Goal: Task Accomplishment & Management: Manage account settings

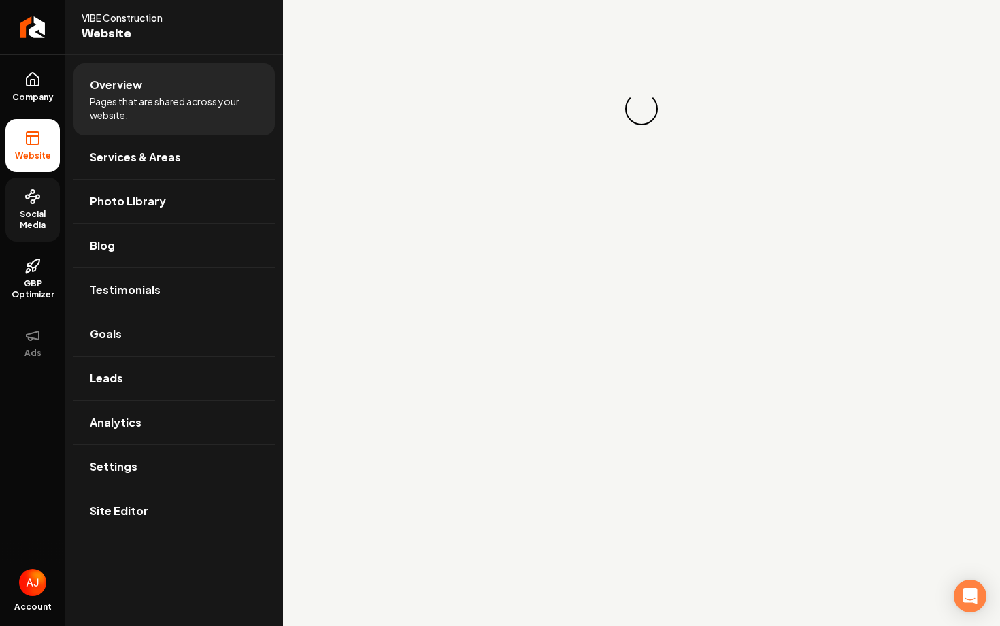
click at [29, 209] on span "Social Media" at bounding box center [32, 220] width 54 height 22
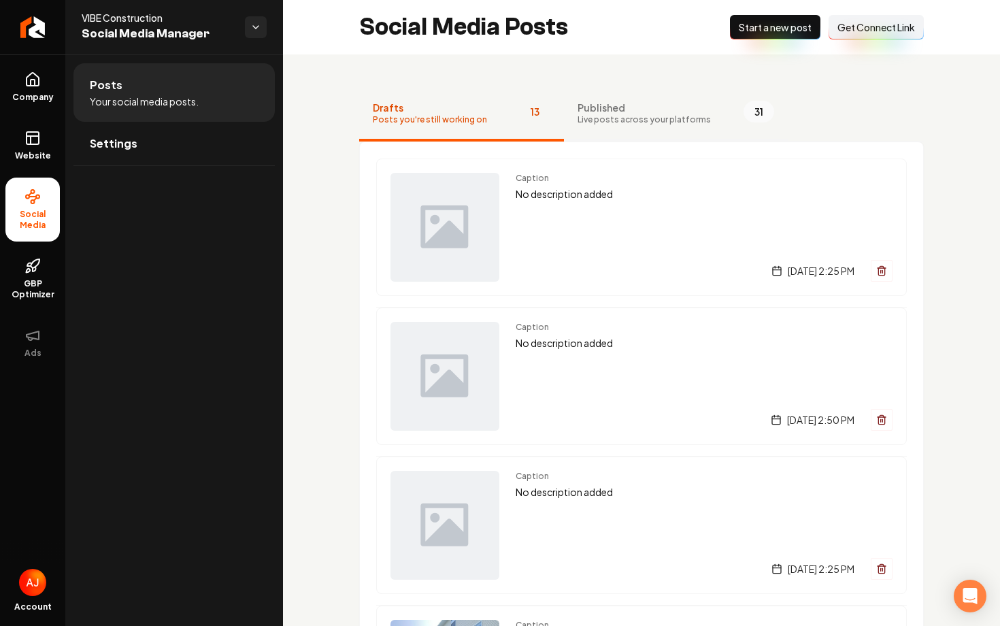
click at [631, 121] on span "Live posts across your platforms" at bounding box center [644, 119] width 133 height 11
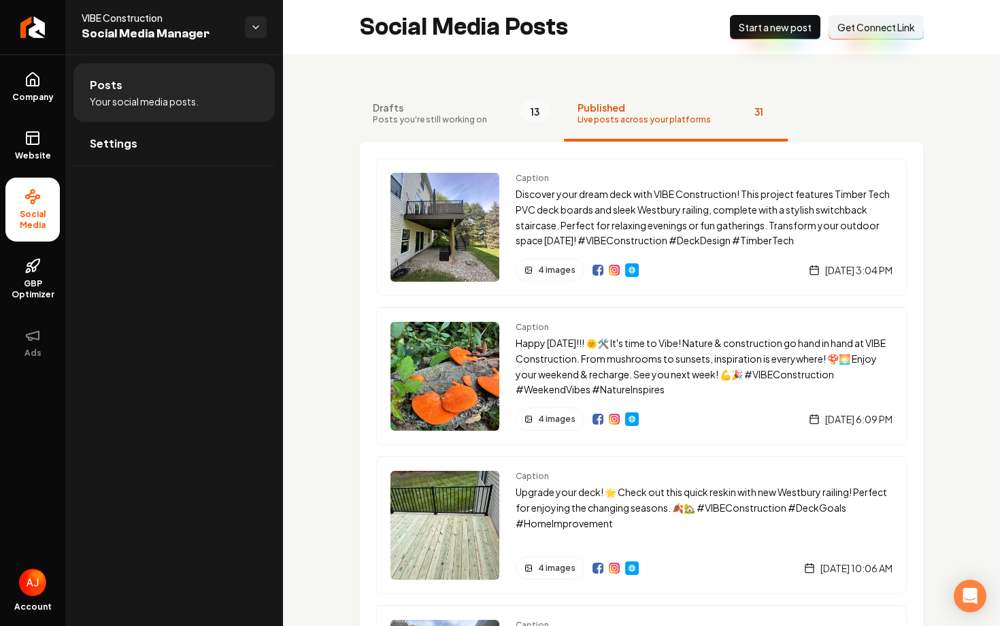
click at [457, 119] on span "Posts you're still working on" at bounding box center [430, 119] width 114 height 11
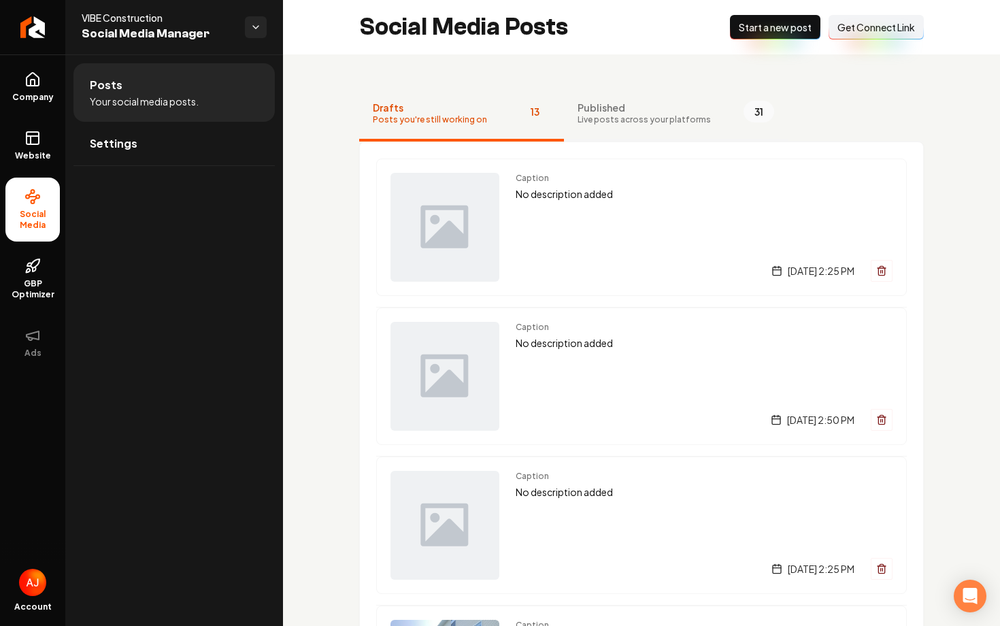
click at [618, 107] on span "Published" at bounding box center [644, 108] width 133 height 14
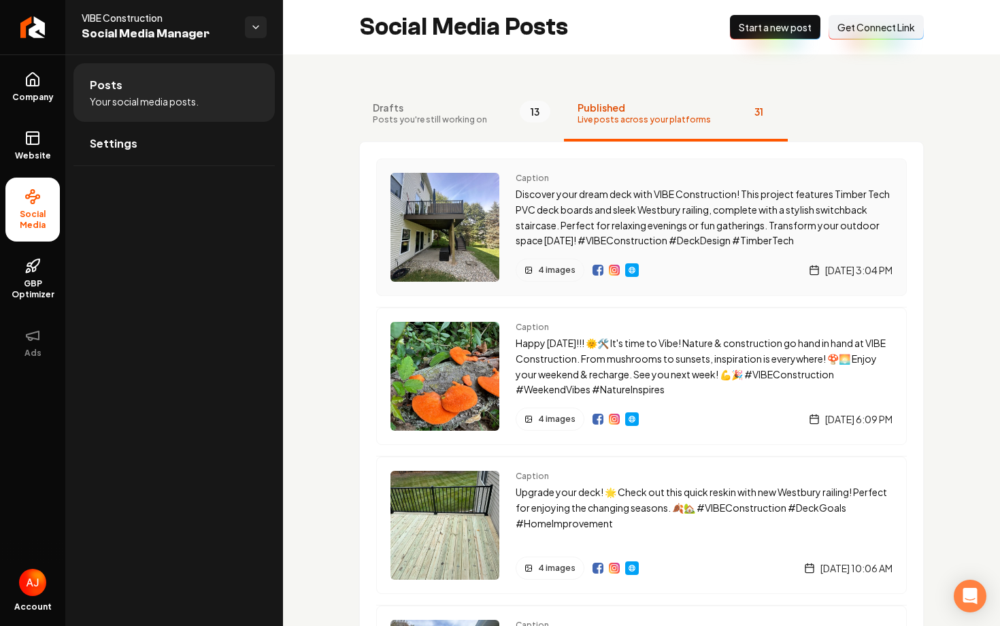
click at [535, 252] on div "Caption Discover your dream deck with VIBE Construction! This project features …" at bounding box center [704, 227] width 377 height 109
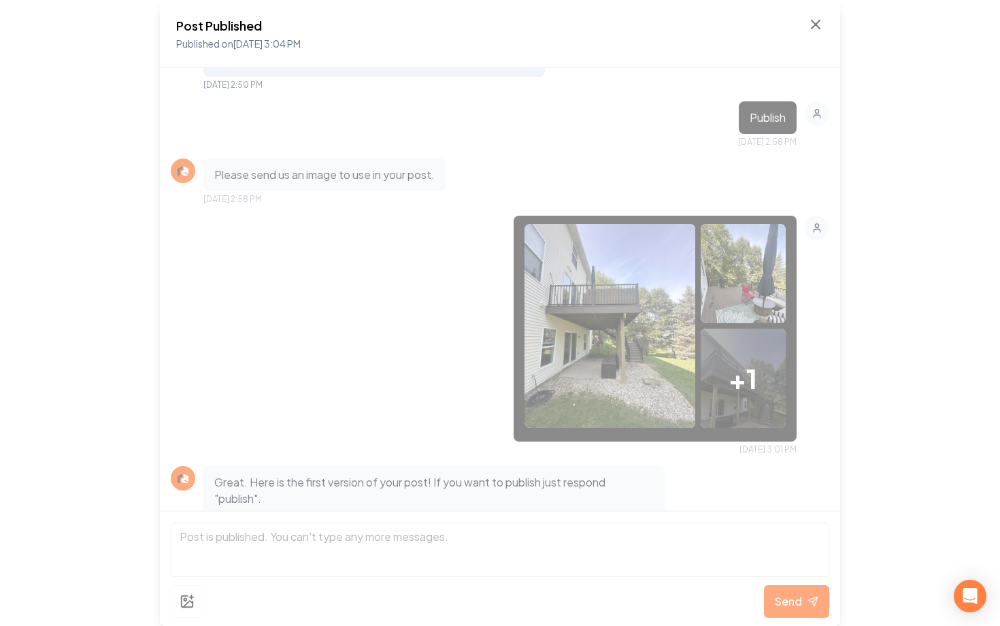
scroll to position [195, 0]
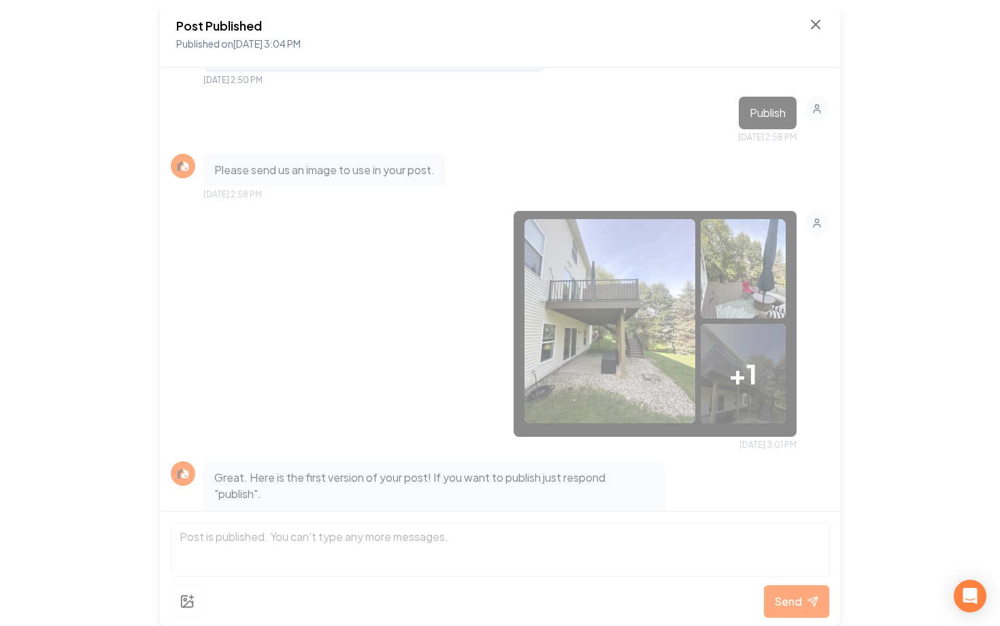
click at [632, 320] on img at bounding box center [610, 321] width 171 height 204
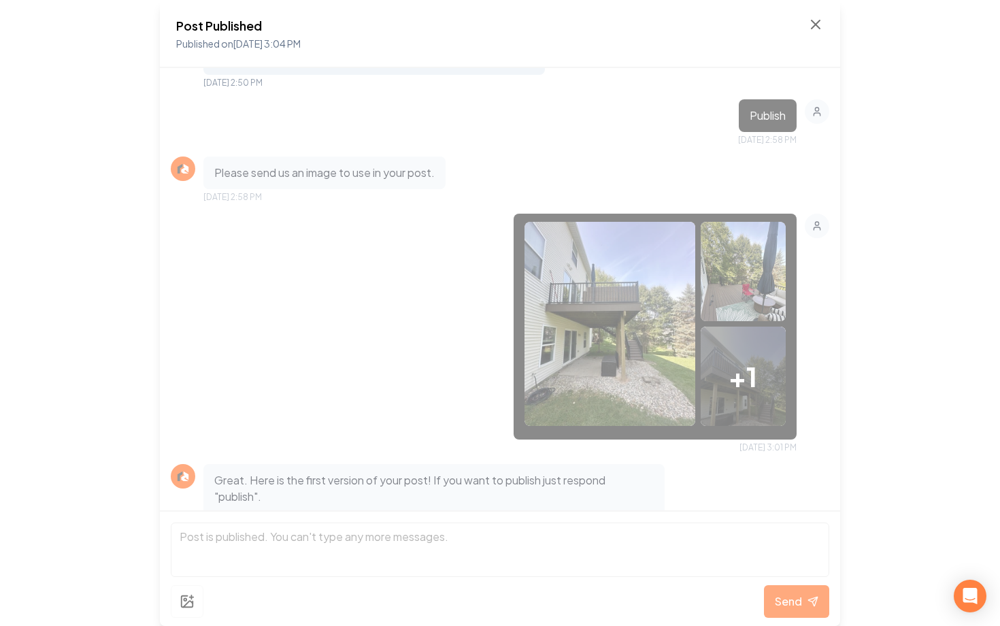
scroll to position [190, 0]
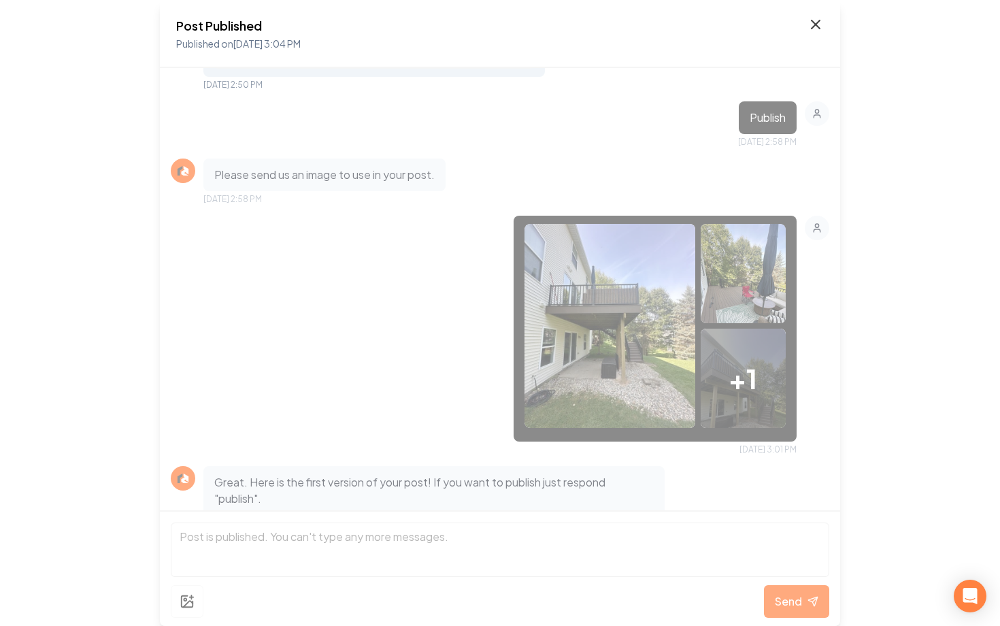
click at [812, 26] on icon at bounding box center [816, 24] width 16 height 16
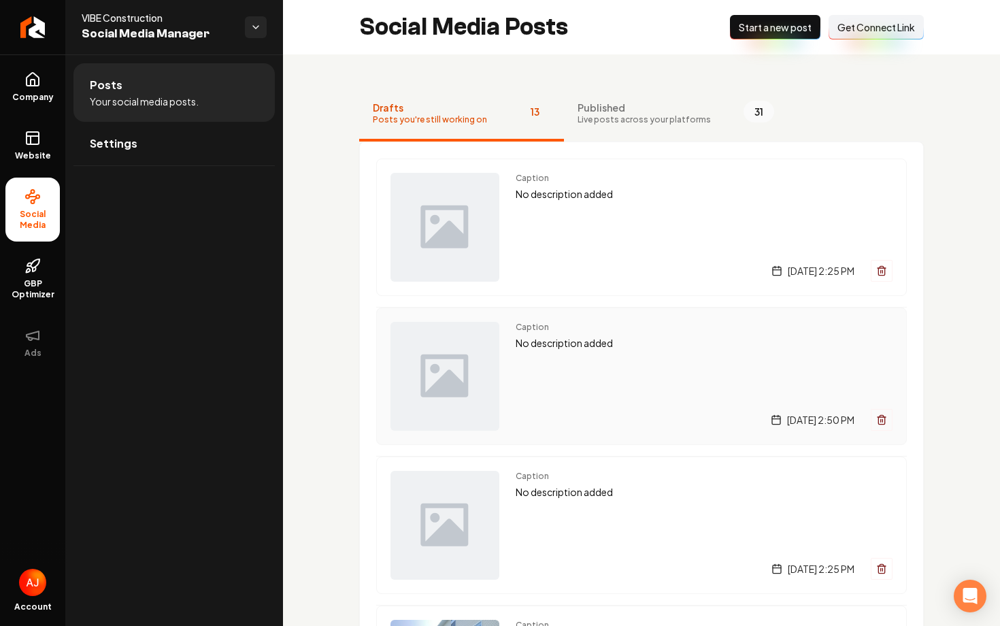
click at [651, 403] on div "Caption No description added Friday, September 19, 2025 | 2:50 PM" at bounding box center [704, 376] width 377 height 109
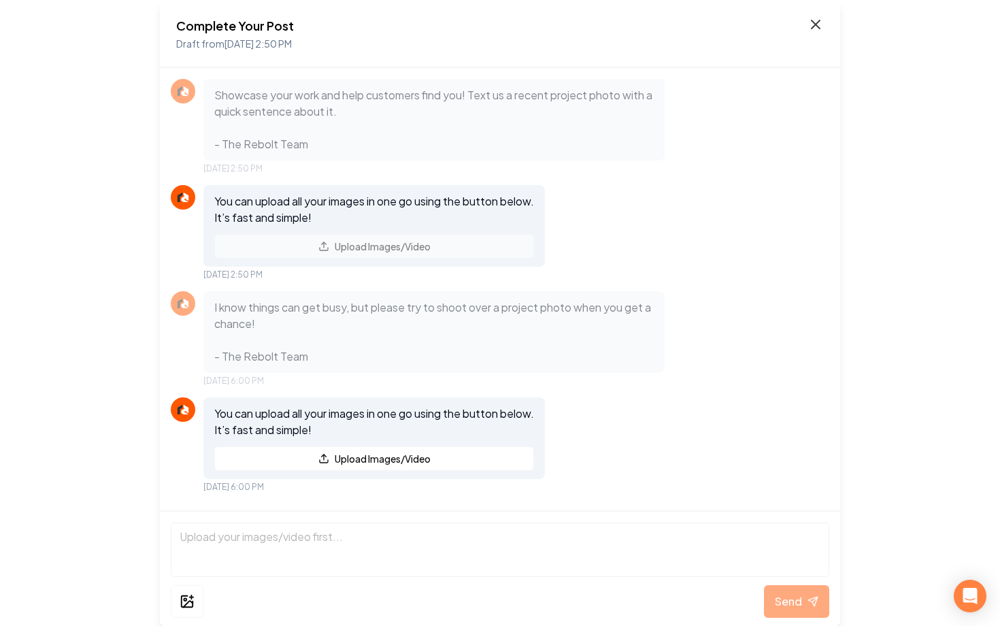
click at [822, 22] on icon at bounding box center [816, 24] width 16 height 16
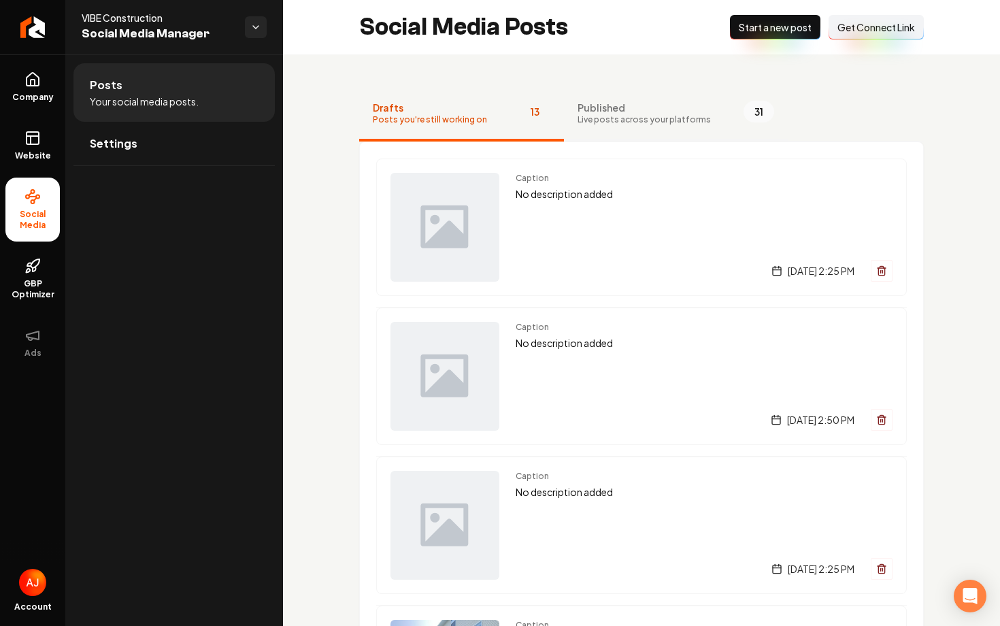
click at [614, 107] on span "Published" at bounding box center [644, 108] width 133 height 14
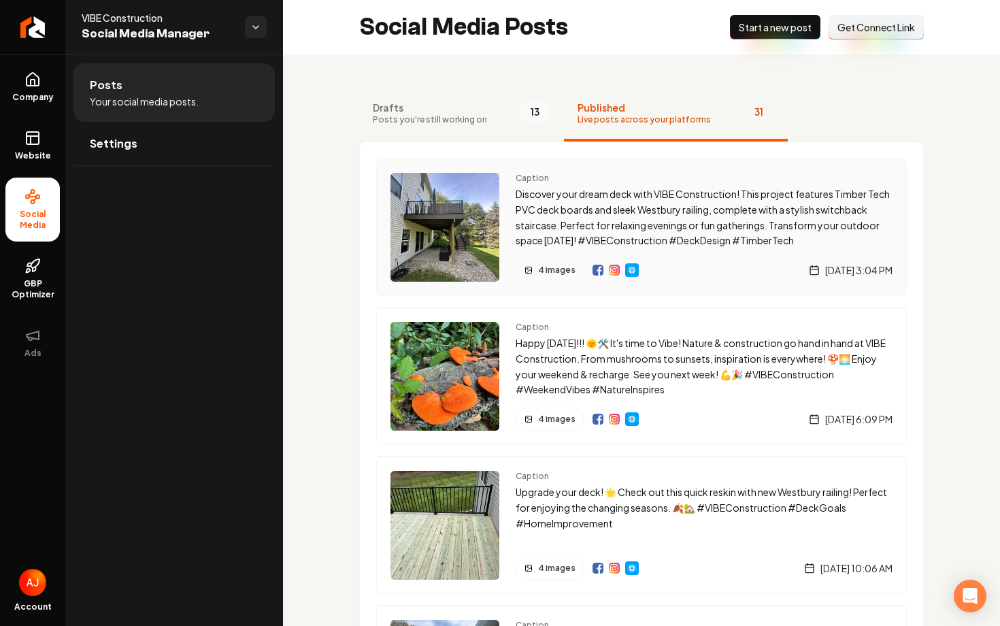
click at [611, 270] on img "Main content area" at bounding box center [614, 270] width 11 height 11
click at [410, 132] on button "Drafts Posts you're still working on 13" at bounding box center [461, 114] width 205 height 54
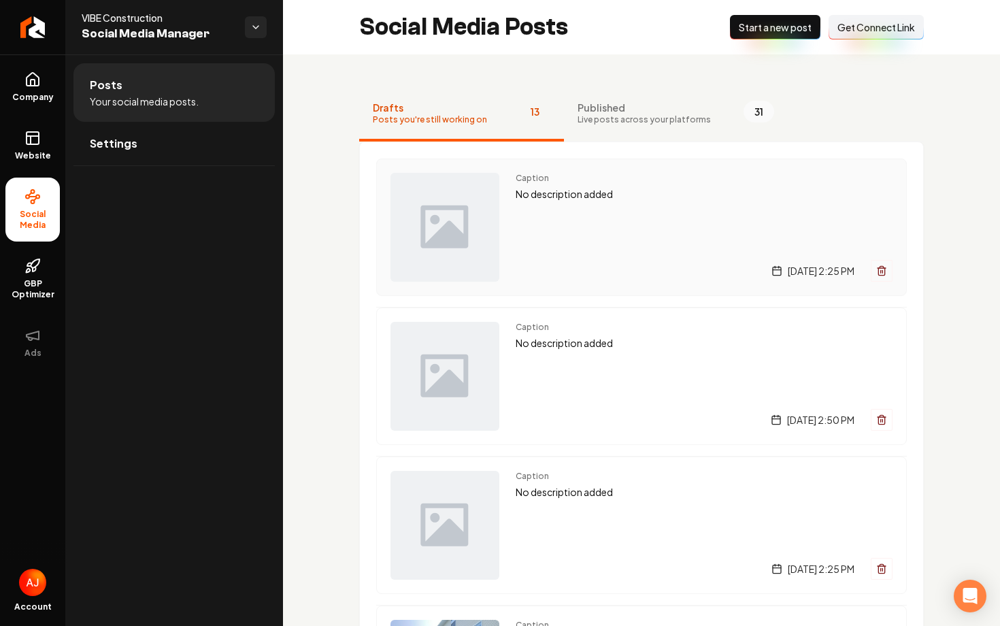
click at [614, 239] on div "Caption No description added Tuesday, September 23, 2025 | 2:25 PM" at bounding box center [704, 227] width 377 height 109
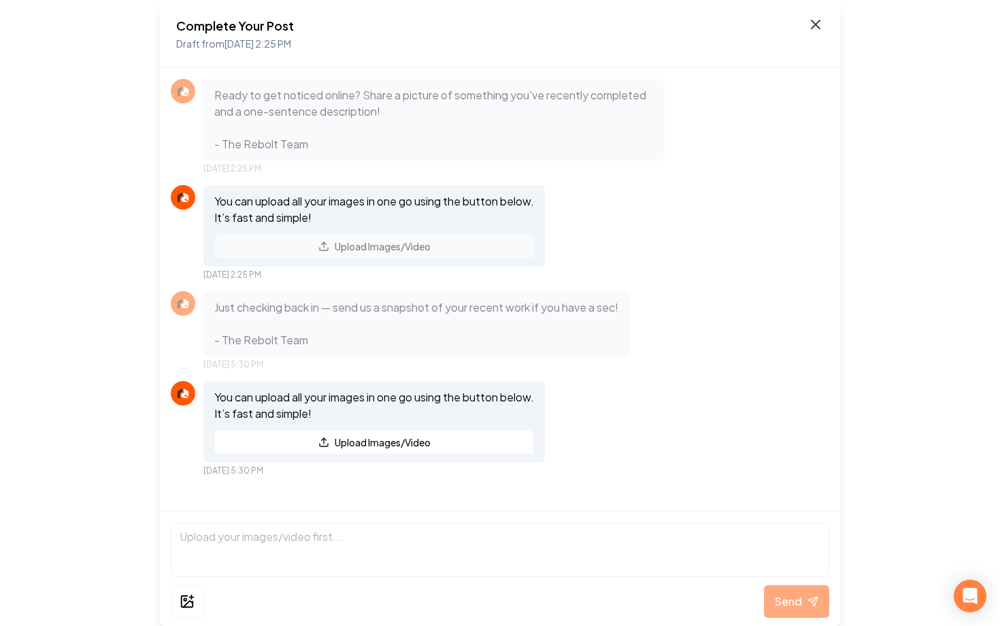
click at [809, 24] on icon at bounding box center [816, 24] width 16 height 16
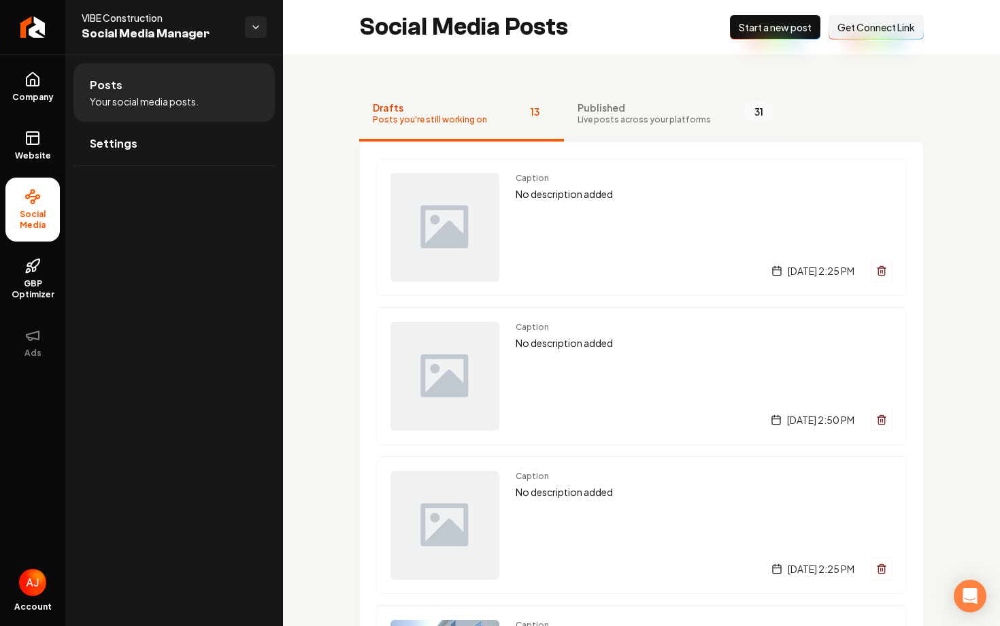
click at [659, 101] on span "Published" at bounding box center [644, 108] width 133 height 14
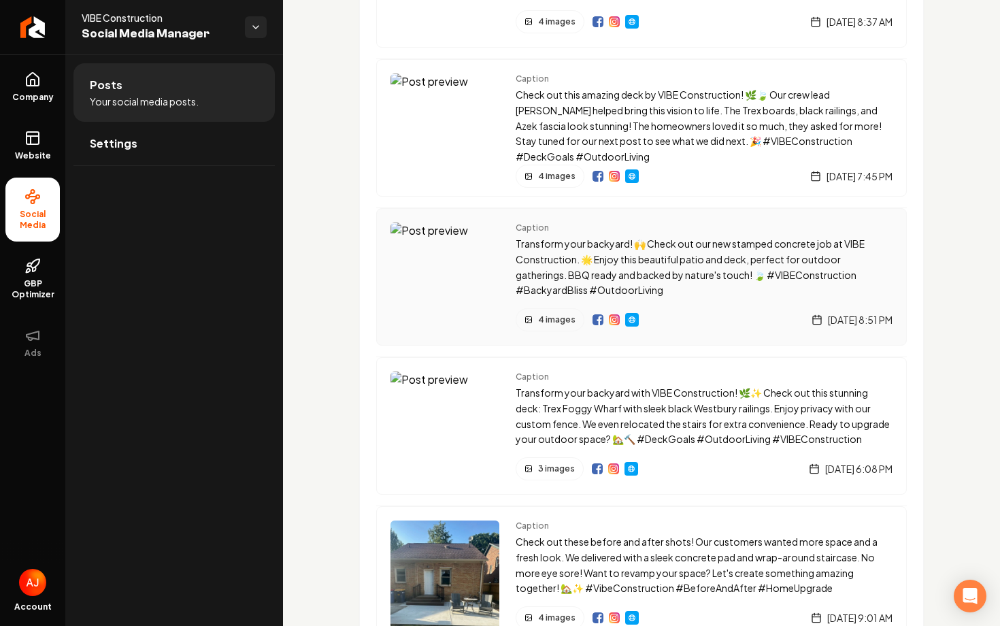
scroll to position [1741, 0]
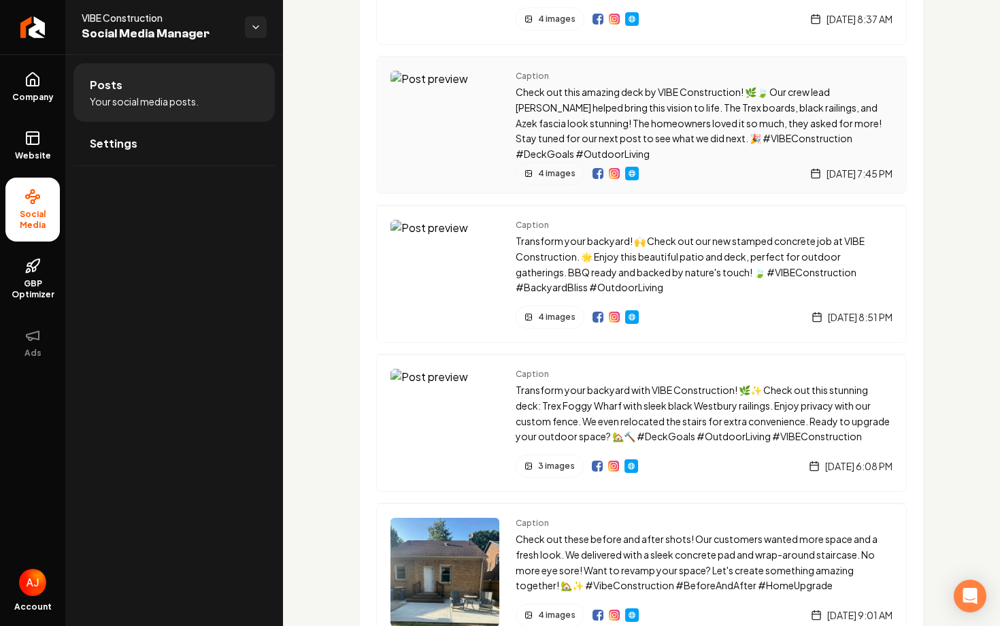
click at [612, 174] on img "Main content area" at bounding box center [614, 173] width 11 height 11
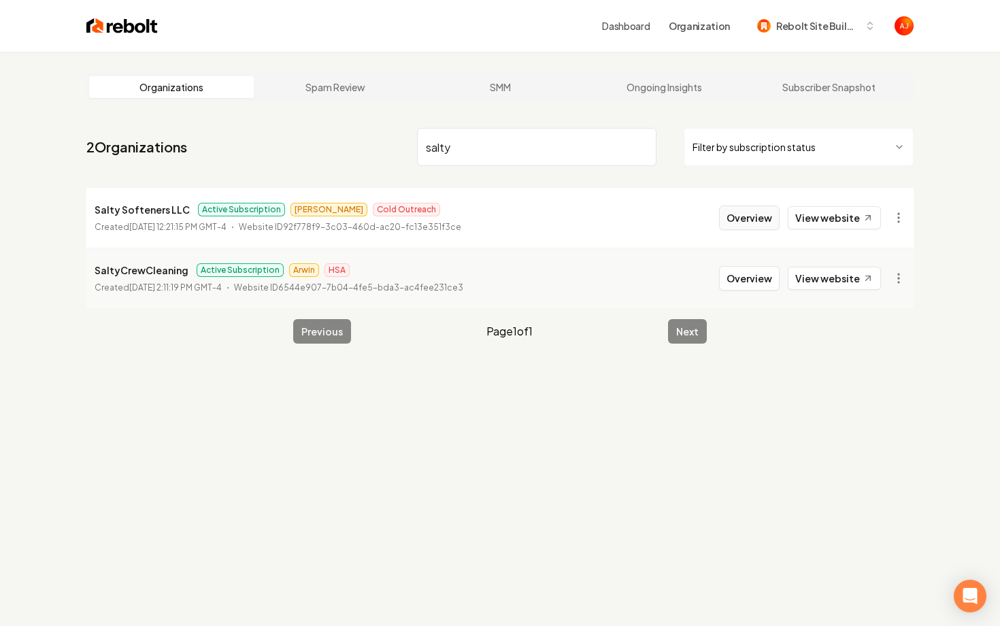
type input "salty"
click at [774, 214] on button "Overview" at bounding box center [749, 217] width 61 height 24
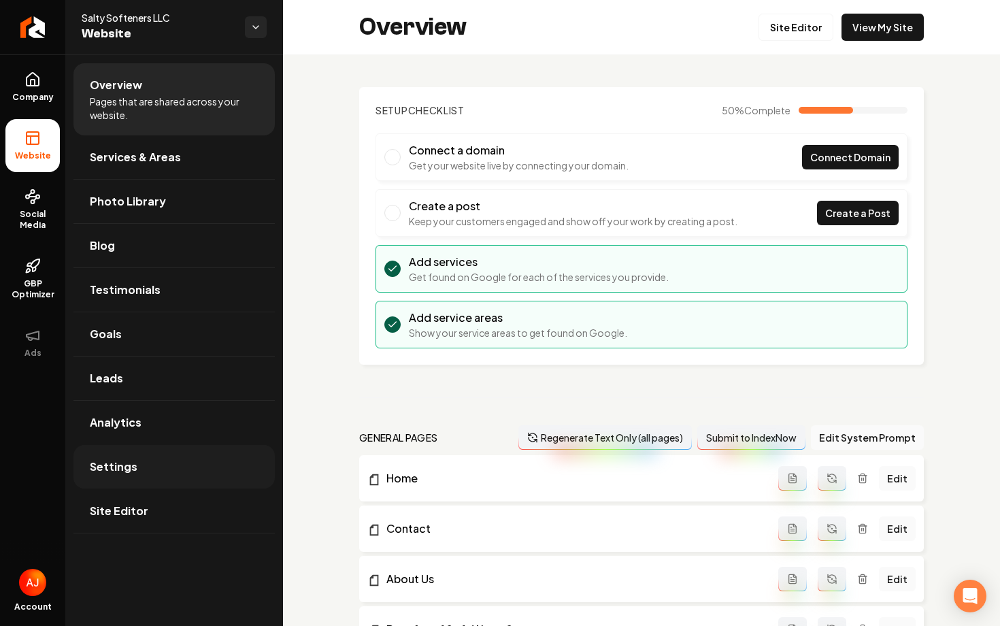
click at [194, 471] on link "Settings" at bounding box center [173, 467] width 201 height 44
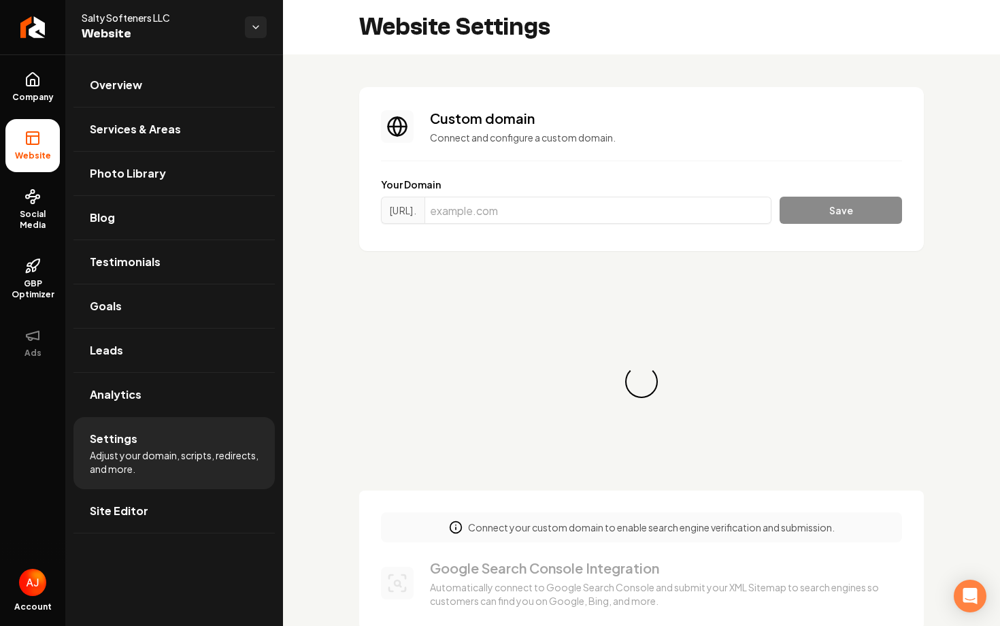
scroll to position [122, 0]
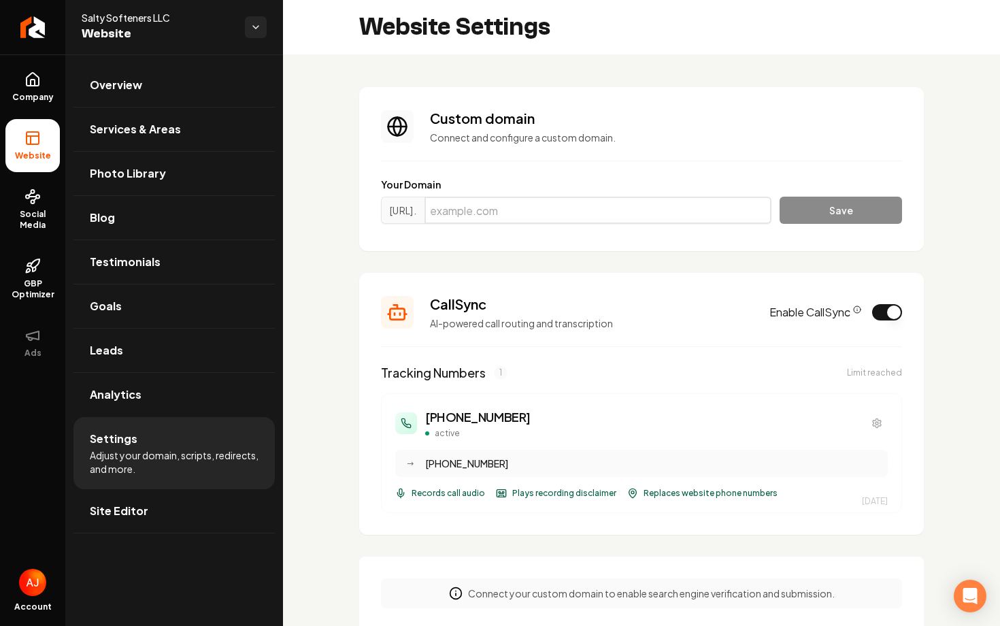
click at [490, 220] on input "Main content area" at bounding box center [598, 210] width 347 height 27
paste input "saltysofteners.com"
type input "saltysofteners.com"
click at [825, 220] on button "Save" at bounding box center [841, 210] width 122 height 27
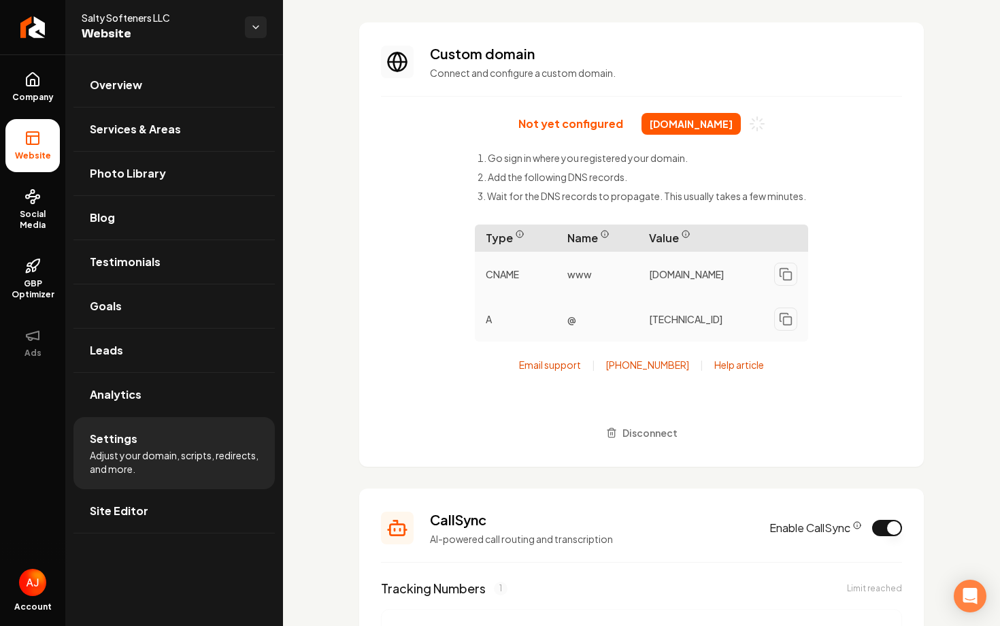
scroll to position [65, 0]
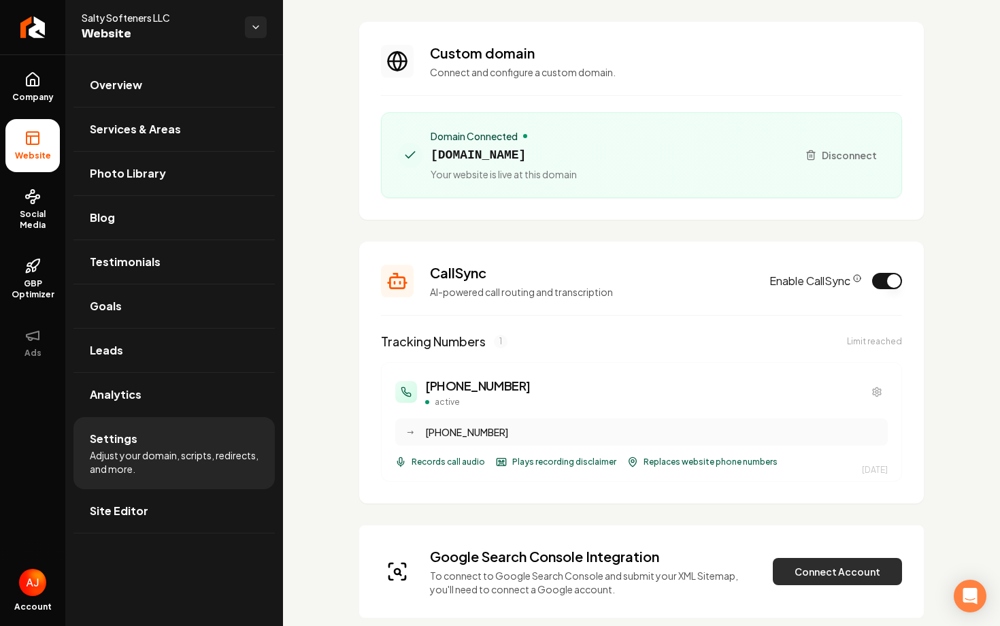
click at [806, 568] on button "Connect Account" at bounding box center [837, 571] width 129 height 27
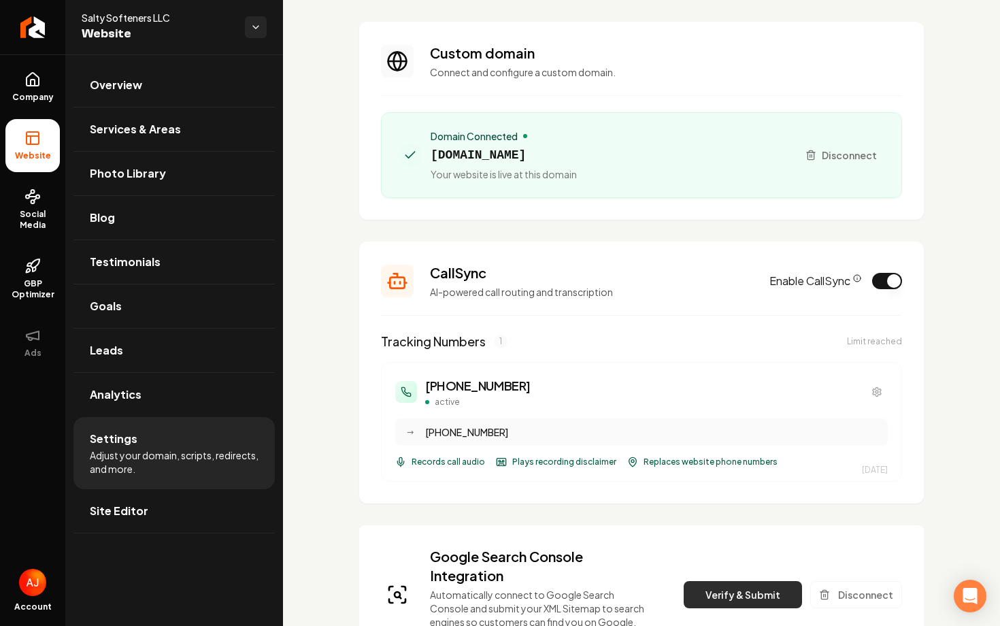
click at [768, 591] on button "Verify & Submit" at bounding box center [743, 594] width 118 height 27
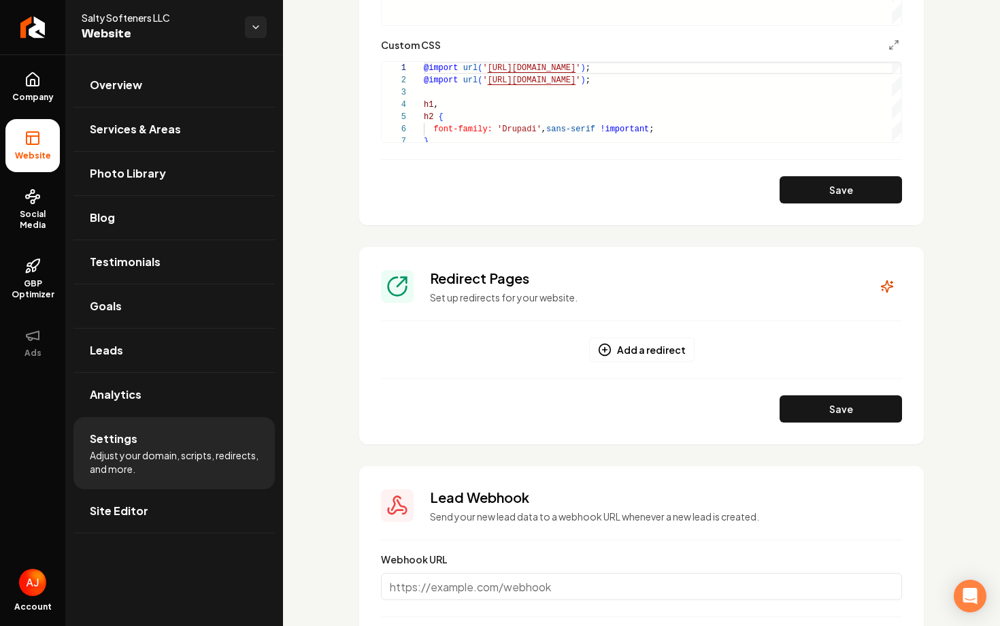
scroll to position [1377, 0]
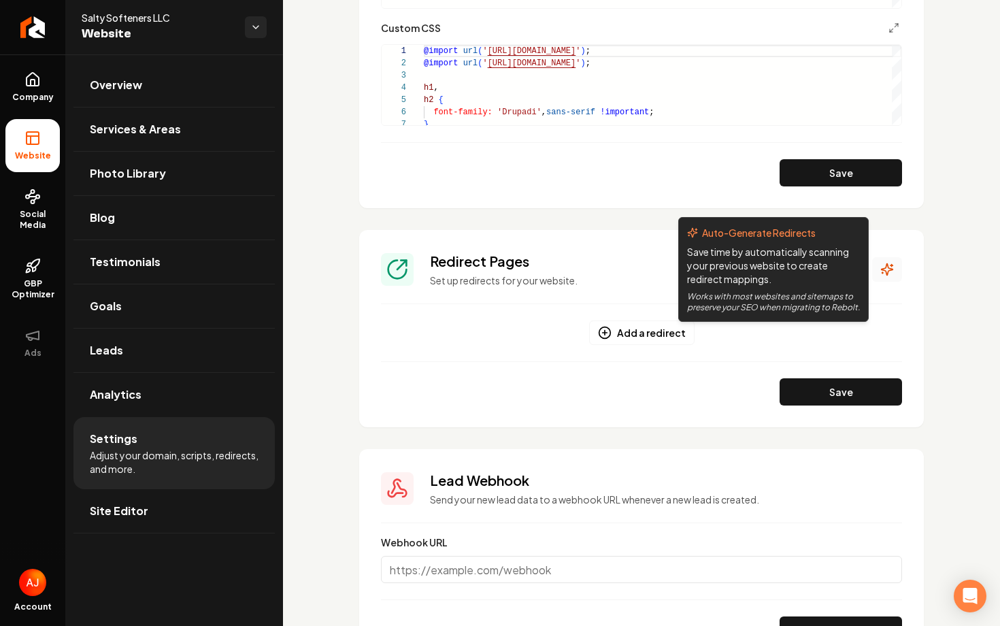
click at [882, 269] on icon "Main content area" at bounding box center [888, 270] width 12 height 12
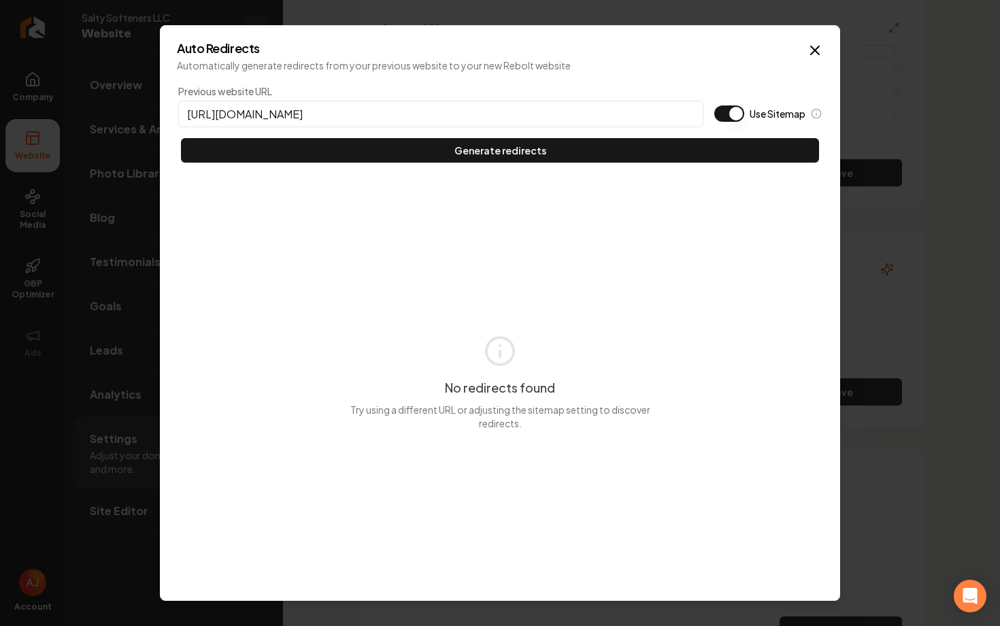
type input "https://saltysofteners.com"
click at [734, 105] on button "Use Sitemap" at bounding box center [729, 113] width 30 height 16
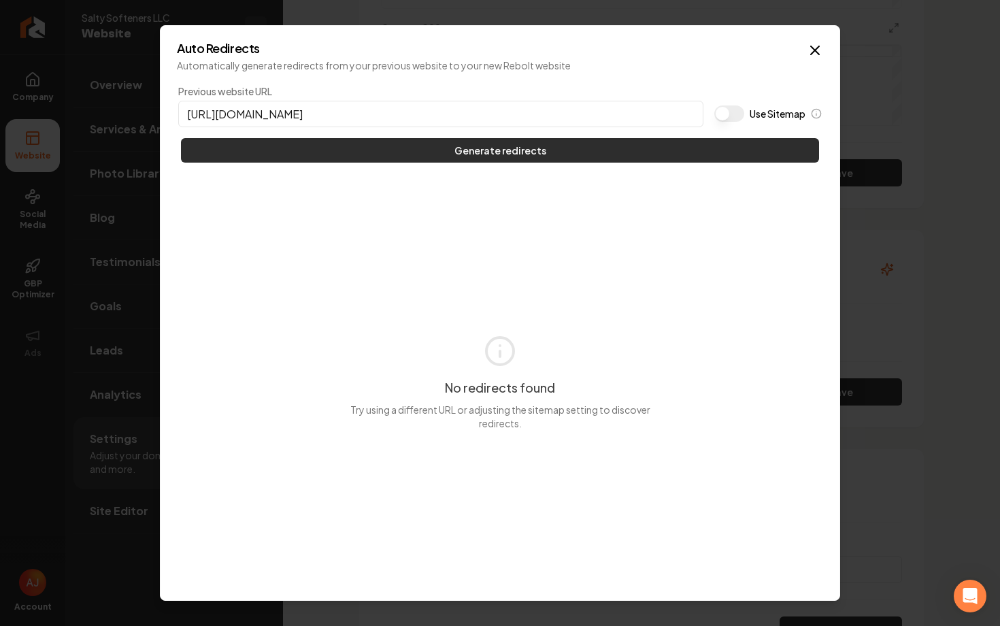
click at [706, 146] on button "Generate redirects" at bounding box center [500, 150] width 638 height 24
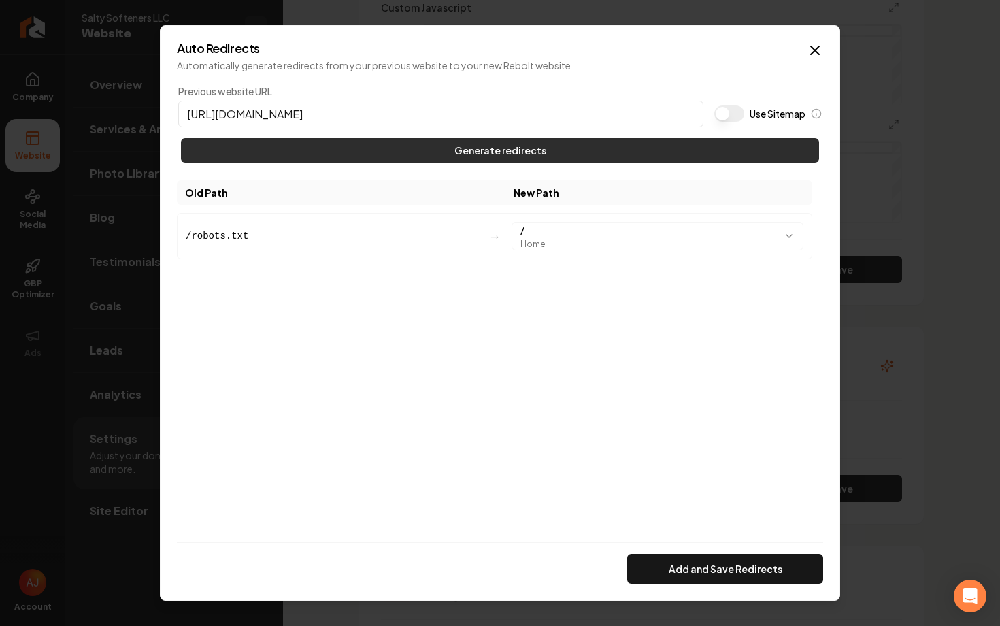
scroll to position [1474, 0]
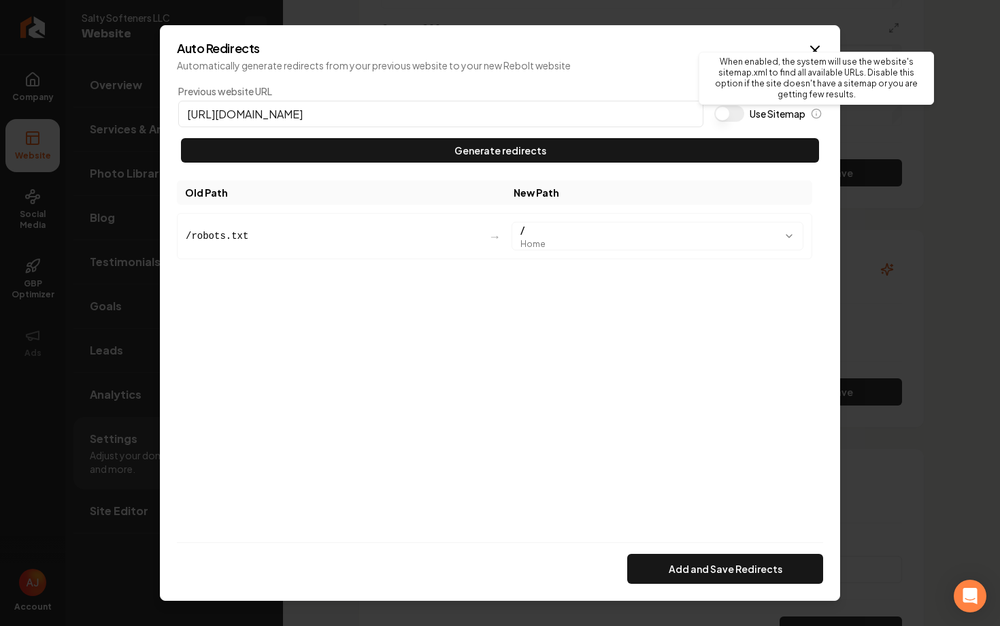
click at [816, 54] on div "When enabled, the system will use the website's sitemap.xml to find all availab…" at bounding box center [816, 78] width 235 height 53
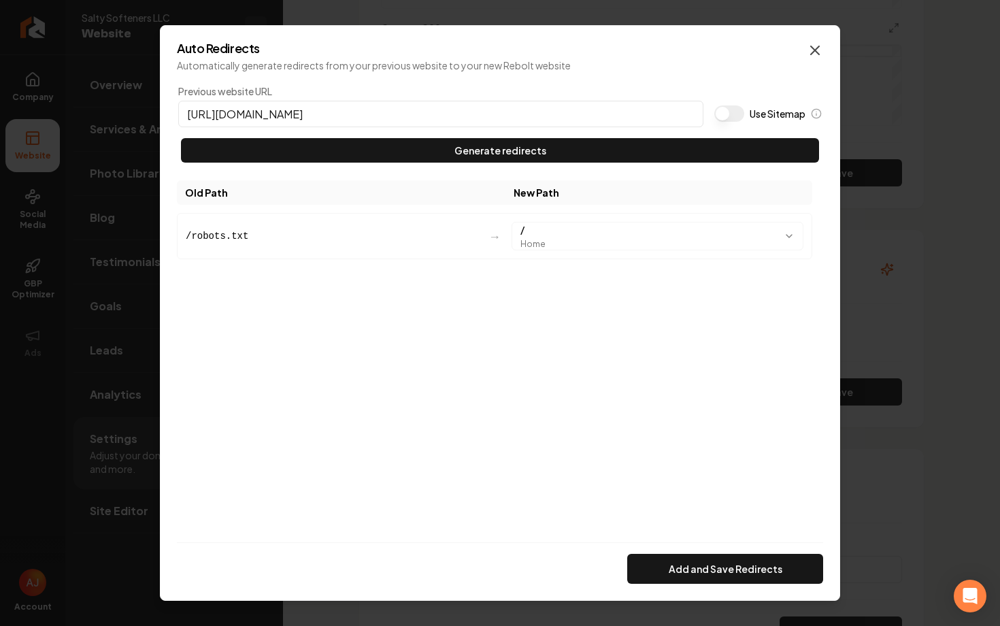
click at [816, 46] on icon "button" at bounding box center [815, 50] width 16 height 16
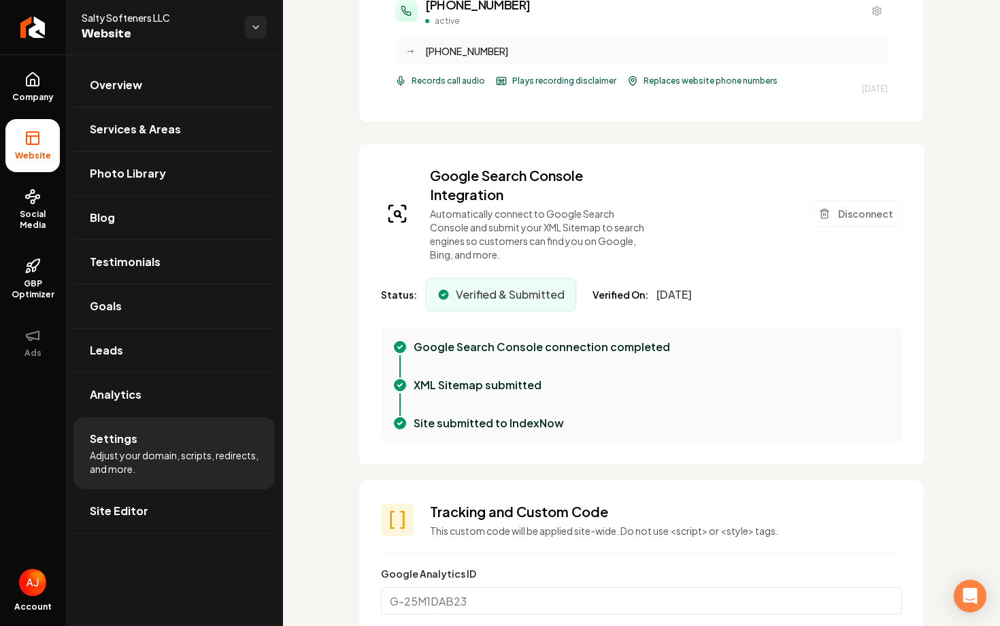
scroll to position [0, 0]
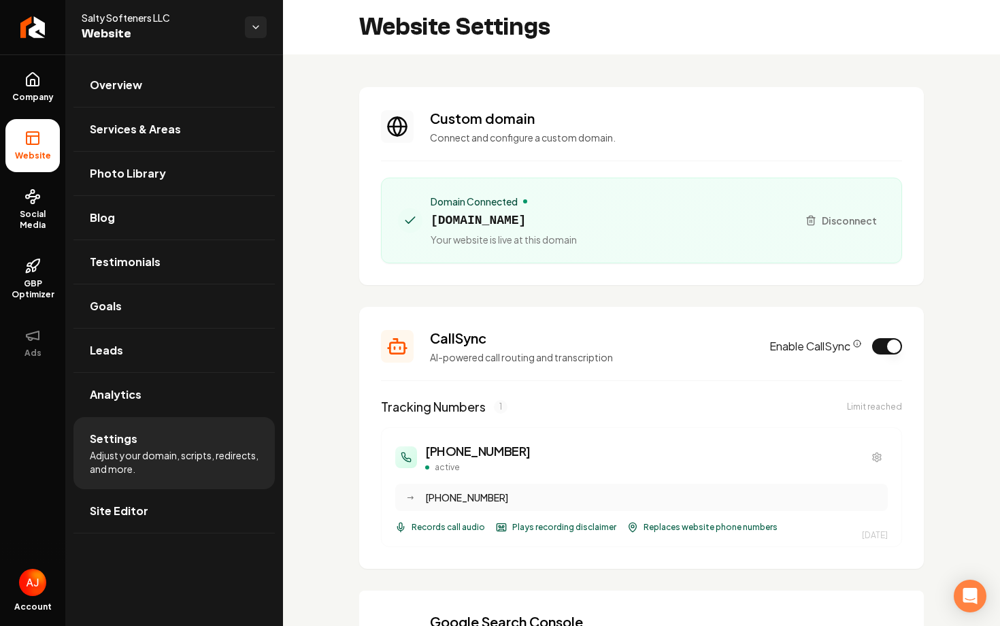
drag, startPoint x: 574, startPoint y: 217, endPoint x: 433, endPoint y: 217, distance: 141.5
click at [433, 217] on span "saltysofteners.com" at bounding box center [504, 220] width 146 height 19
copy span "saltysofteners.com"
click at [40, 86] on icon at bounding box center [32, 79] width 16 height 16
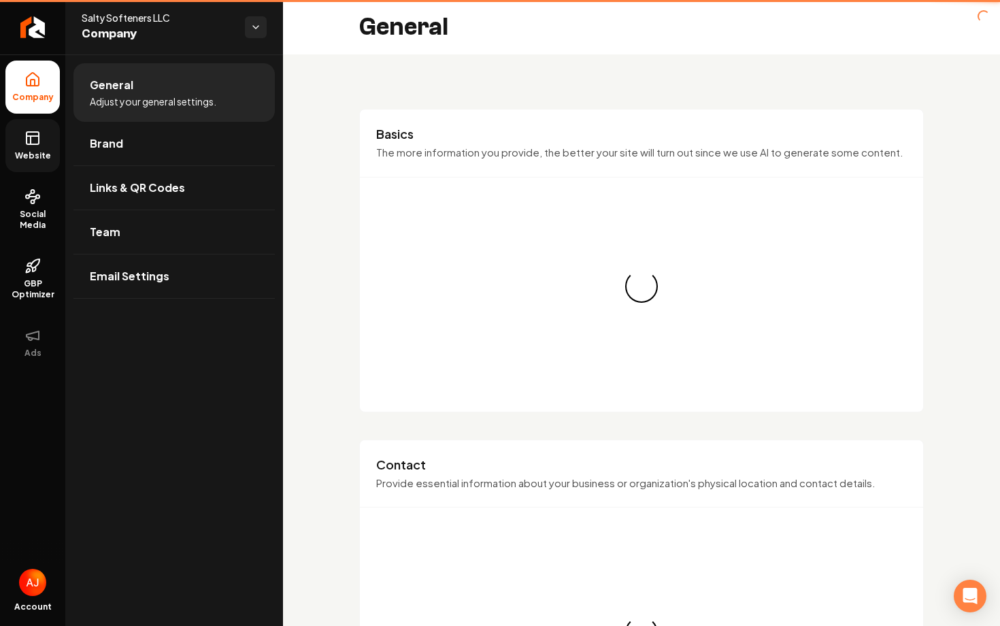
click at [40, 134] on icon at bounding box center [32, 138] width 16 height 16
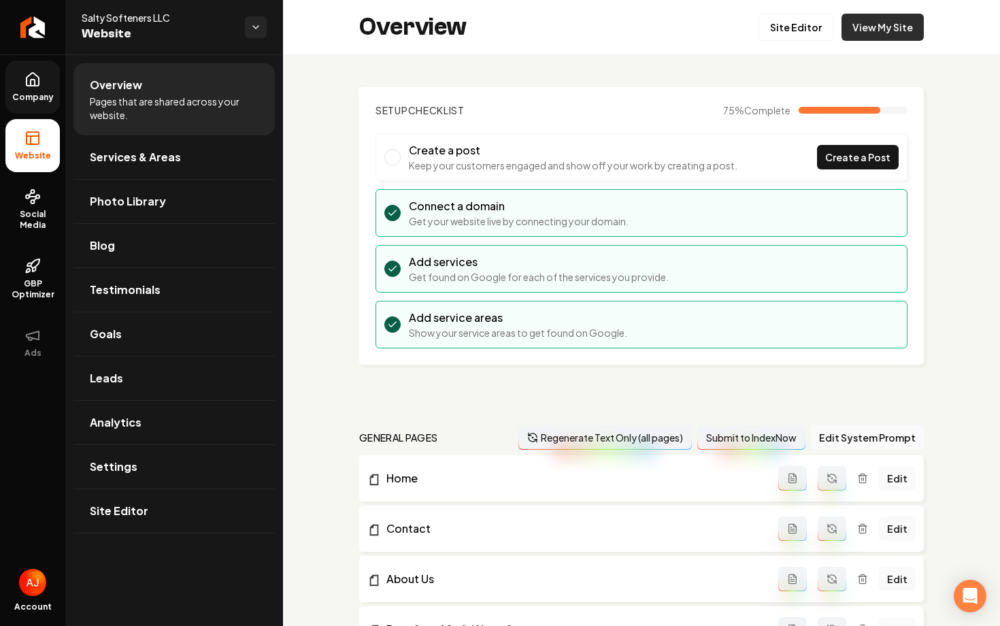
click at [847, 27] on link "View My Site" at bounding box center [883, 27] width 82 height 27
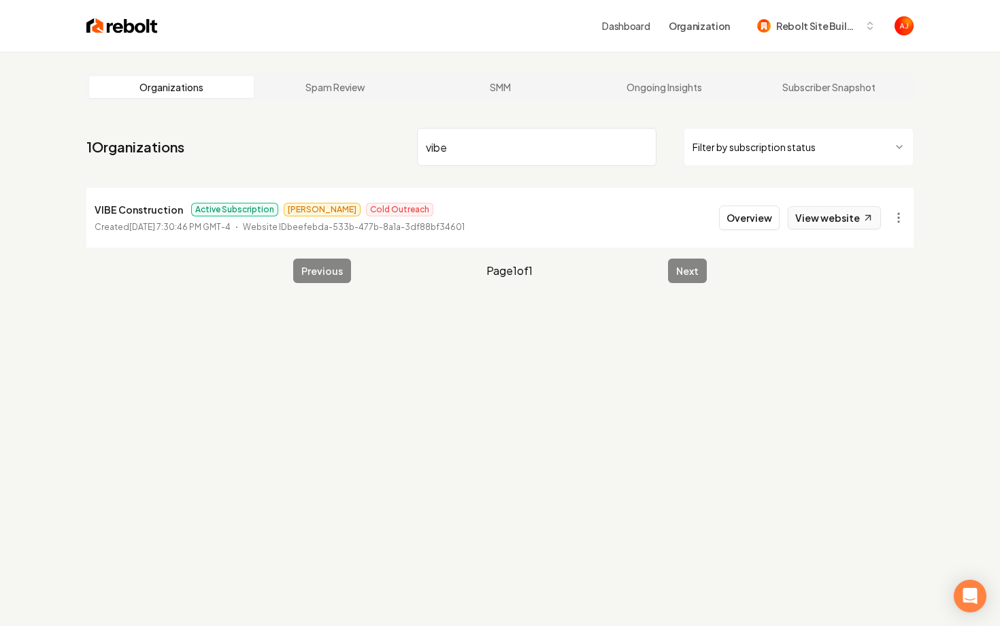
type input "vibe"
click at [824, 224] on link "View website" at bounding box center [834, 217] width 93 height 23
click at [737, 225] on button "Overview" at bounding box center [749, 217] width 61 height 24
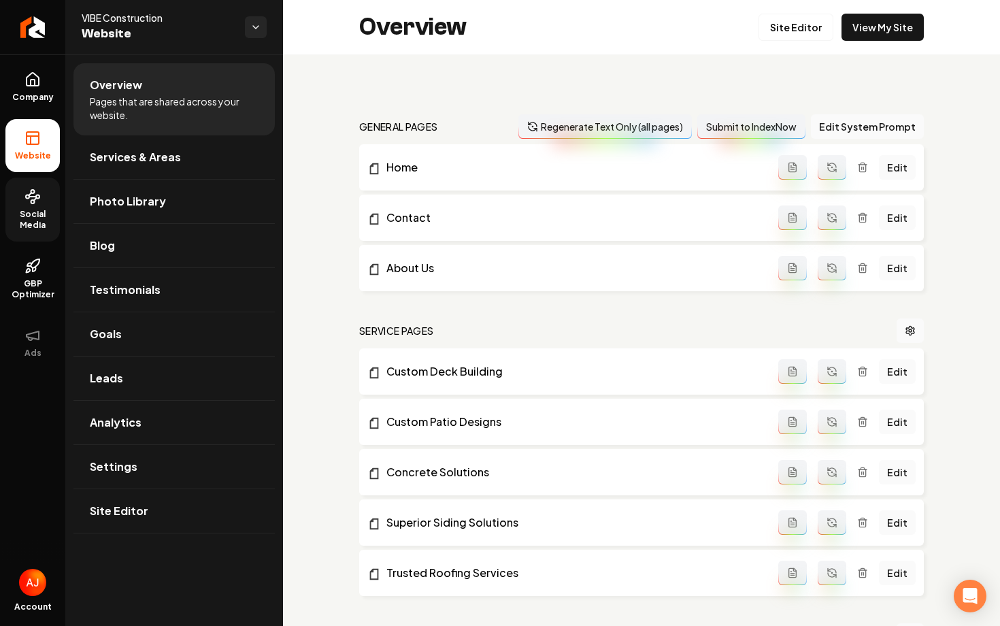
click at [44, 216] on span "Social Media" at bounding box center [32, 220] width 54 height 22
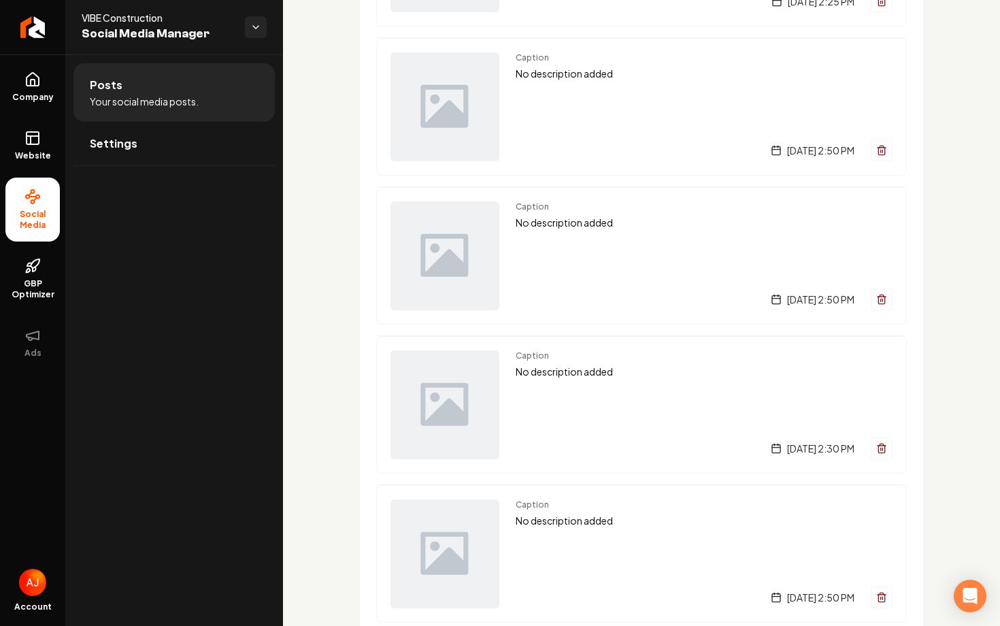
scroll to position [1543, 0]
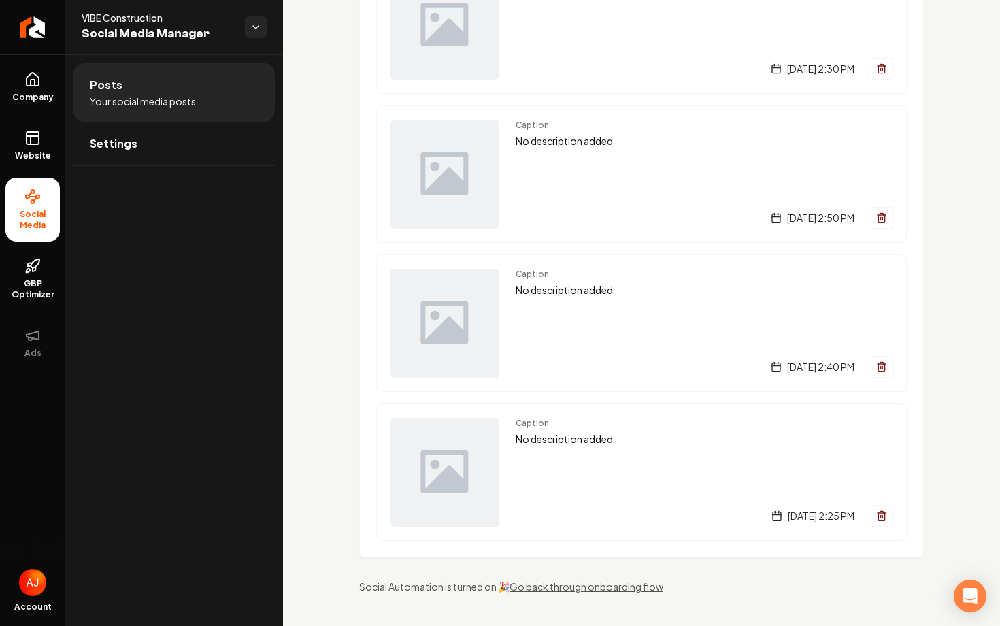
click at [593, 473] on div "Caption No description added Tuesday, May 27, 2025 | 2:25 PM" at bounding box center [704, 472] width 377 height 109
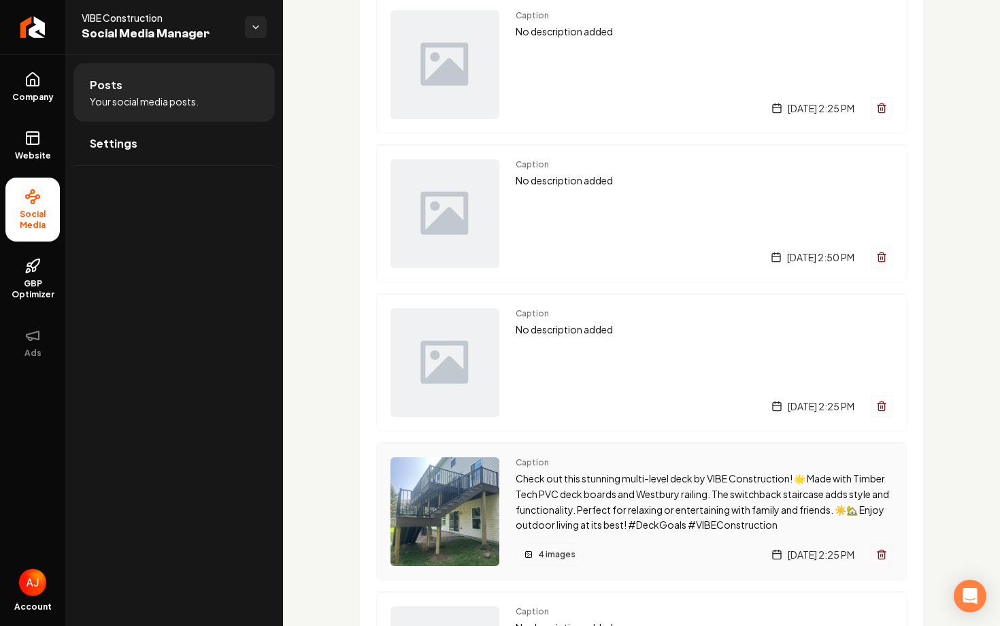
scroll to position [0, 0]
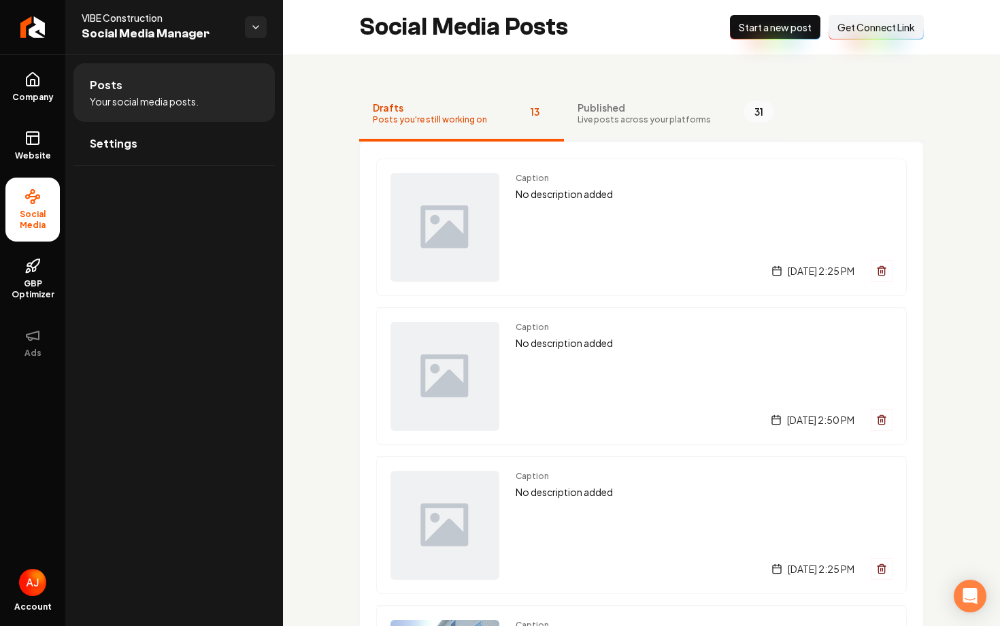
click at [616, 112] on span "Published" at bounding box center [644, 108] width 133 height 14
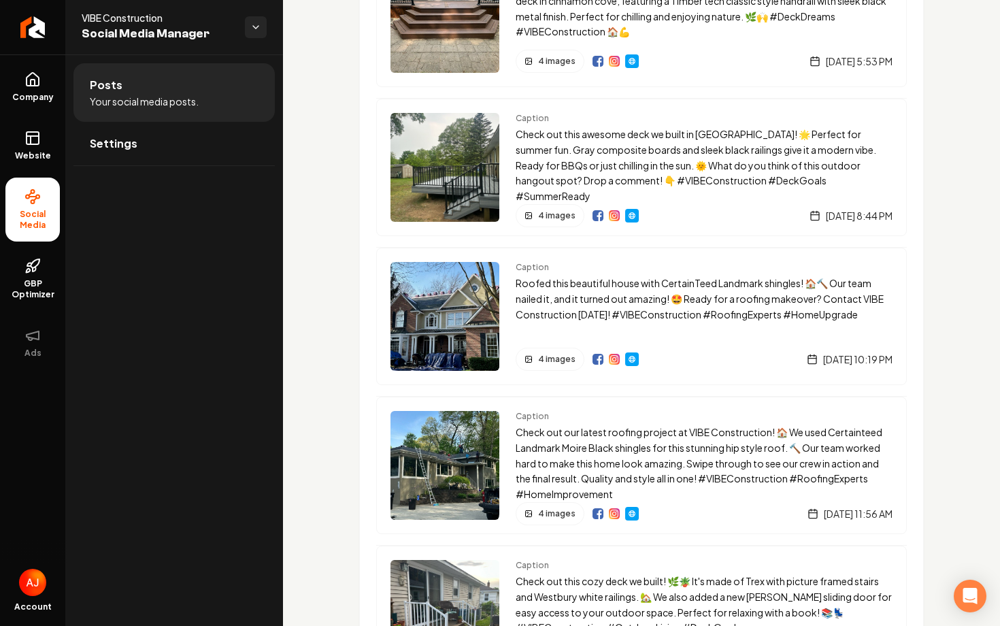
scroll to position [3187, 0]
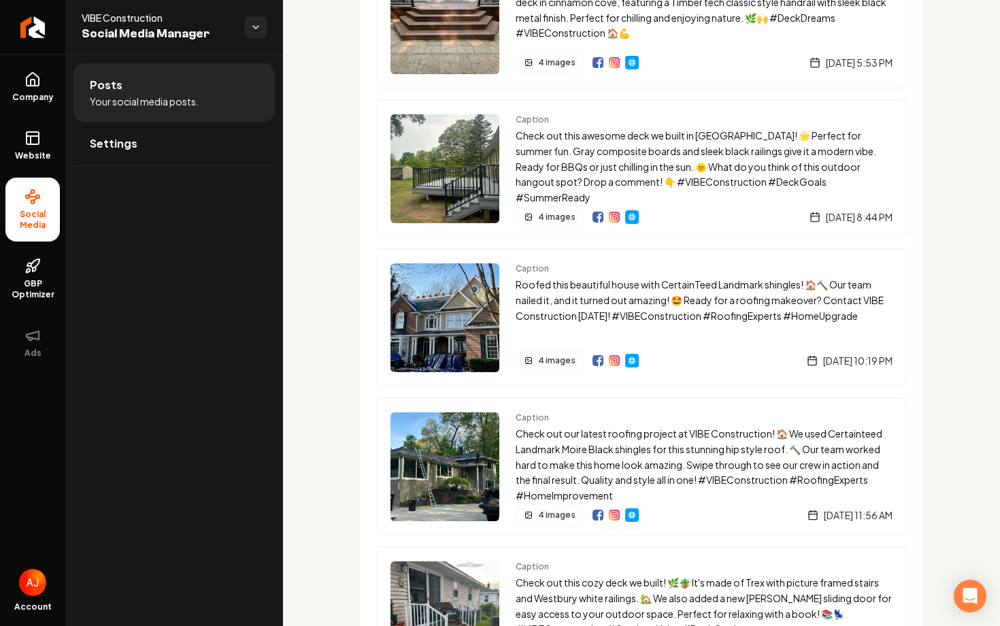
click at [701, 216] on div "4 images Friday, May 30, 2025 | 8:44 PM" at bounding box center [704, 216] width 377 height 23
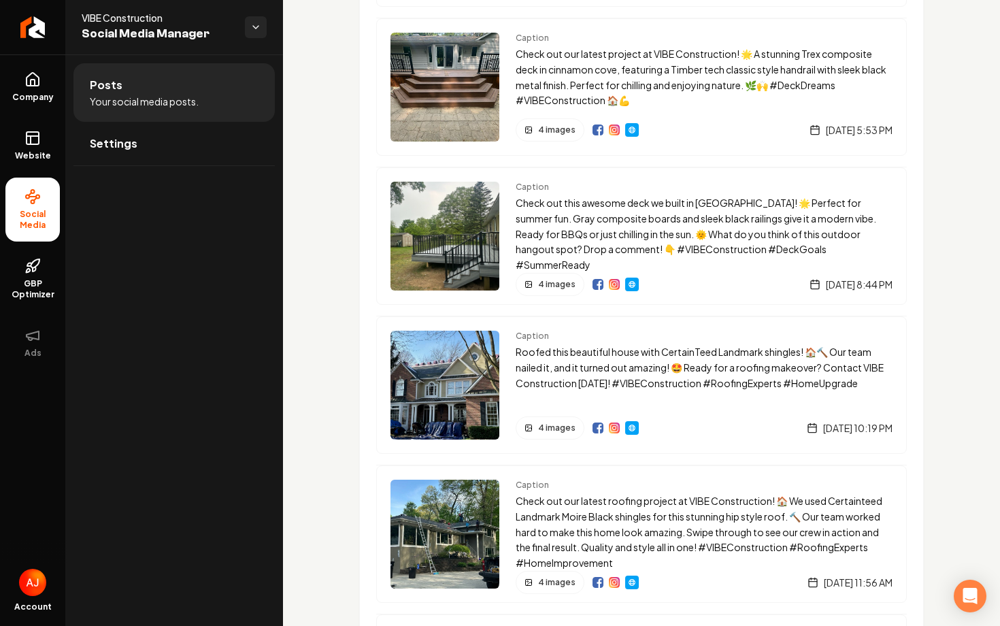
scroll to position [3098, 0]
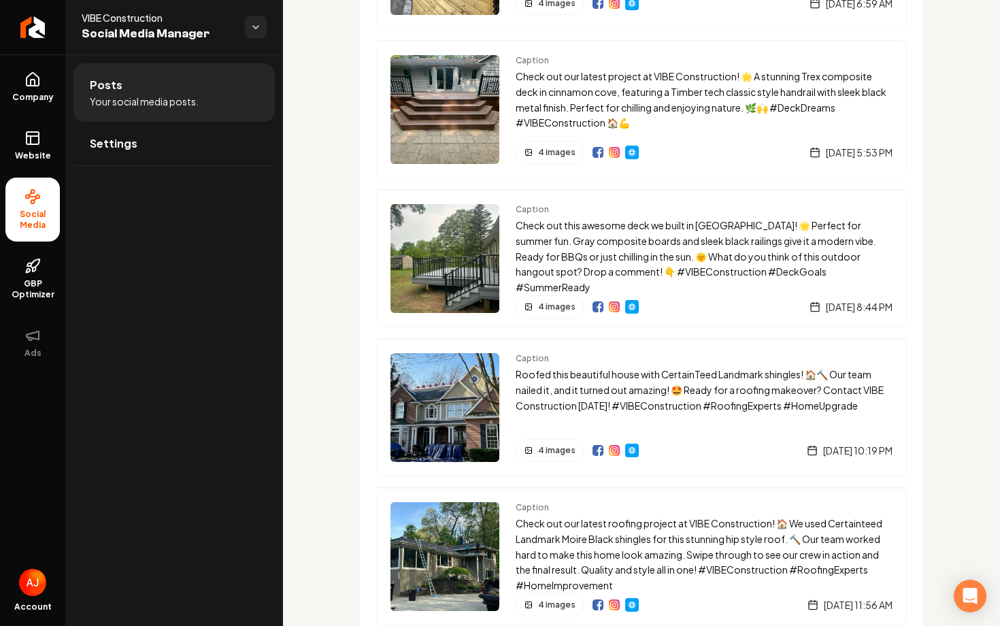
click at [571, 212] on span "Caption" at bounding box center [704, 209] width 377 height 11
click at [464, 252] on img "Main content area" at bounding box center [445, 258] width 109 height 109
click at [547, 304] on span "4 images" at bounding box center [556, 306] width 37 height 11
click at [546, 303] on span "4 images" at bounding box center [556, 306] width 37 height 11
click at [447, 266] on img "Main content area" at bounding box center [445, 258] width 109 height 109
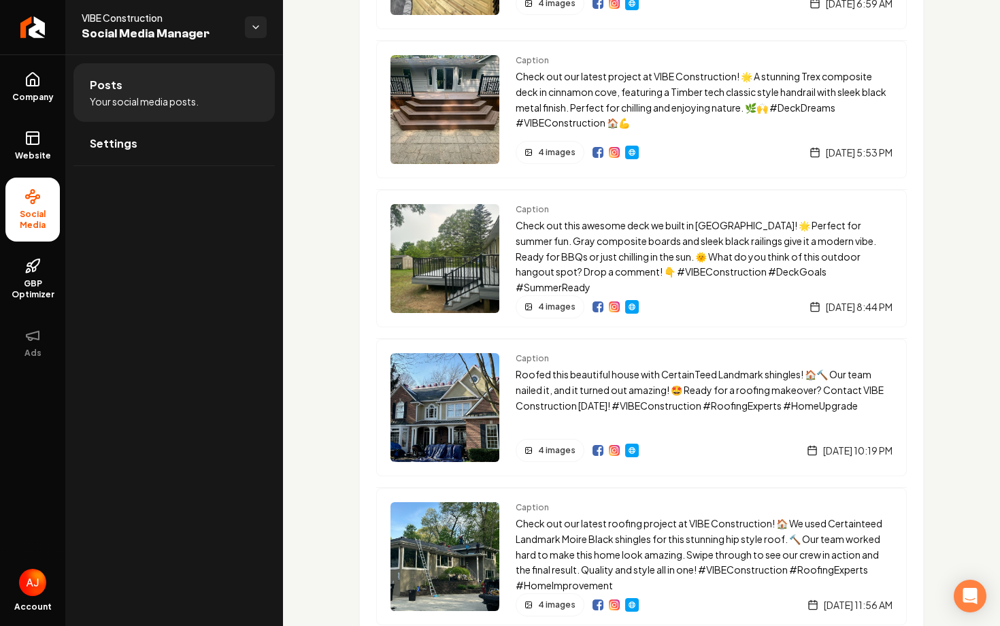
click at [627, 302] on img "Main content area" at bounding box center [632, 306] width 11 height 11
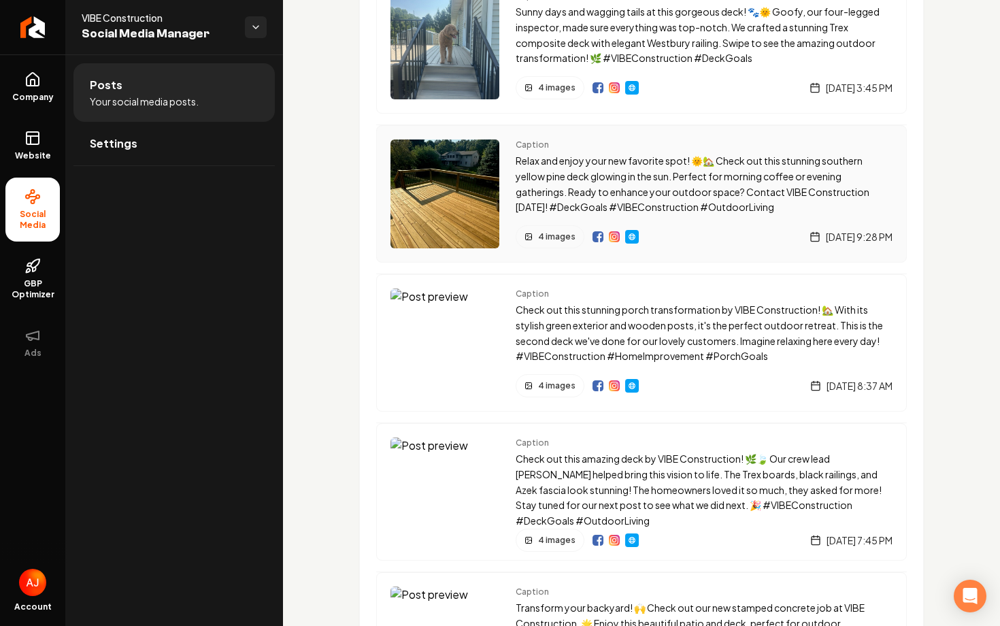
scroll to position [1498, 0]
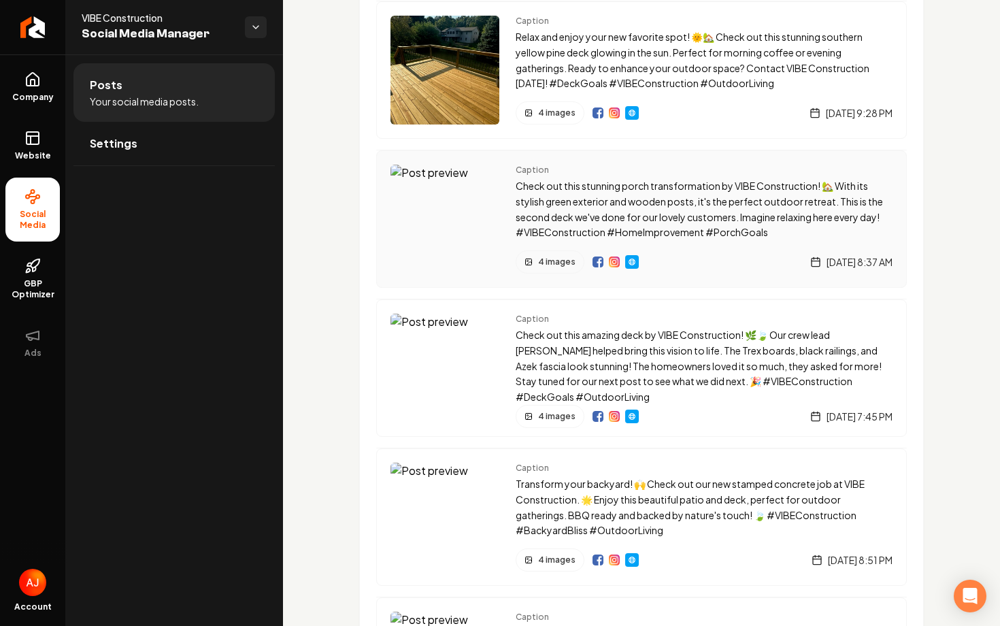
click at [614, 261] on img "Main content area" at bounding box center [614, 261] width 11 height 11
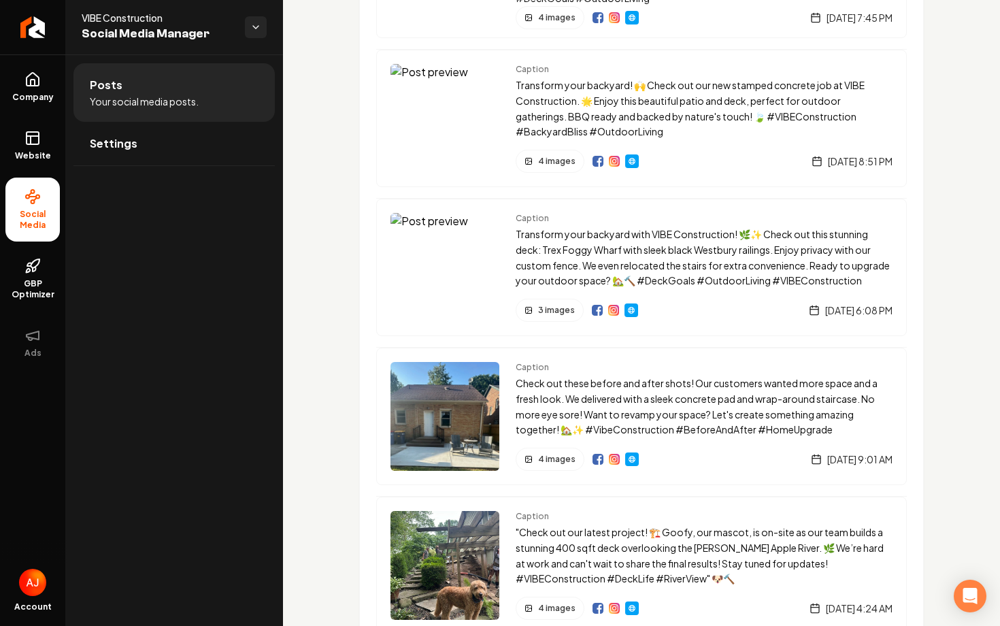
scroll to position [2162, 0]
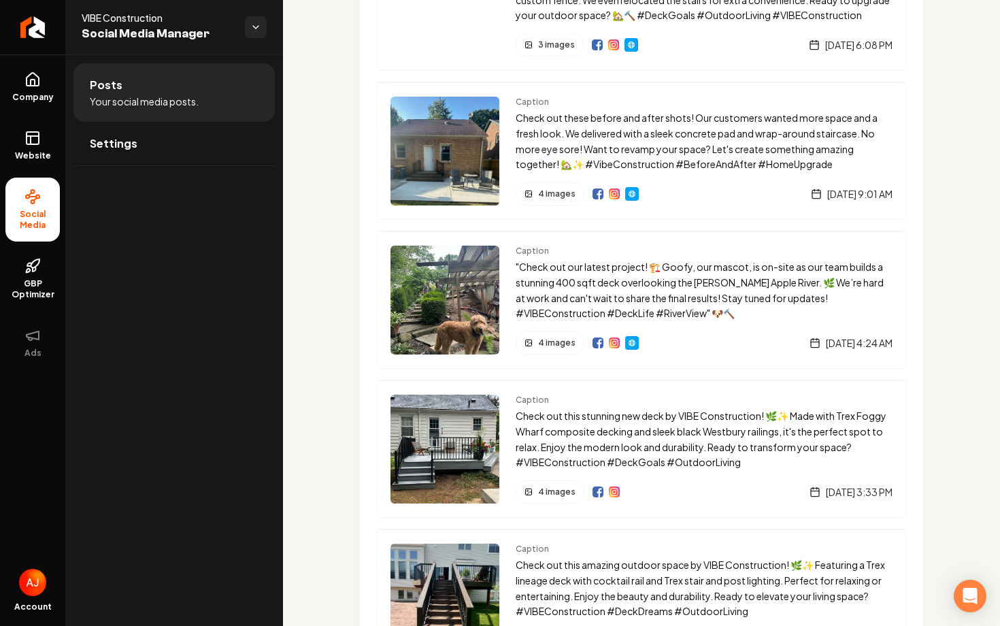
click at [433, 453] on img "Main content area" at bounding box center [445, 449] width 109 height 109
click at [599, 492] on img "Main content area" at bounding box center [598, 491] width 11 height 11
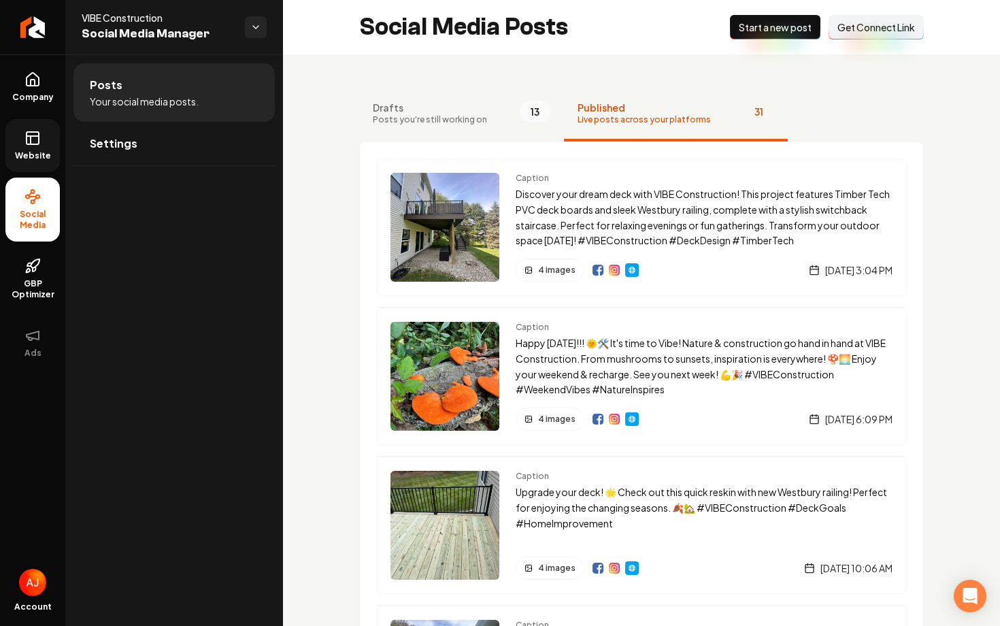
click at [27, 162] on link "Website" at bounding box center [32, 145] width 54 height 53
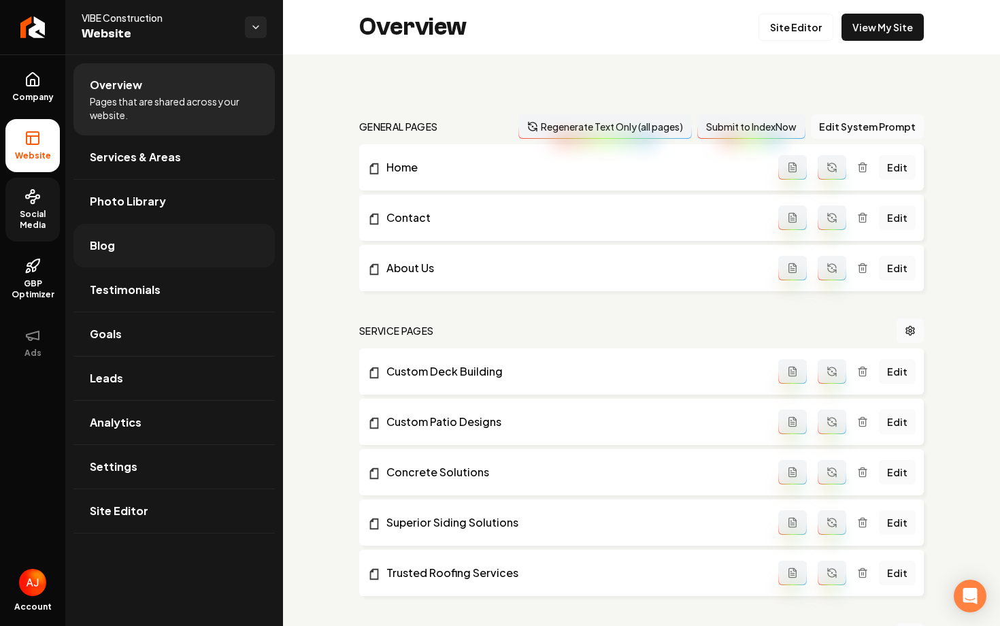
click at [120, 262] on link "Blog" at bounding box center [173, 246] width 201 height 44
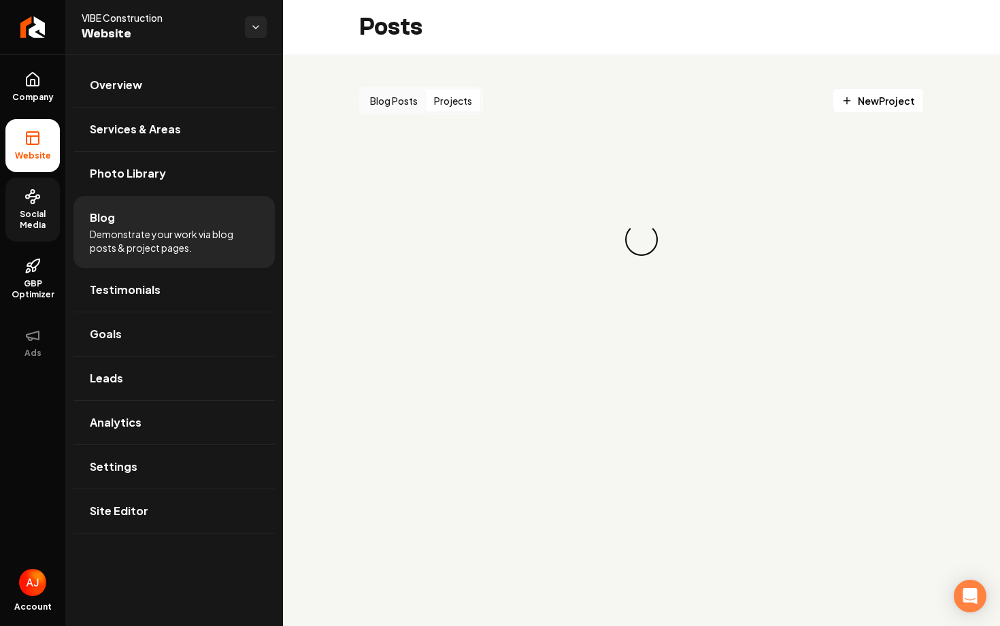
click at [471, 108] on button "Projects" at bounding box center [453, 101] width 54 height 22
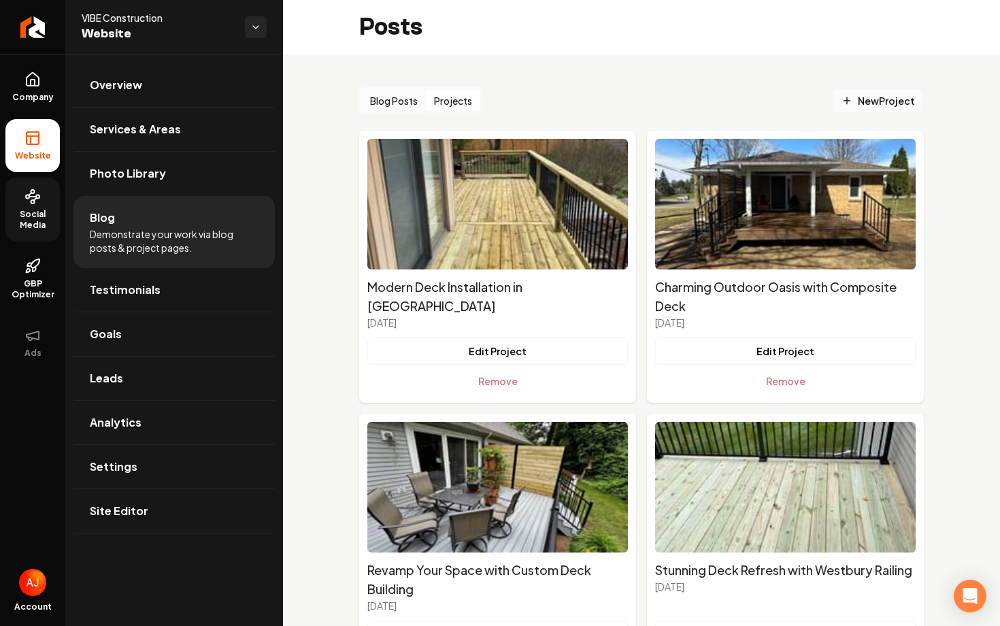
click at [860, 105] on span "New Project" at bounding box center [878, 101] width 73 height 14
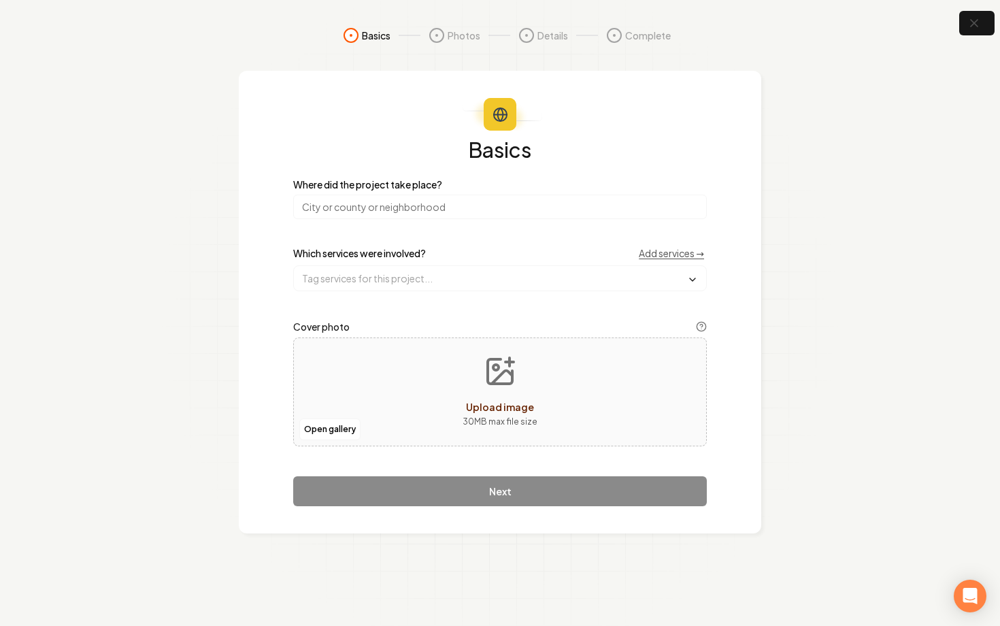
click at [384, 212] on input "search" at bounding box center [500, 207] width 414 height 24
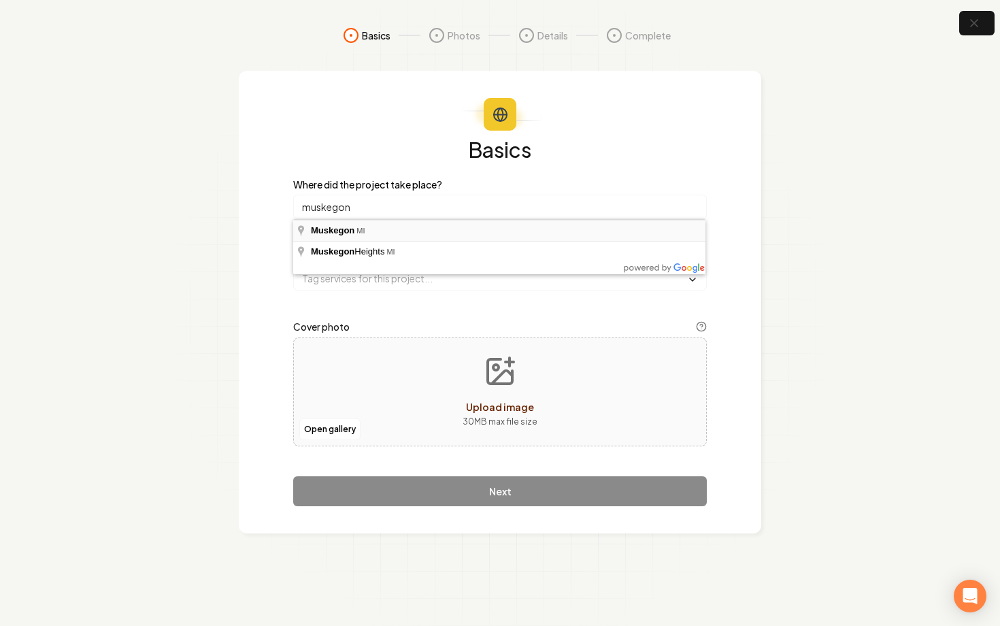
type input "Muskegon, MI"
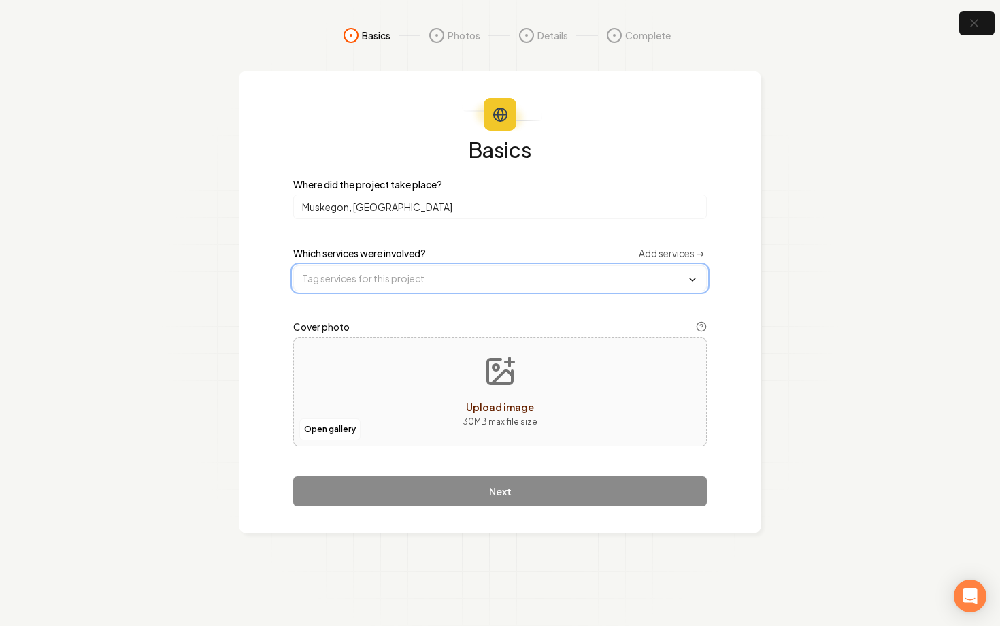
click at [376, 275] on input "text" at bounding box center [500, 278] width 412 height 24
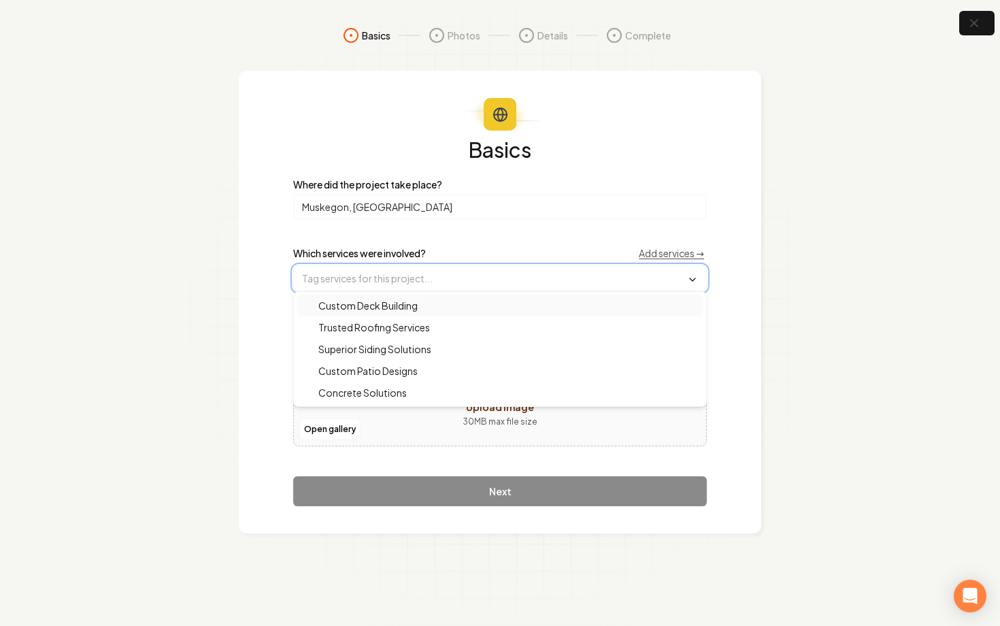
click at [376, 305] on span "Custom Deck Building" at bounding box center [360, 306] width 116 height 14
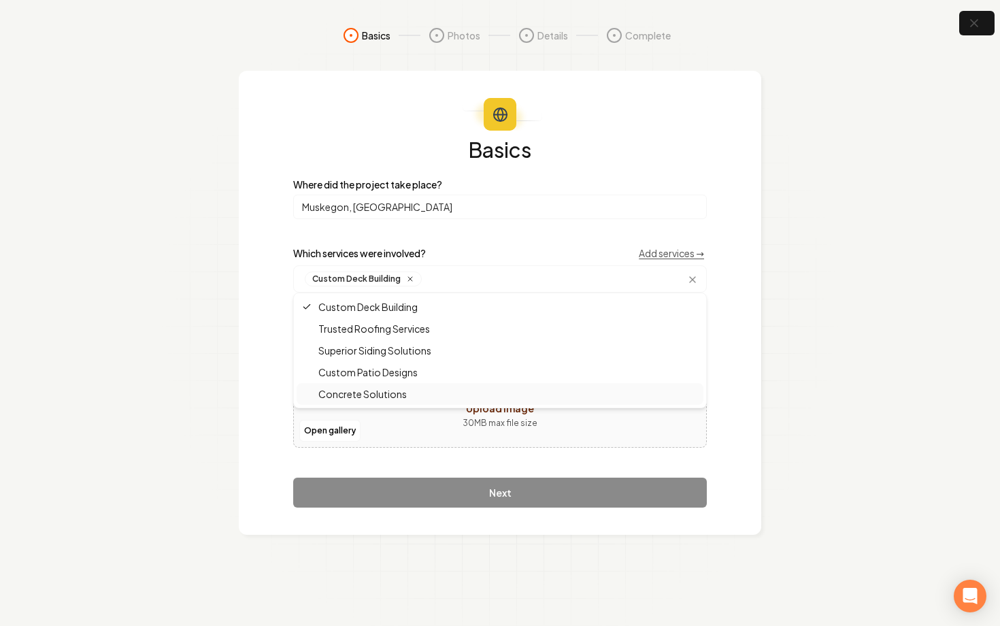
click at [387, 437] on div "Open gallery Upload image 30 MB max file size" at bounding box center [500, 393] width 414 height 109
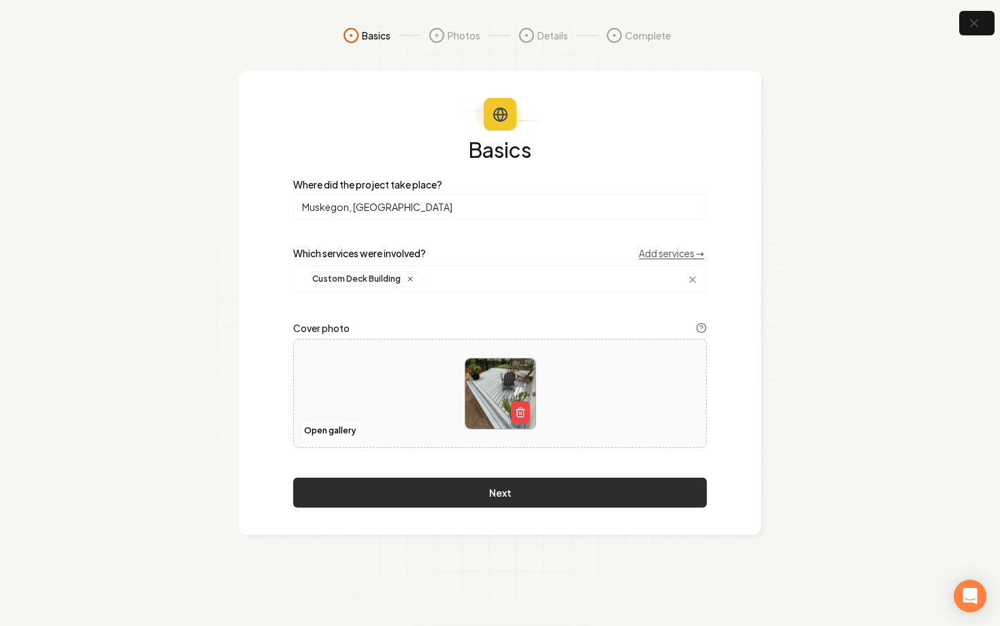
click at [463, 507] on button "Next" at bounding box center [500, 493] width 414 height 30
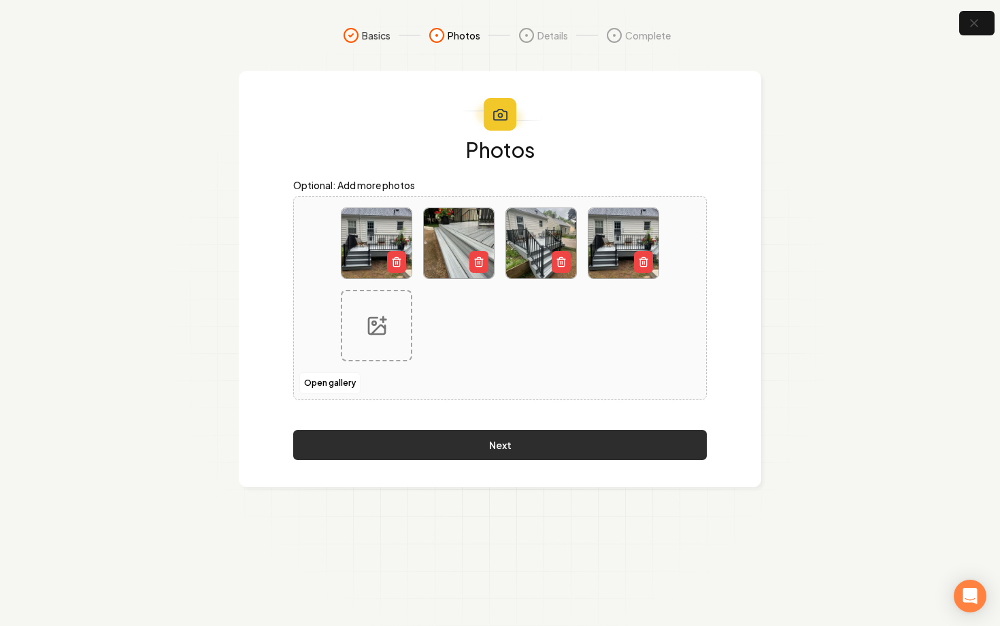
click at [557, 442] on button "Next" at bounding box center [500, 445] width 414 height 30
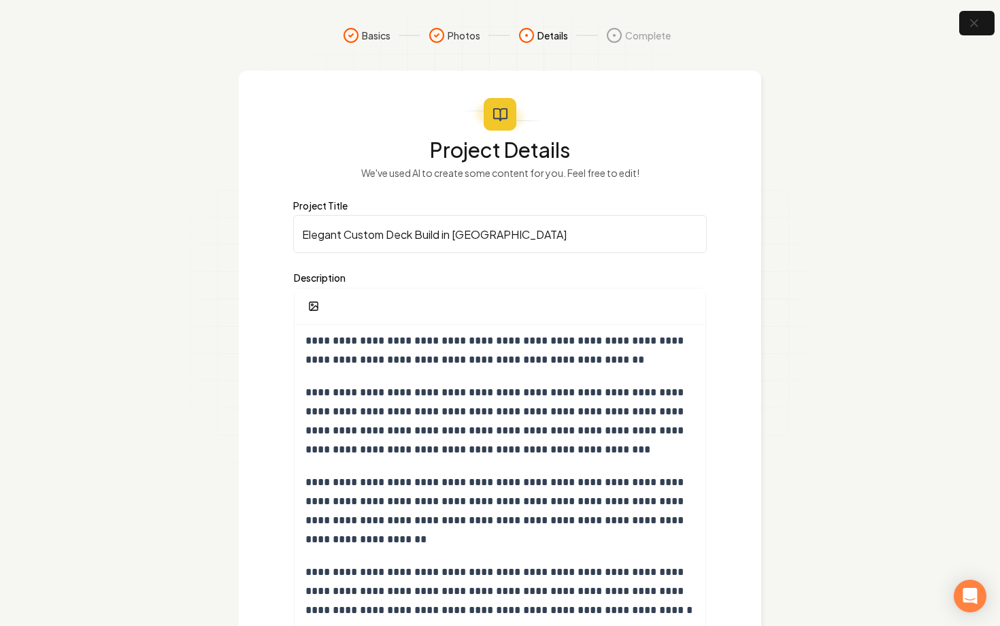
scroll to position [107, 0]
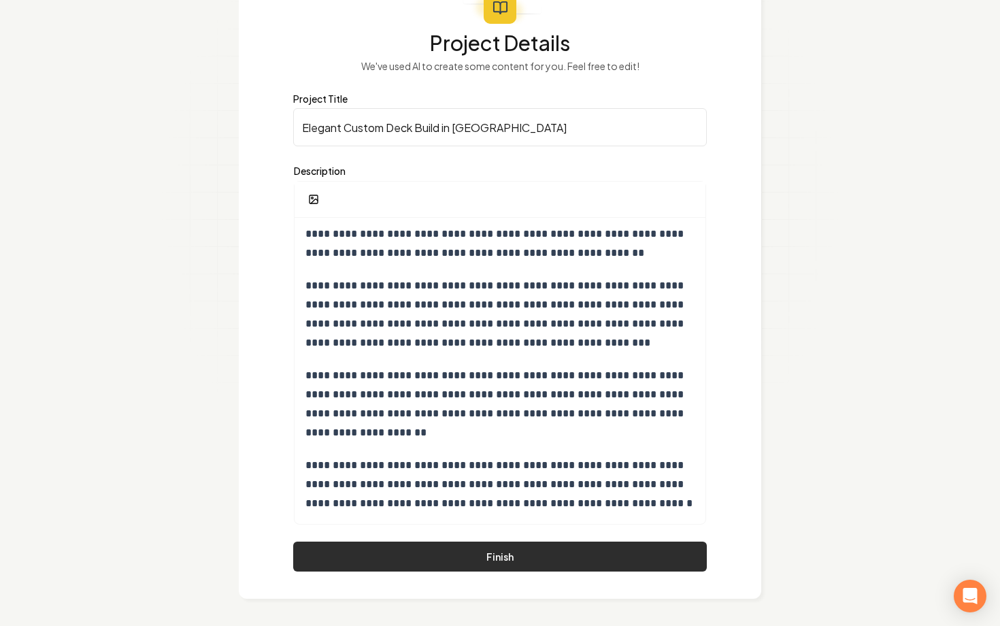
click at [557, 552] on button "Finish" at bounding box center [500, 557] width 414 height 30
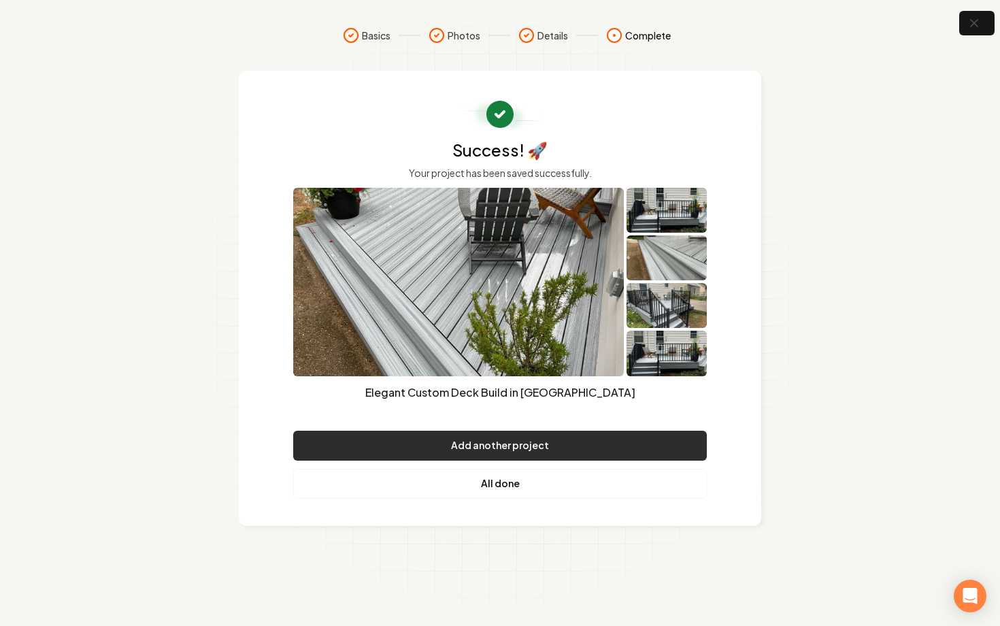
click at [537, 444] on button "Add another project" at bounding box center [500, 446] width 414 height 30
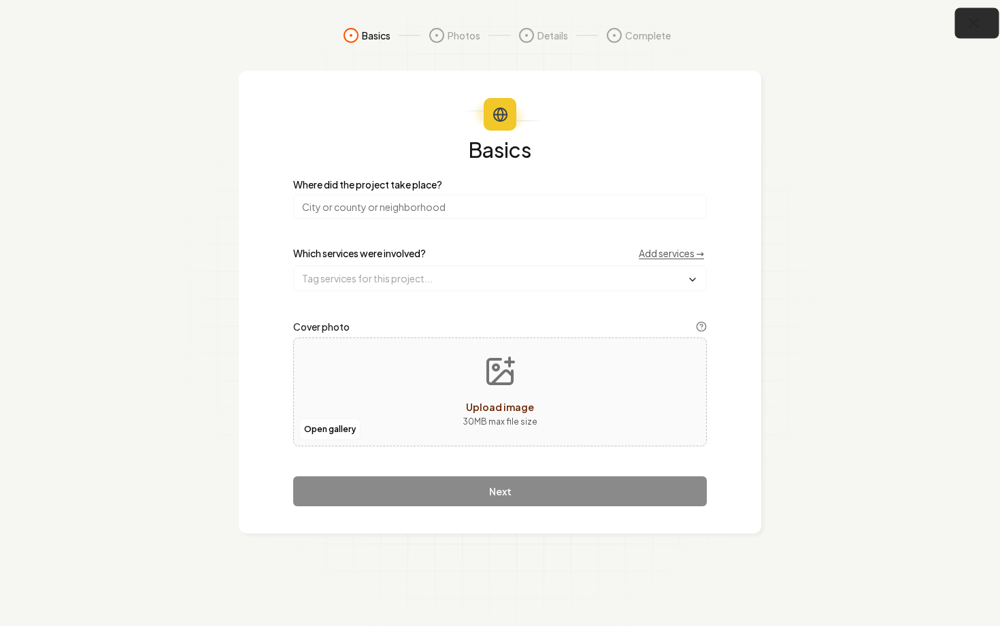
click at [976, 26] on icon "button" at bounding box center [974, 23] width 9 height 9
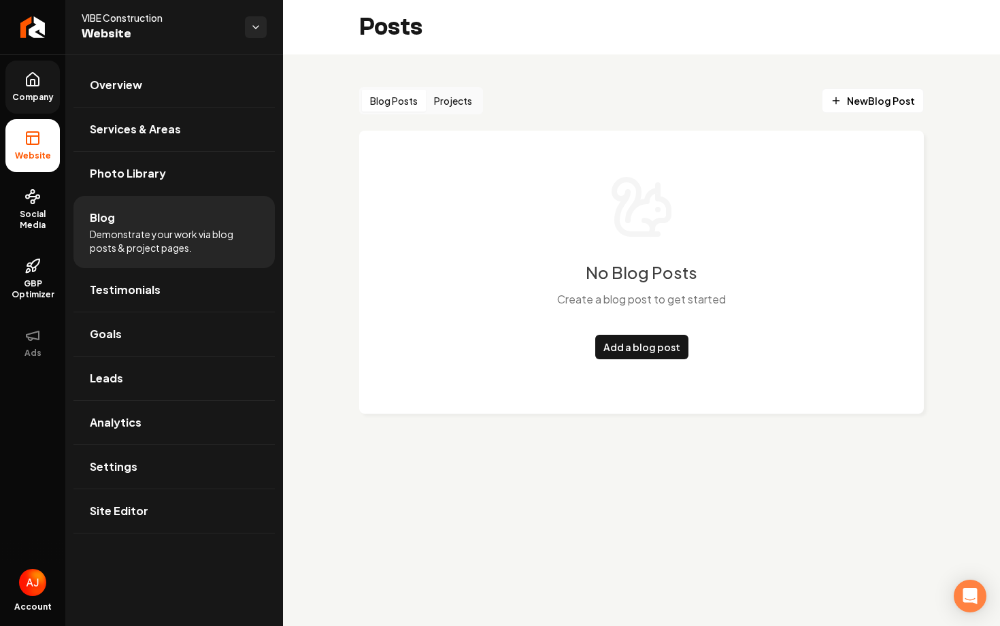
click at [29, 79] on icon at bounding box center [32, 79] width 16 height 16
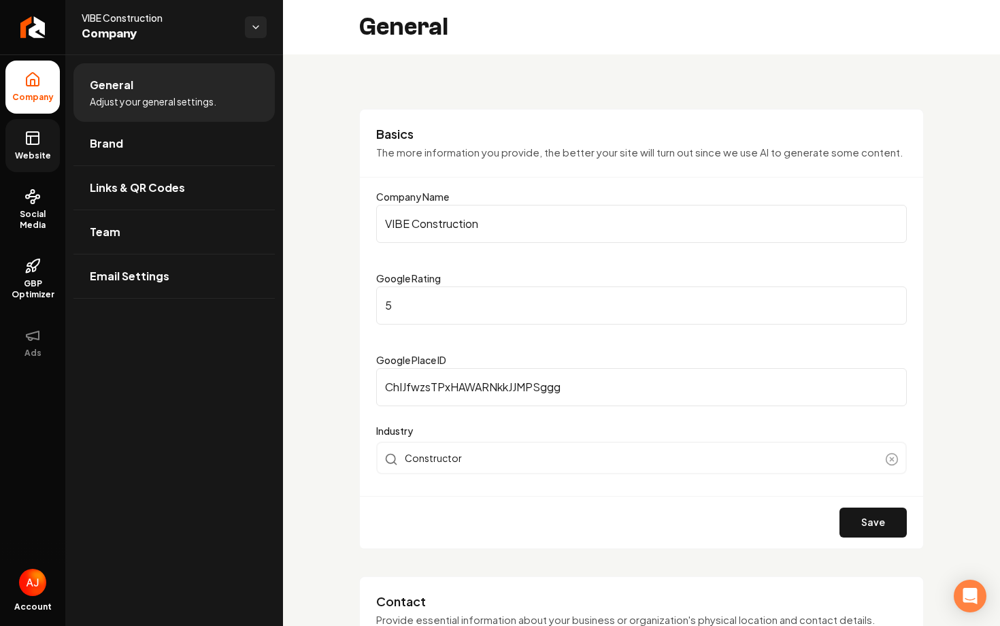
click at [27, 140] on rect at bounding box center [33, 138] width 12 height 12
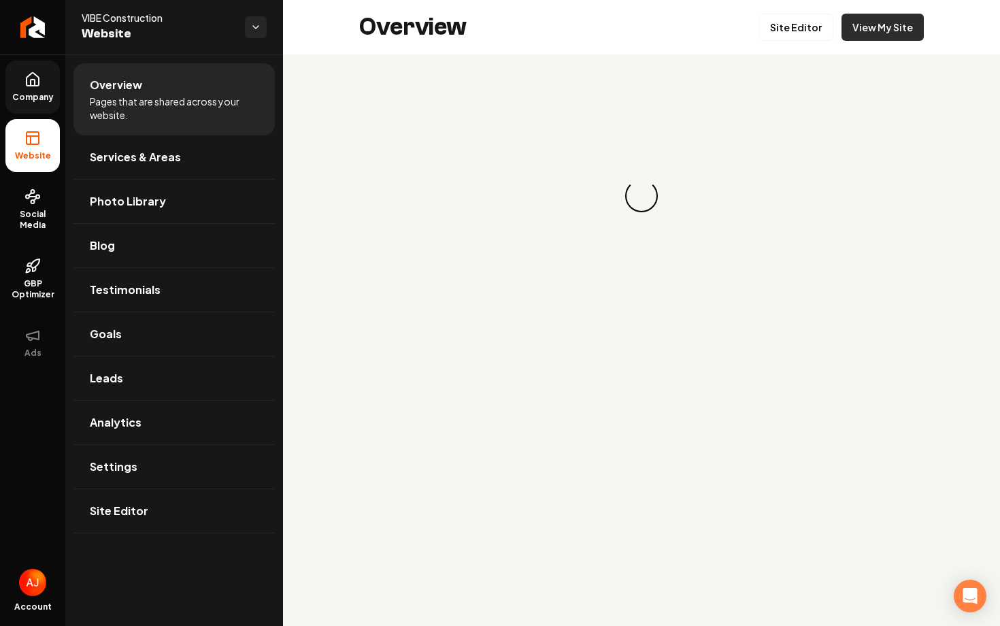
click at [908, 30] on link "View My Site" at bounding box center [883, 27] width 82 height 27
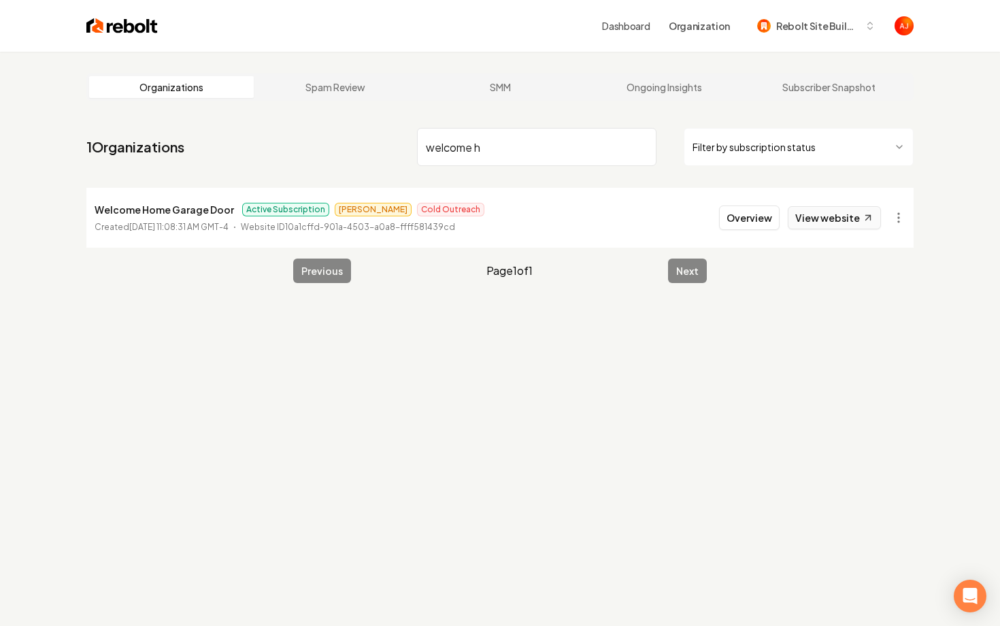
type input "welcome h"
click at [803, 224] on link "View website" at bounding box center [834, 217] width 93 height 23
click at [736, 221] on button "Overview" at bounding box center [749, 217] width 61 height 24
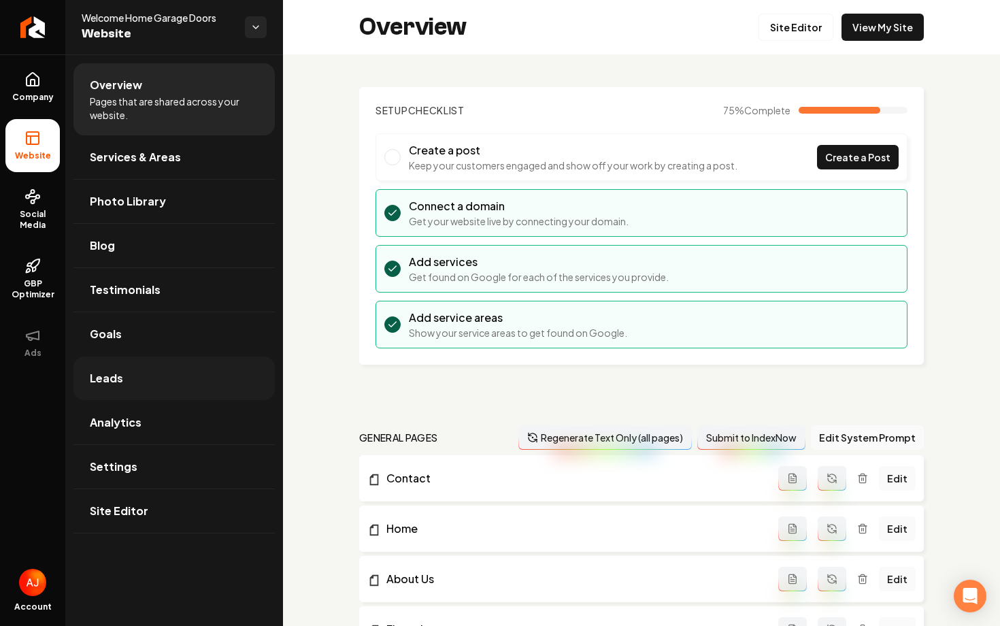
click at [139, 367] on link "Leads" at bounding box center [173, 379] width 201 height 44
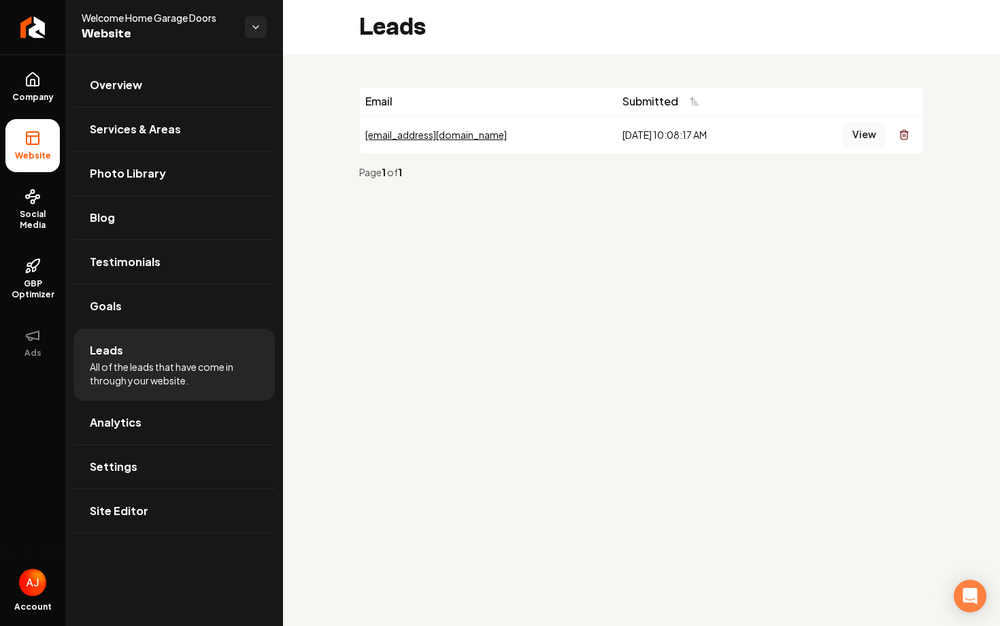
click at [854, 135] on button "View" at bounding box center [865, 134] width 42 height 24
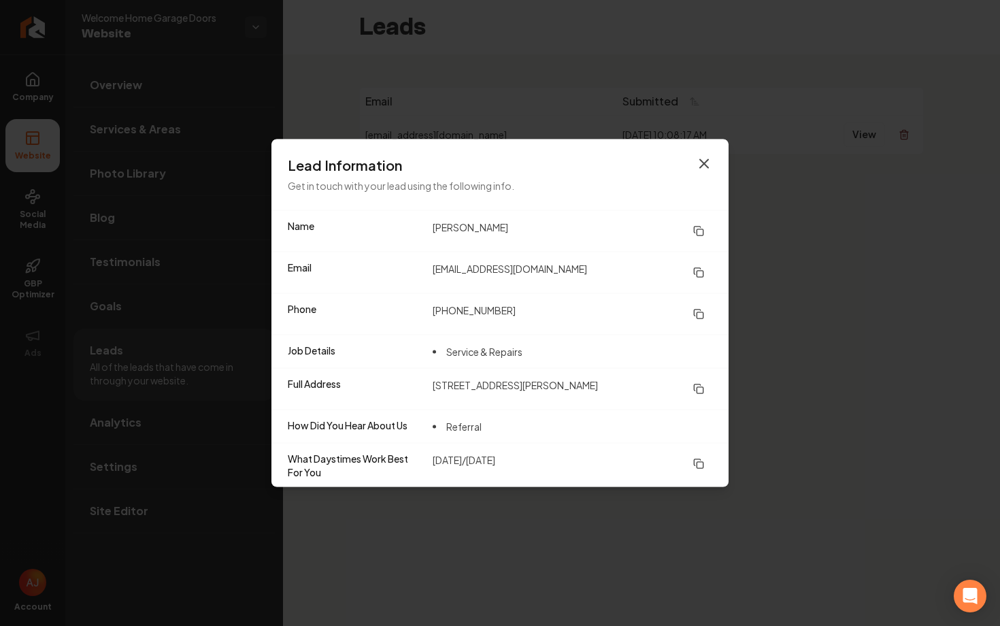
click at [702, 163] on icon "button" at bounding box center [704, 164] width 8 height 8
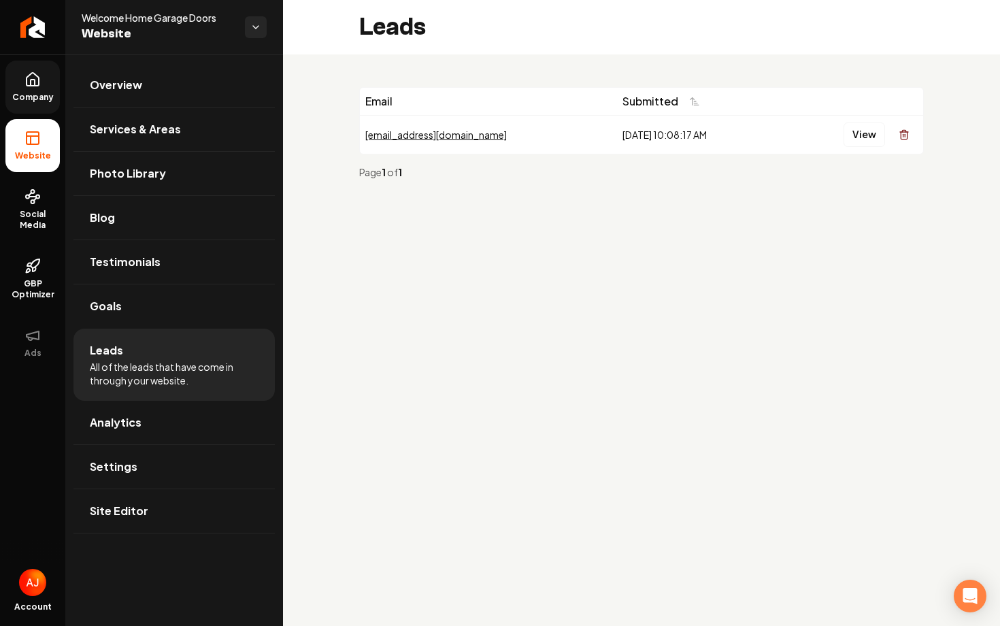
click at [21, 95] on span "Company" at bounding box center [33, 97] width 52 height 11
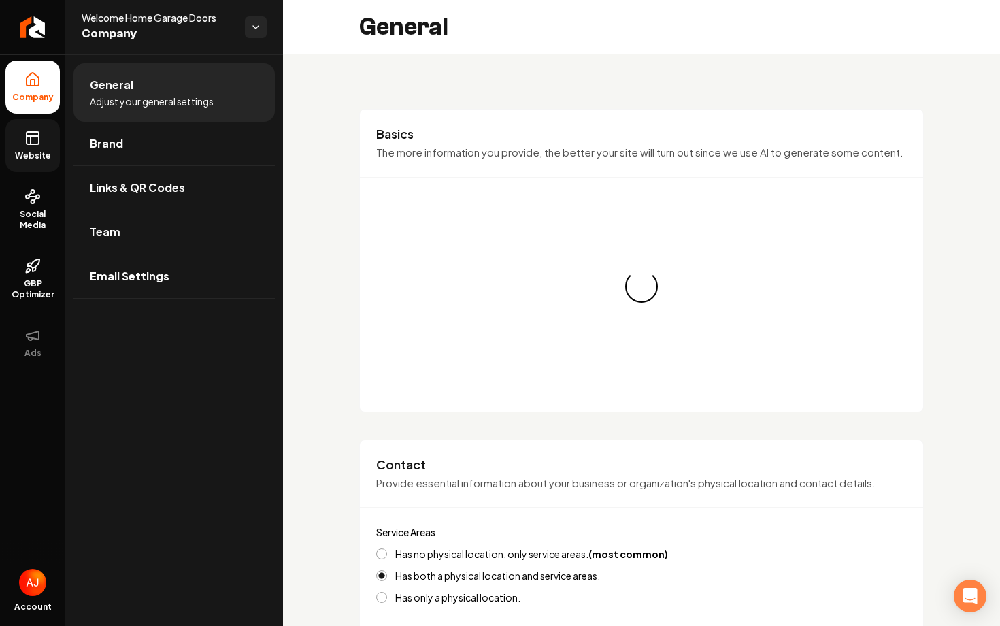
click at [28, 138] on icon at bounding box center [32, 138] width 16 height 16
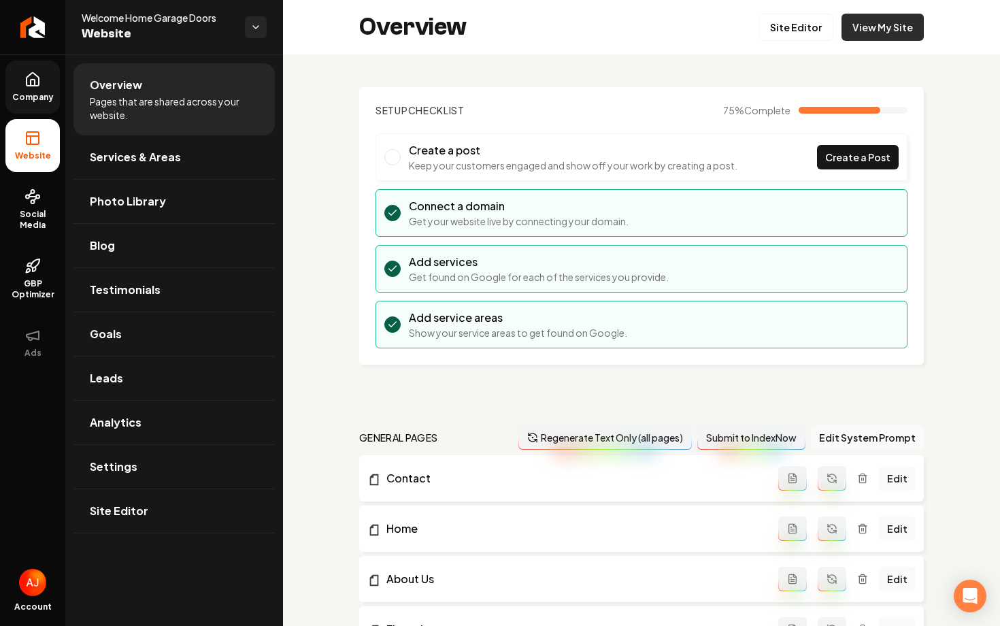
click at [889, 35] on link "View My Site" at bounding box center [883, 27] width 82 height 27
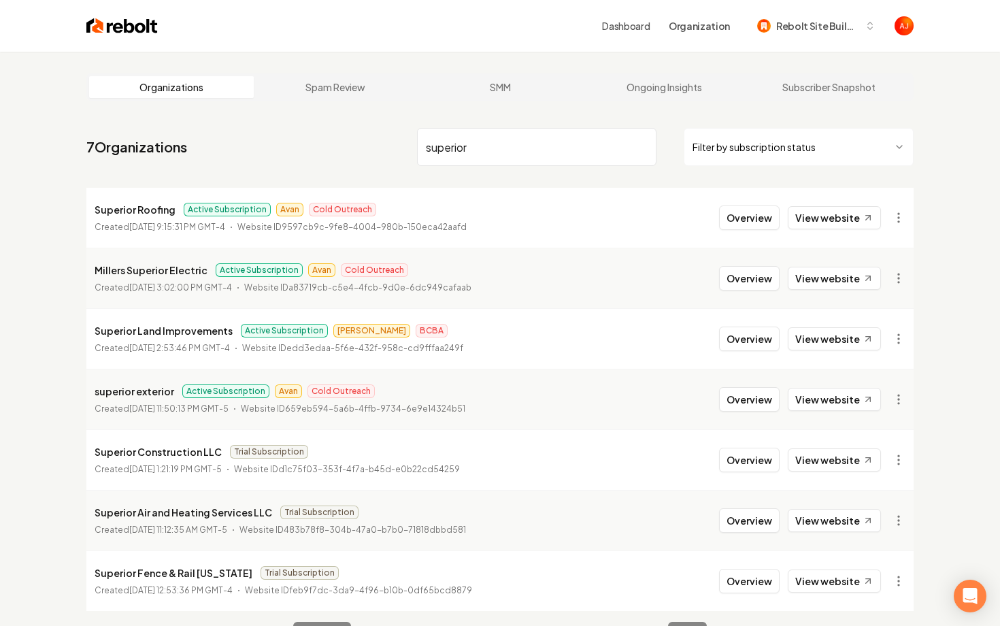
type input "superior"
click at [739, 210] on button "Overview" at bounding box center [749, 217] width 61 height 24
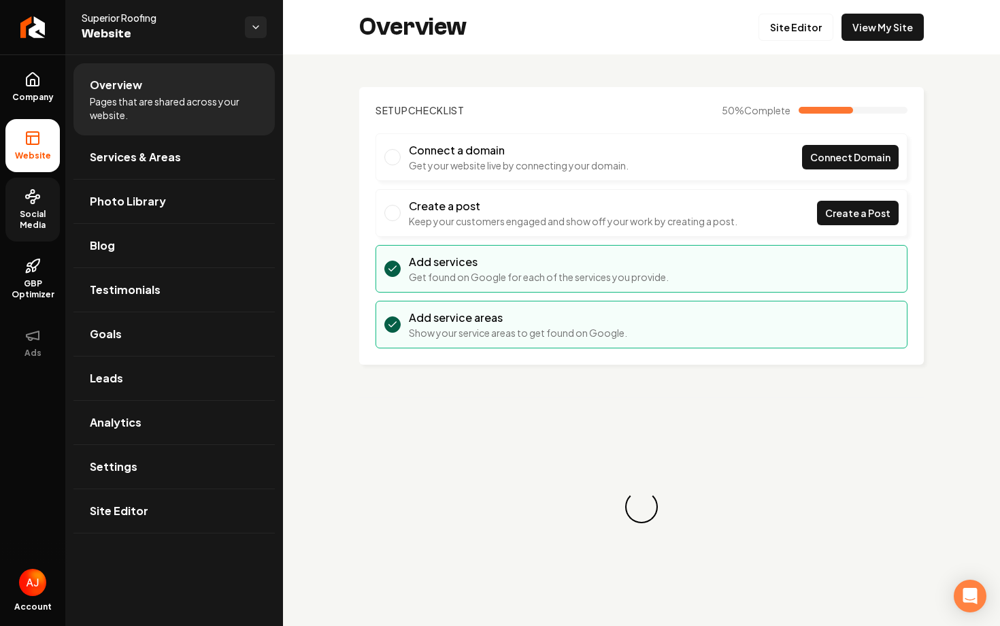
click at [27, 209] on span "Social Media" at bounding box center [32, 220] width 54 height 22
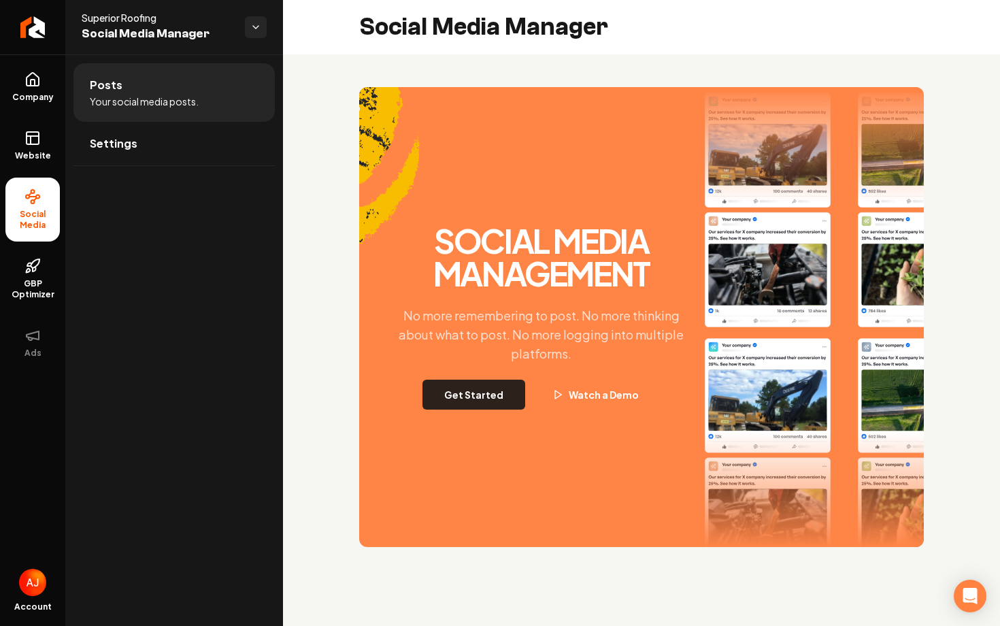
click at [450, 406] on button "Get Started" at bounding box center [473, 395] width 103 height 30
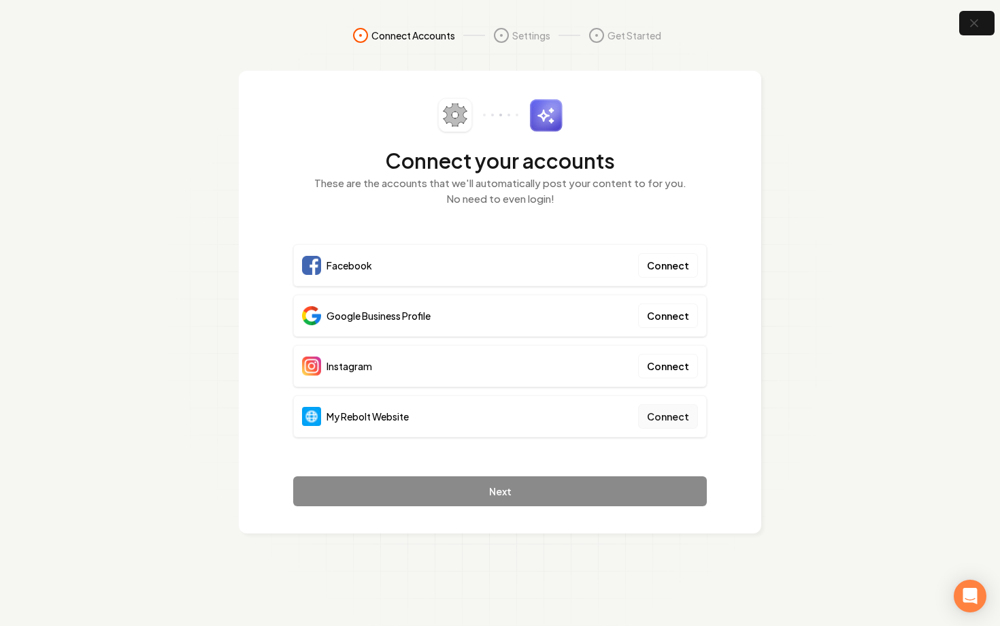
click at [656, 406] on button "Connect" at bounding box center [668, 416] width 60 height 24
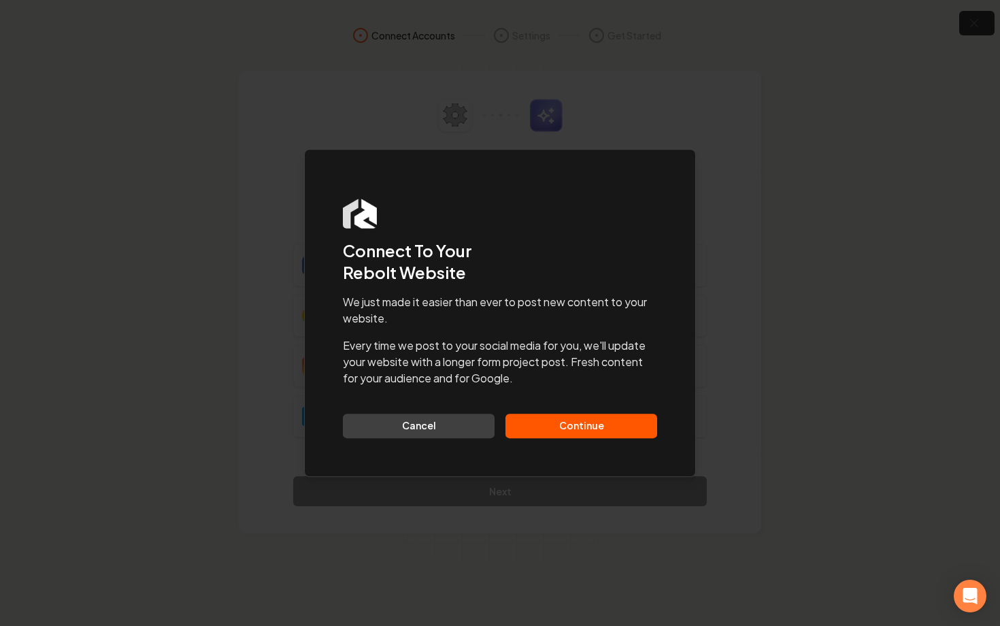
click at [565, 431] on button "Continue" at bounding box center [582, 426] width 152 height 24
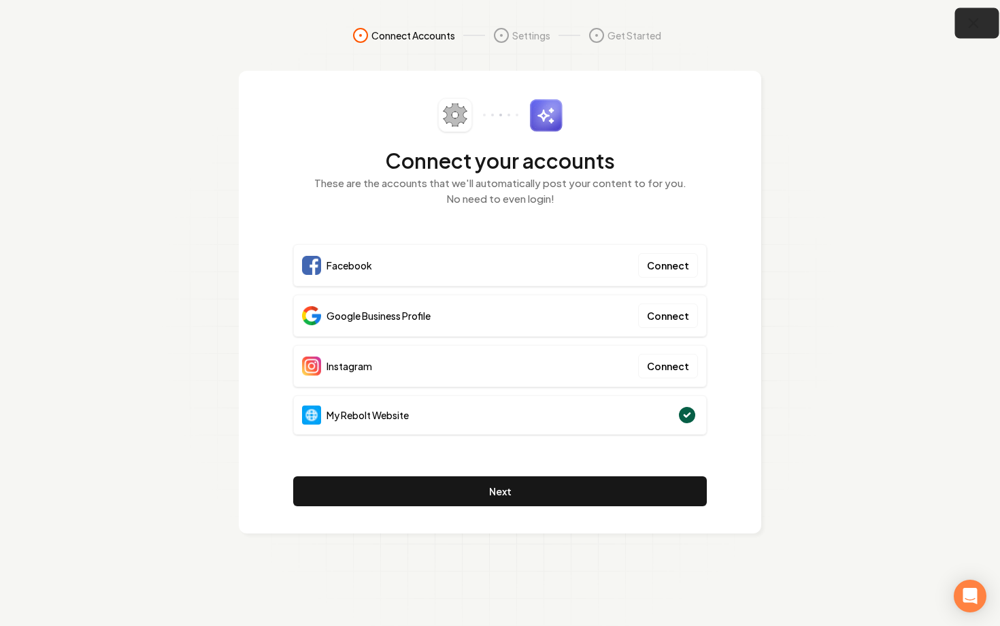
click at [976, 33] on button "button" at bounding box center [977, 23] width 44 height 31
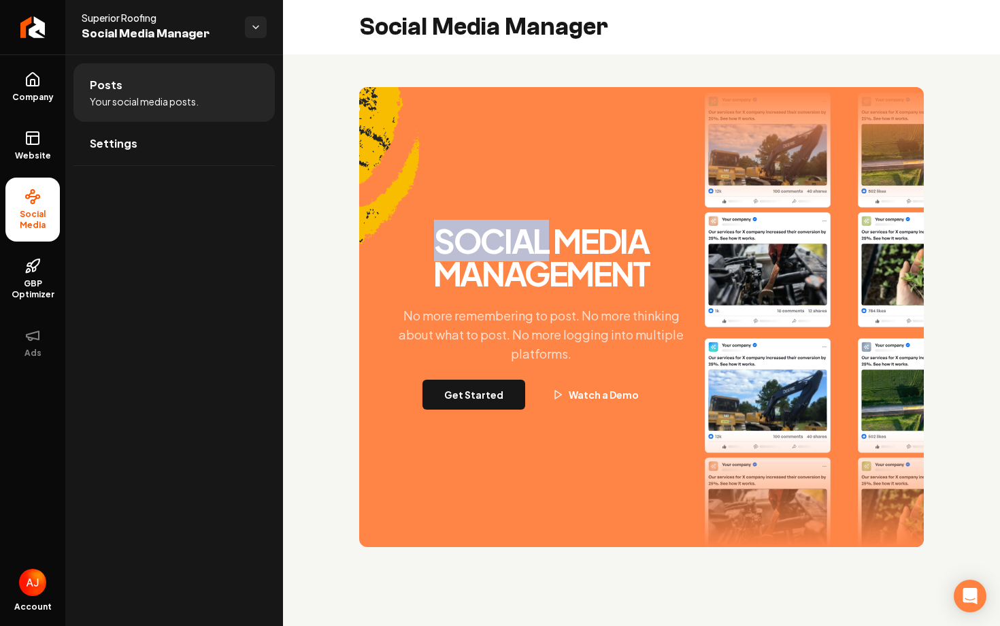
click at [457, 218] on div "Social Media Management No more remembering to post. No more thinking about wha…" at bounding box center [641, 317] width 565 height 460
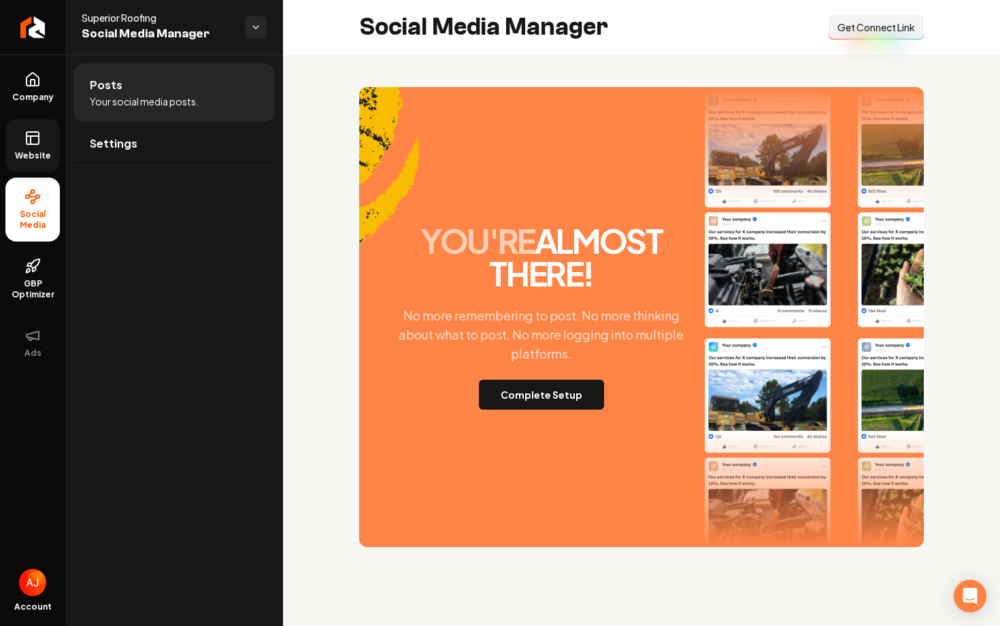
click at [29, 146] on icon at bounding box center [32, 138] width 16 height 16
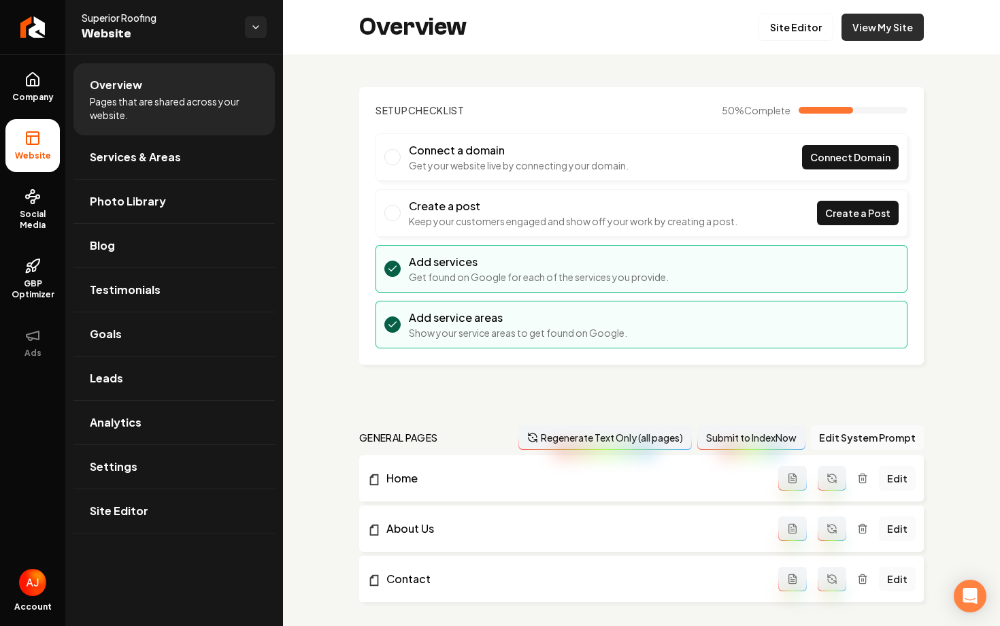
click at [884, 29] on link "View My Site" at bounding box center [883, 27] width 82 height 27
click at [35, 211] on span "Social Media" at bounding box center [32, 220] width 54 height 22
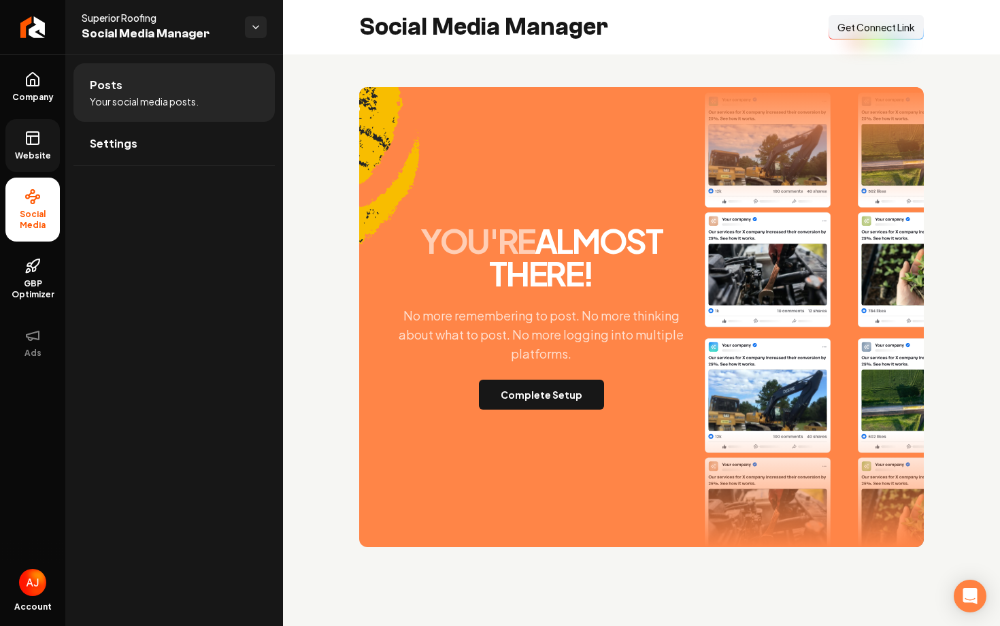
click at [854, 29] on span "Get Connect Link" at bounding box center [877, 27] width 78 height 14
click at [27, 150] on span "Website" at bounding box center [33, 155] width 47 height 11
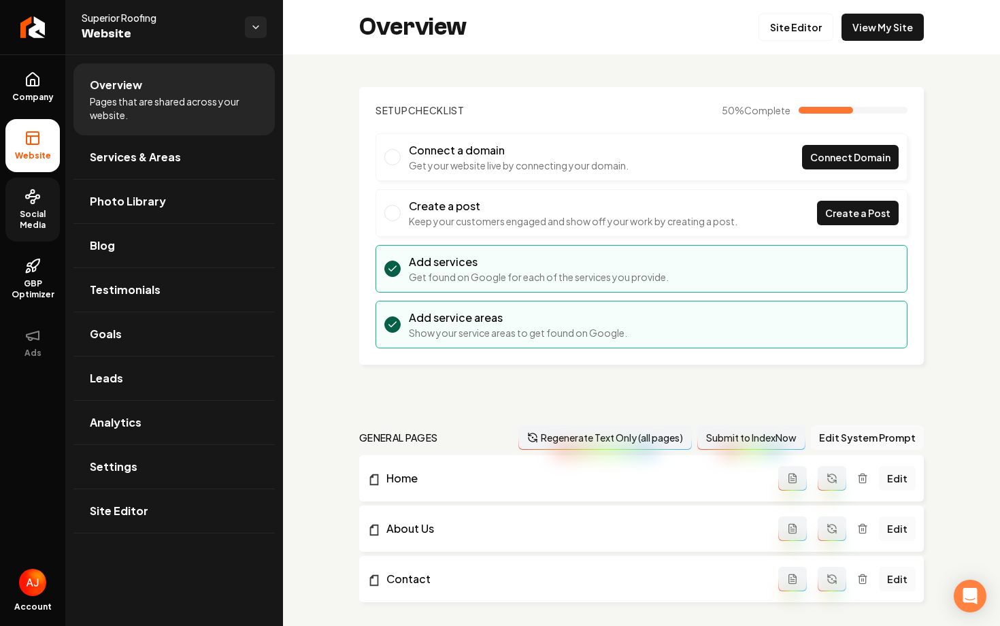
click at [37, 214] on span "Social Media" at bounding box center [32, 220] width 54 height 22
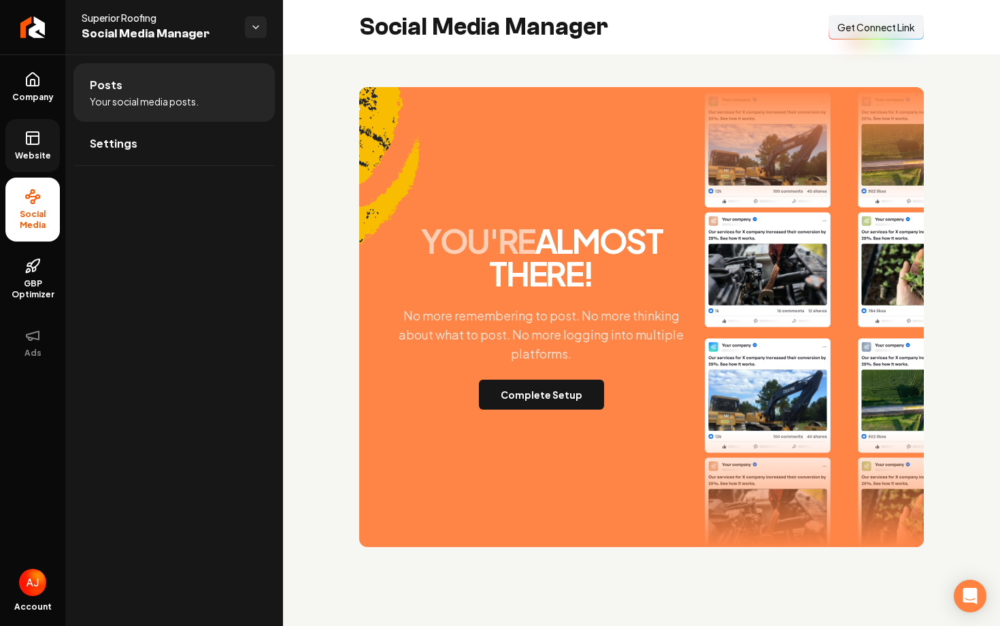
click at [857, 28] on span "Get Connect Link" at bounding box center [877, 27] width 78 height 14
click at [536, 398] on button "Complete Setup" at bounding box center [541, 395] width 125 height 30
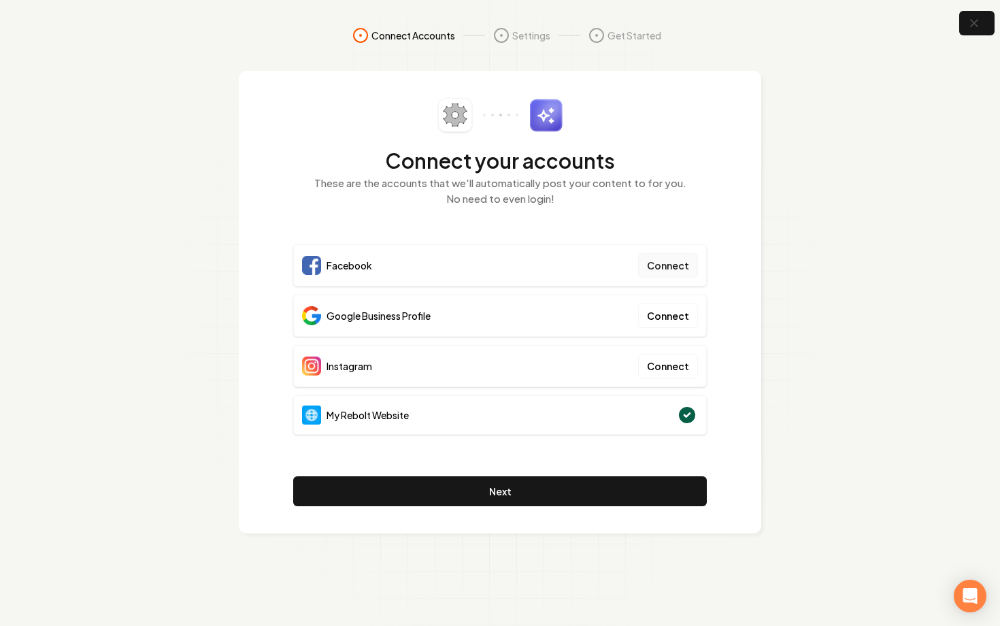
click at [660, 271] on button "Connect" at bounding box center [668, 265] width 60 height 24
click at [670, 267] on button "Connect" at bounding box center [668, 265] width 60 height 24
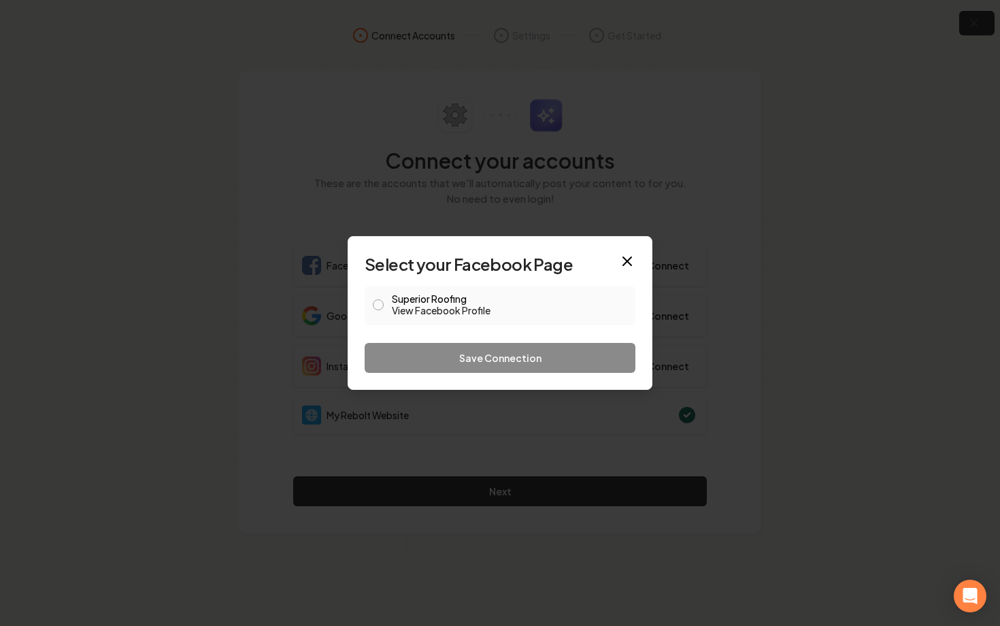
click at [378, 302] on button "Superior Roofing View Facebook Profile" at bounding box center [378, 304] width 11 height 11
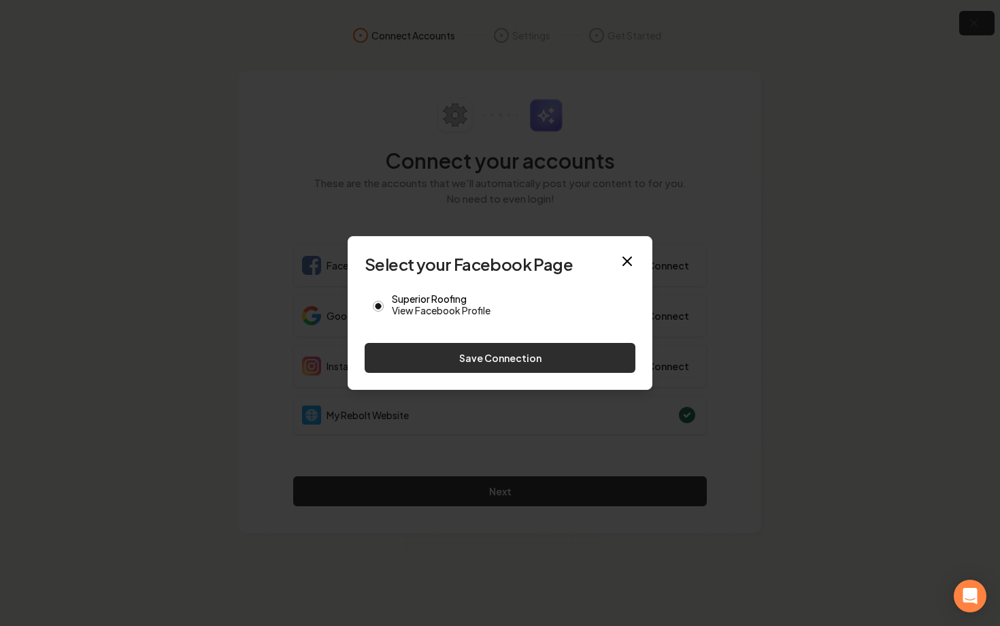
click at [425, 356] on button "Save Connection" at bounding box center [500, 358] width 271 height 30
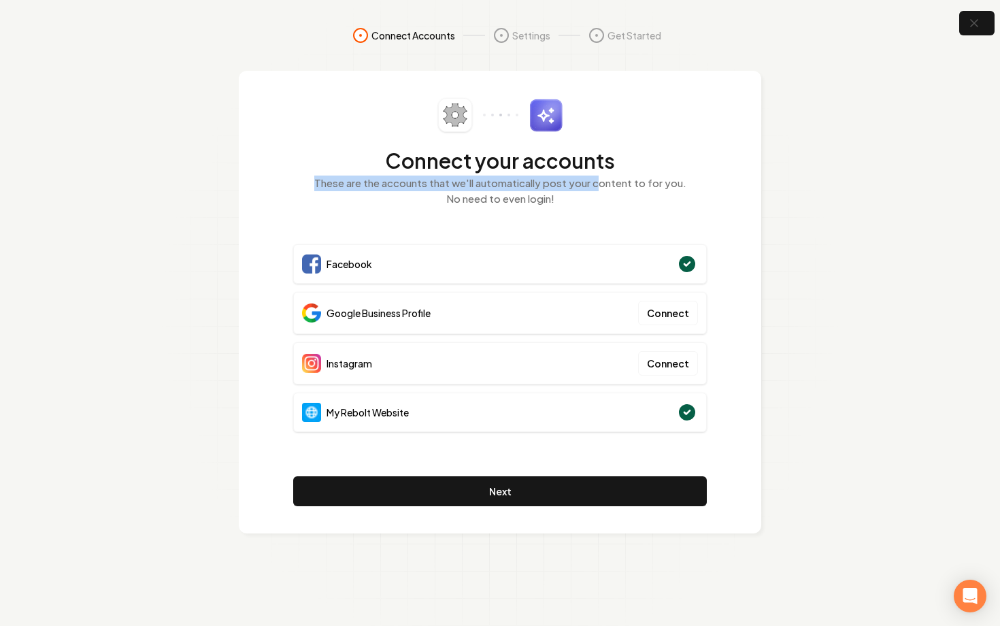
drag, startPoint x: 365, startPoint y: 175, endPoint x: 596, endPoint y: 175, distance: 231.3
click at [596, 175] on div "Connect your accounts These are the accounts that we'll automatically post your…" at bounding box center [500, 160] width 414 height 125
click at [592, 209] on div "Connect your accounts These are the accounts that we'll automatically post your…" at bounding box center [500, 160] width 414 height 125
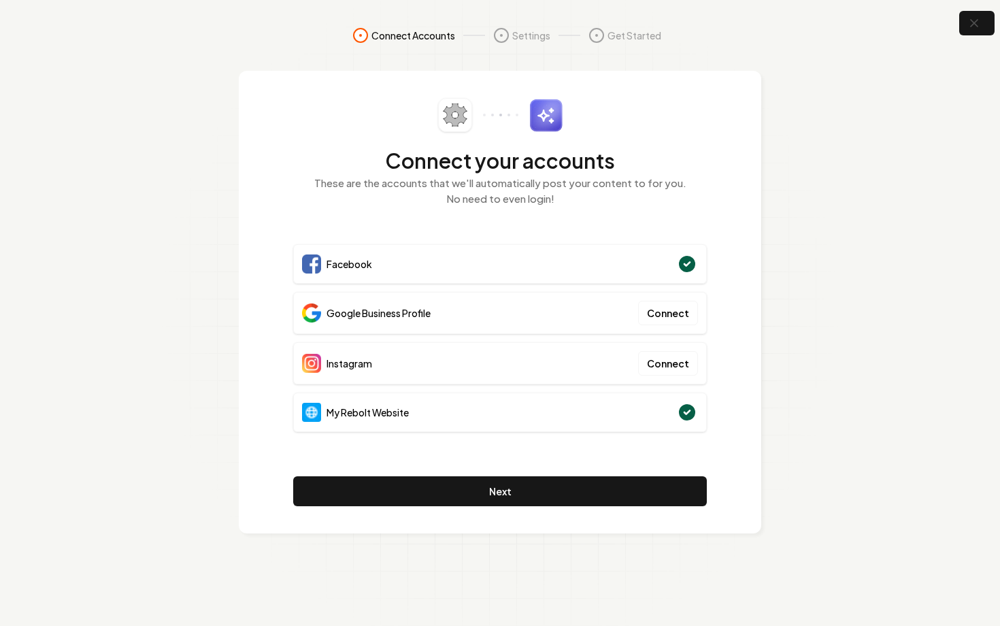
click at [636, 251] on div "Facebook" at bounding box center [500, 263] width 414 height 39
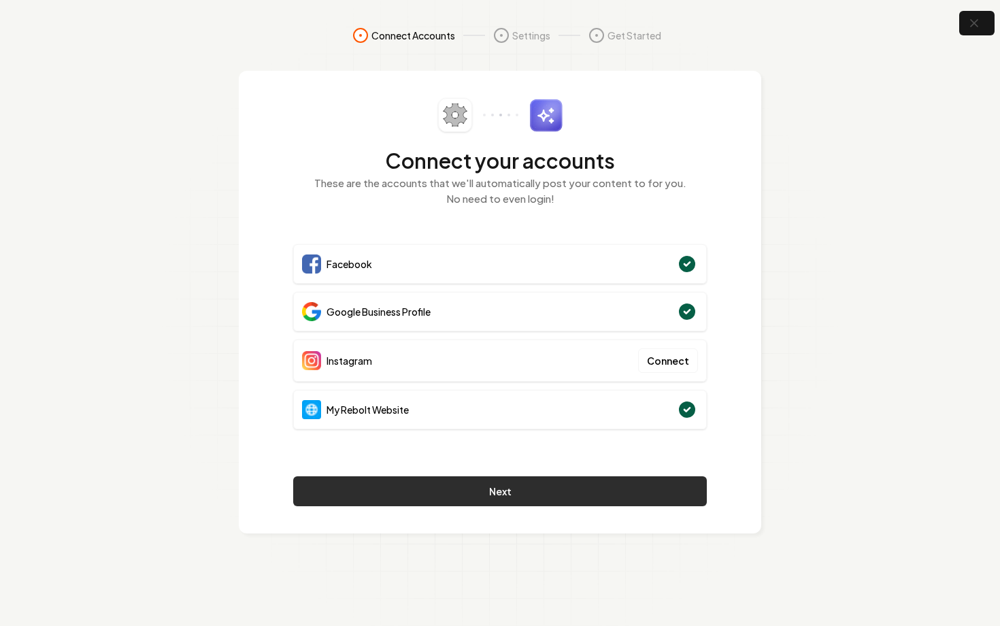
click at [510, 494] on button "Next" at bounding box center [500, 491] width 414 height 30
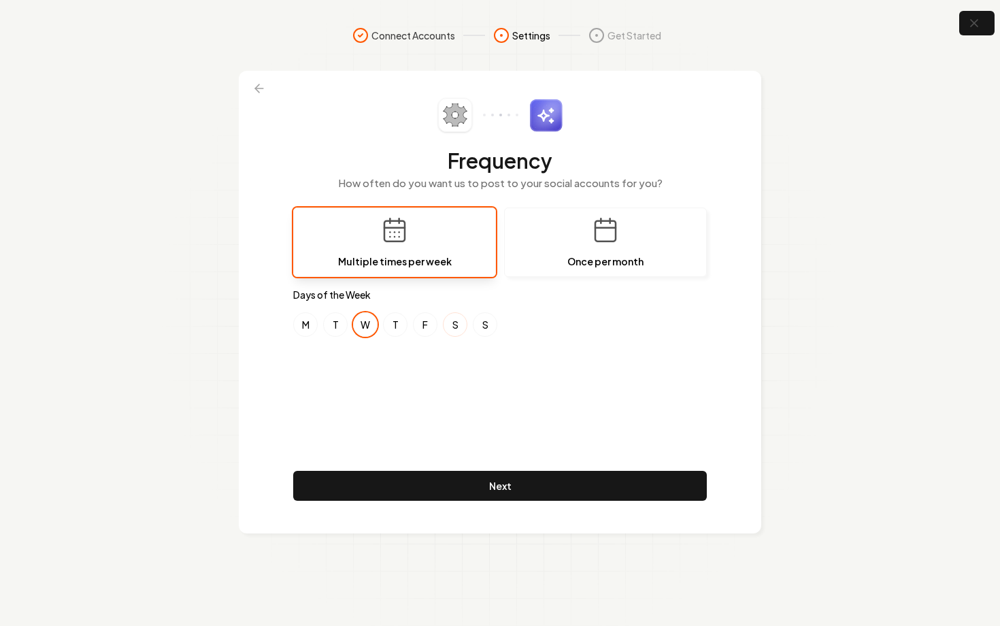
click at [453, 321] on button "S" at bounding box center [455, 324] width 24 height 24
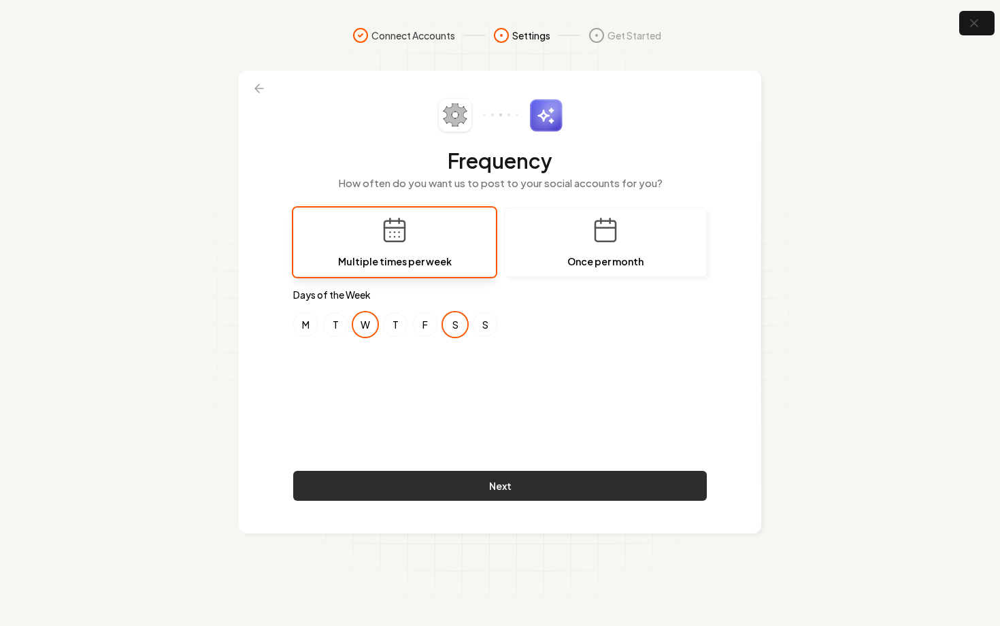
click at [510, 490] on button "Next" at bounding box center [500, 486] width 414 height 30
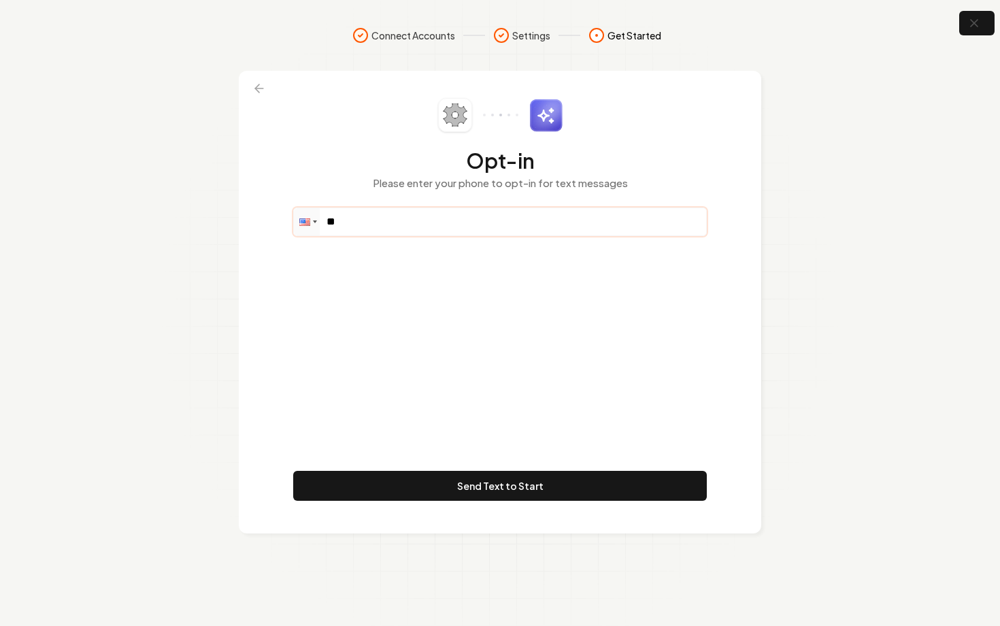
click at [387, 221] on input "**" at bounding box center [500, 221] width 412 height 27
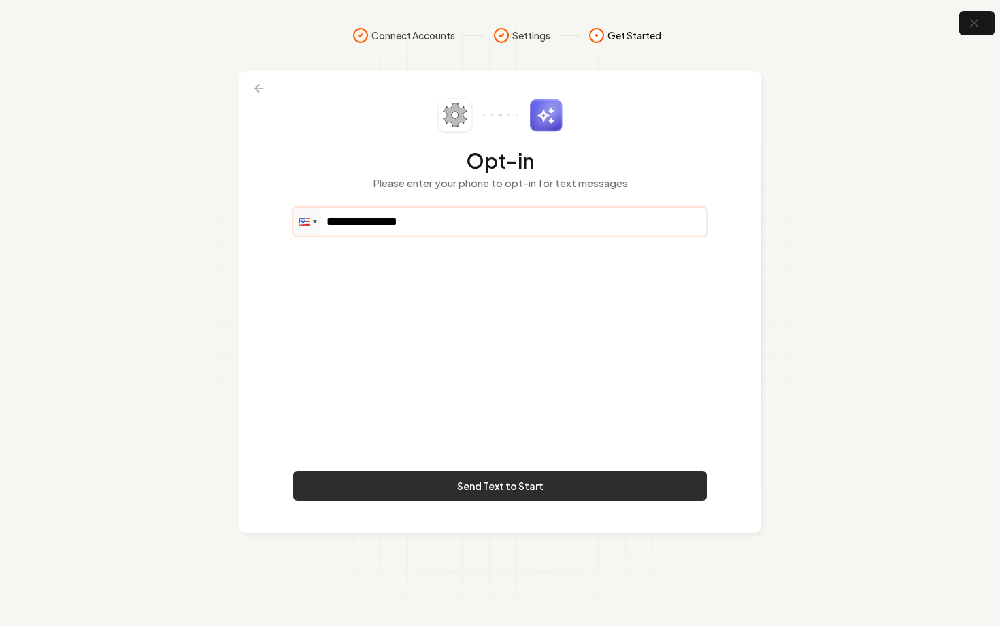
type input "**********"
click at [521, 478] on button "Send Text to Start" at bounding box center [500, 486] width 414 height 30
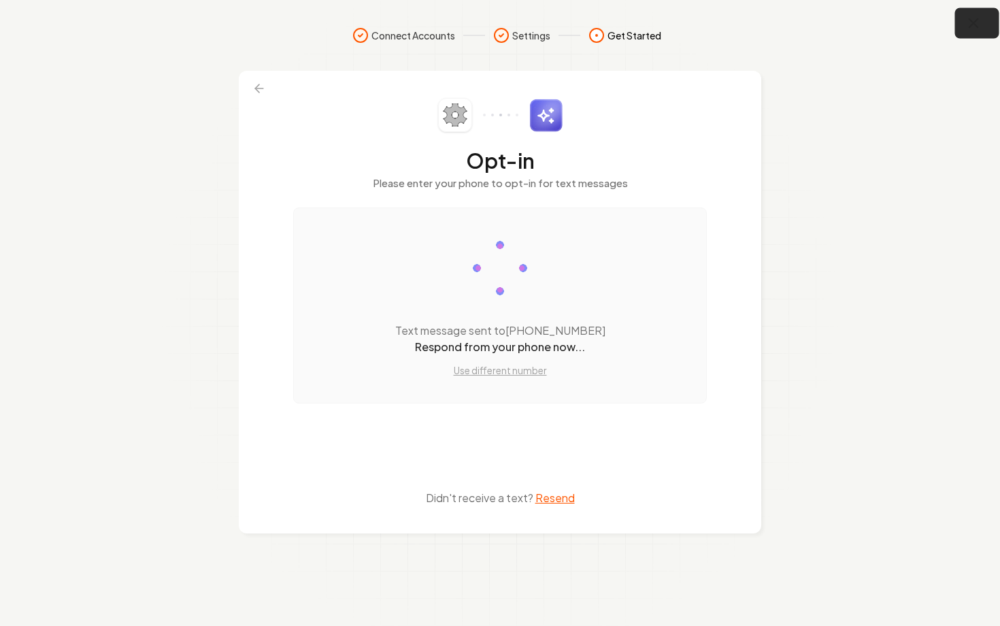
click at [970, 29] on icon "button" at bounding box center [973, 23] width 17 height 17
click at [976, 26] on icon "button" at bounding box center [973, 23] width 17 height 17
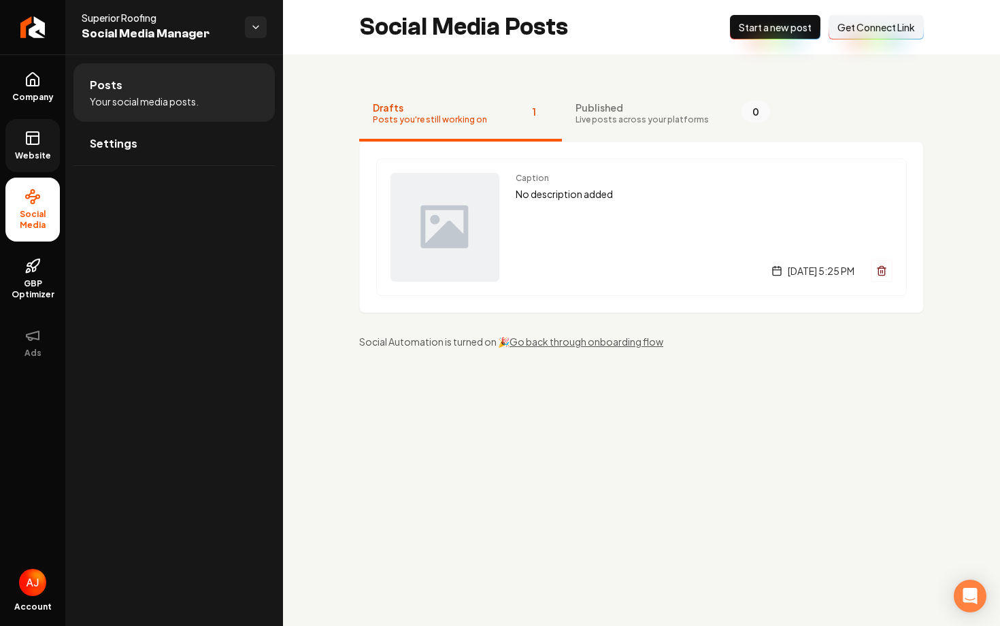
click at [34, 149] on link "Website" at bounding box center [32, 145] width 54 height 53
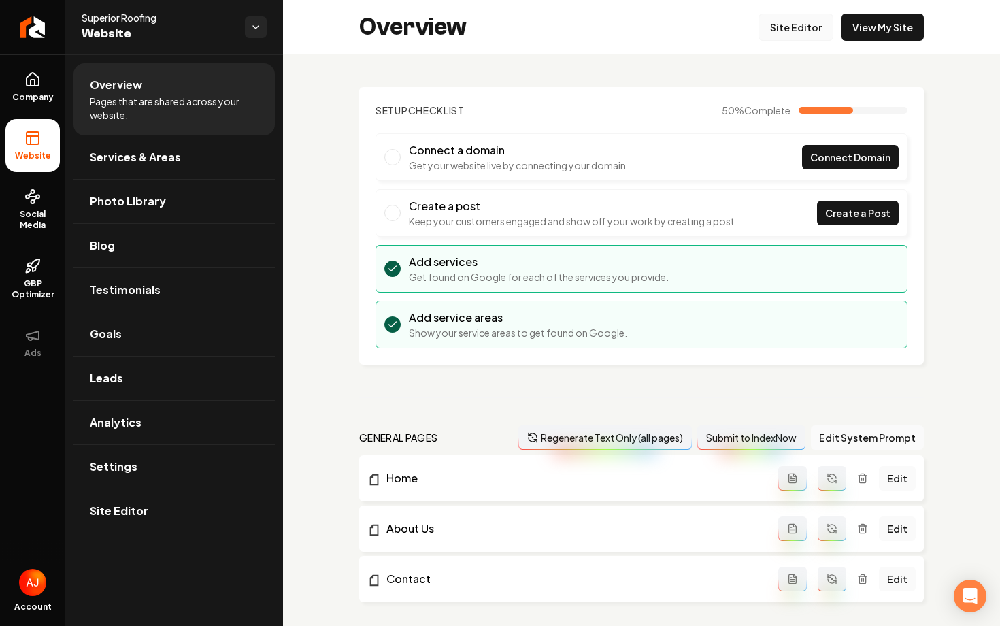
click at [790, 29] on link "Site Editor" at bounding box center [796, 27] width 75 height 27
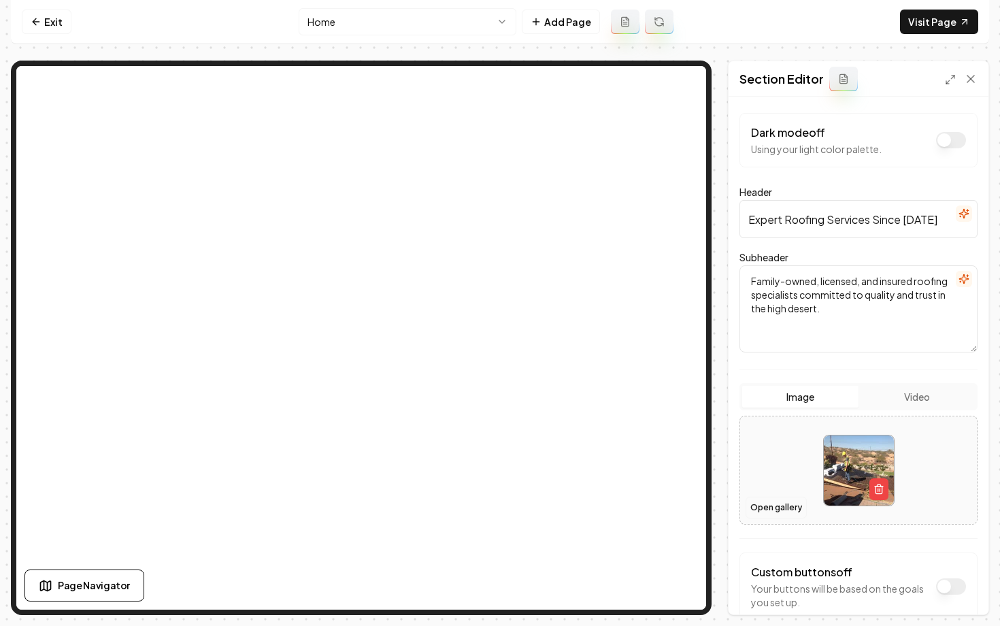
click at [774, 506] on button "Open gallery" at bounding box center [776, 508] width 61 height 22
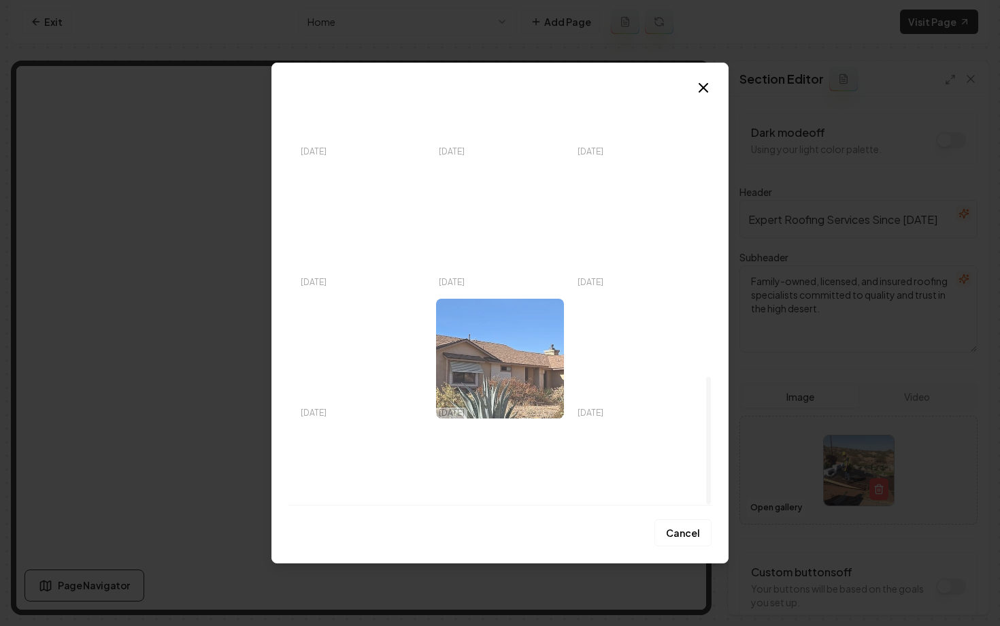
scroll to position [930, 0]
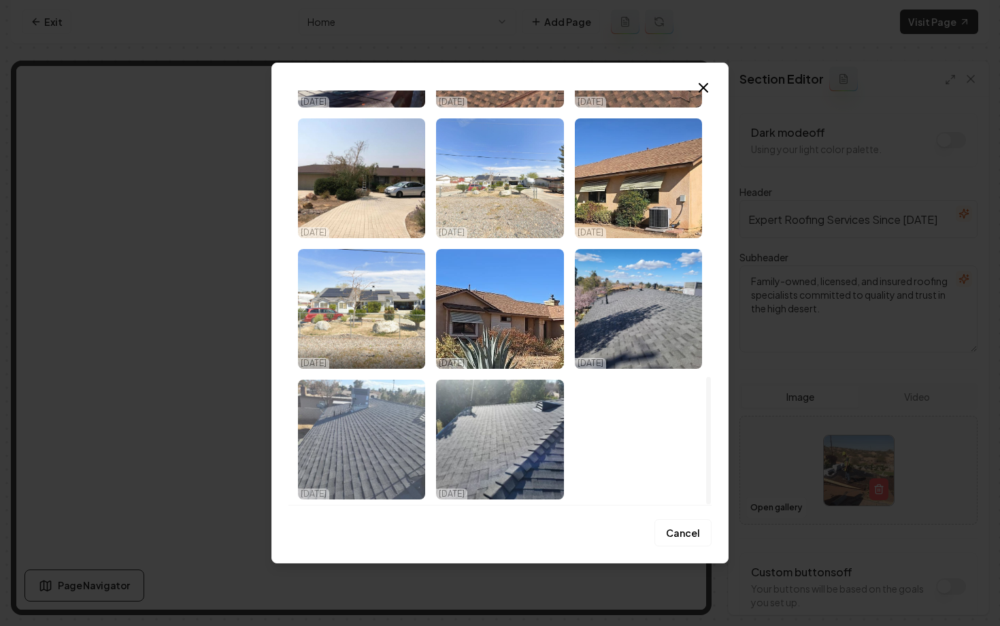
click at [354, 434] on img "Select image image_689fd58c5c7cd75eb8af5dd4.jpeg" at bounding box center [361, 440] width 127 height 120
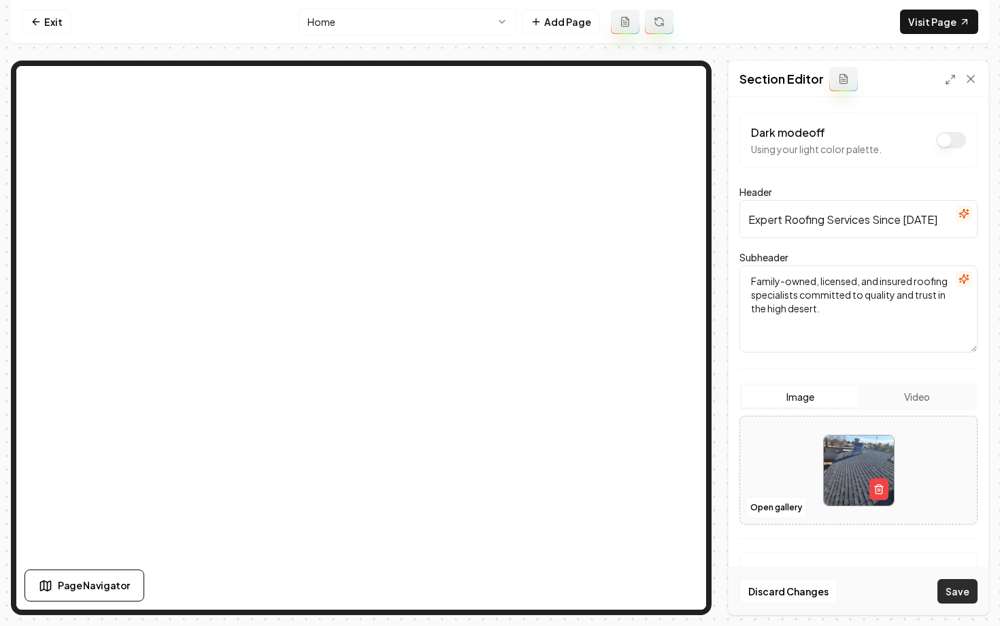
click at [952, 593] on button "Save" at bounding box center [958, 591] width 40 height 24
click at [793, 507] on button "Open gallery" at bounding box center [776, 508] width 61 height 22
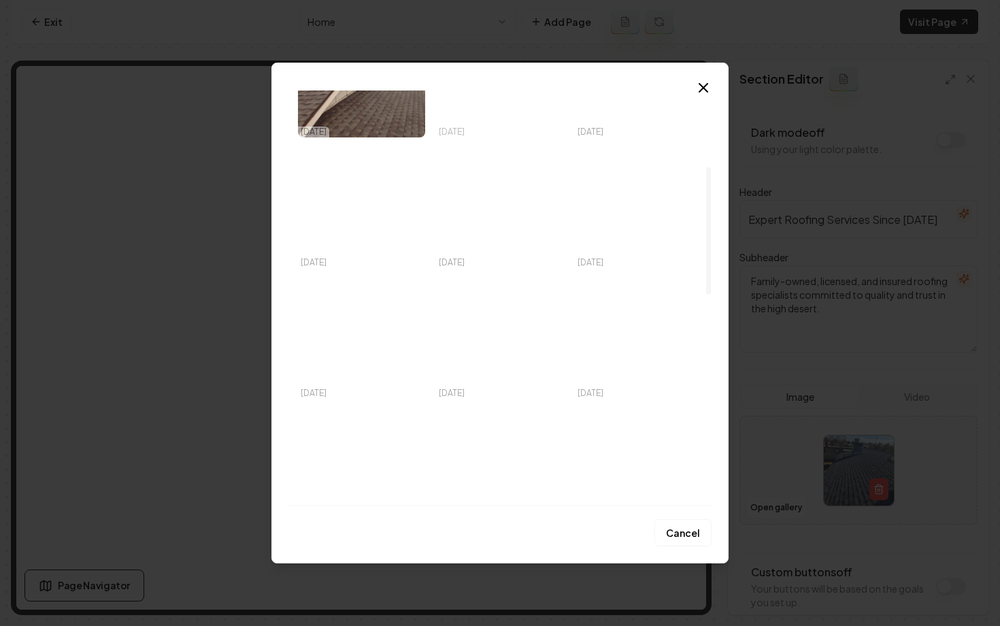
scroll to position [246, 0]
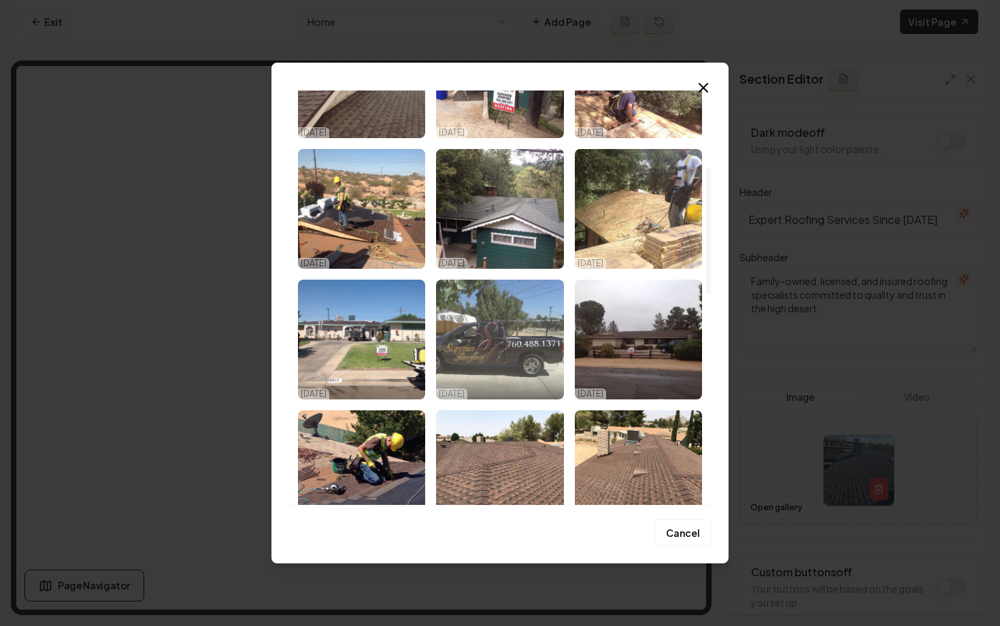
click at [468, 354] on img "Select image image_689fd6a95c7cd75eb8b48886.jpeg" at bounding box center [499, 340] width 127 height 120
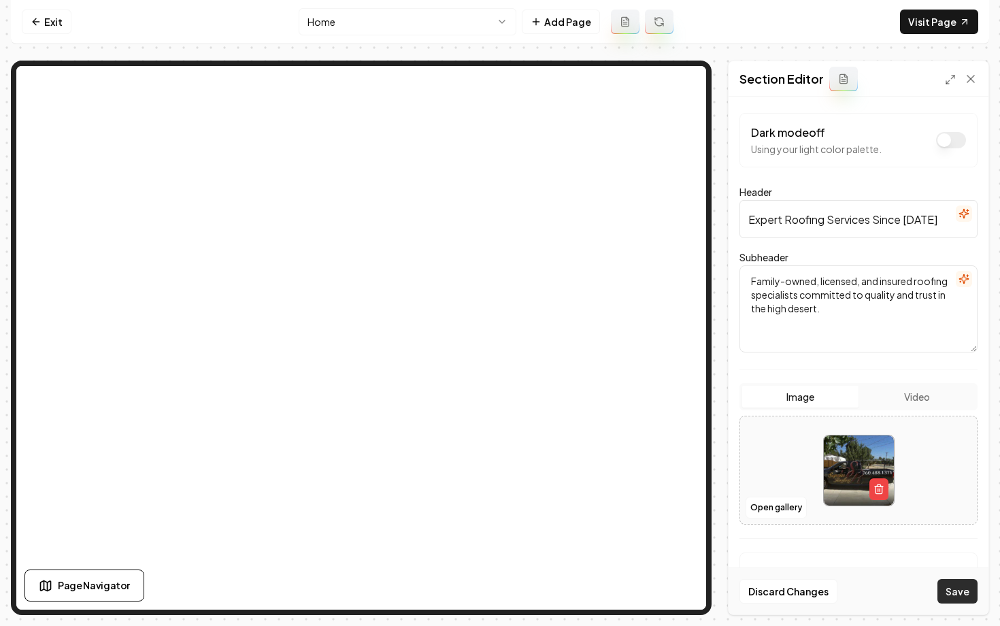
click at [952, 585] on button "Save" at bounding box center [958, 591] width 40 height 24
click at [782, 514] on button "Open gallery" at bounding box center [776, 508] width 61 height 22
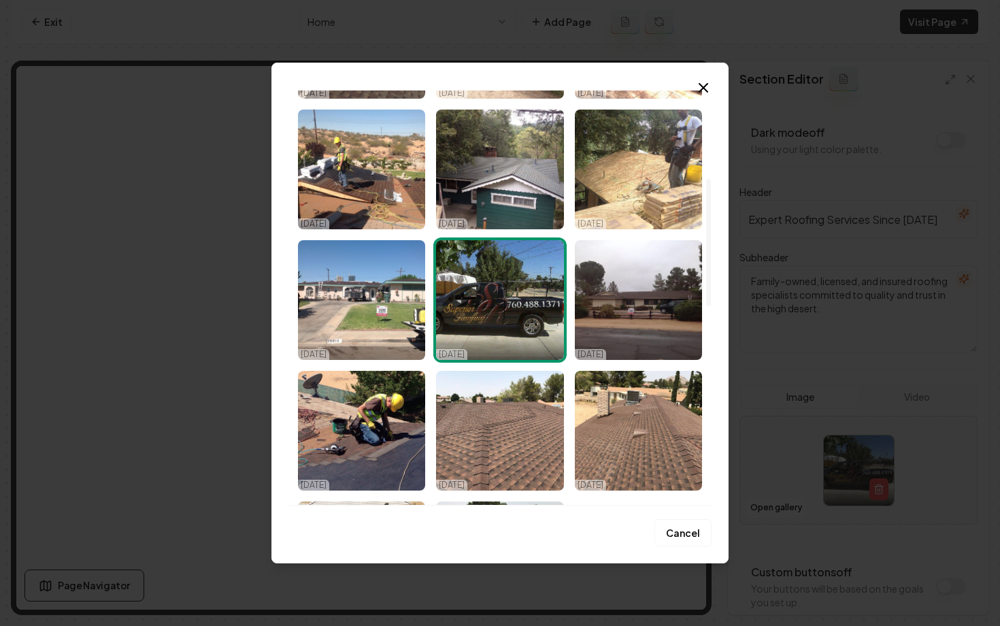
scroll to position [414, 0]
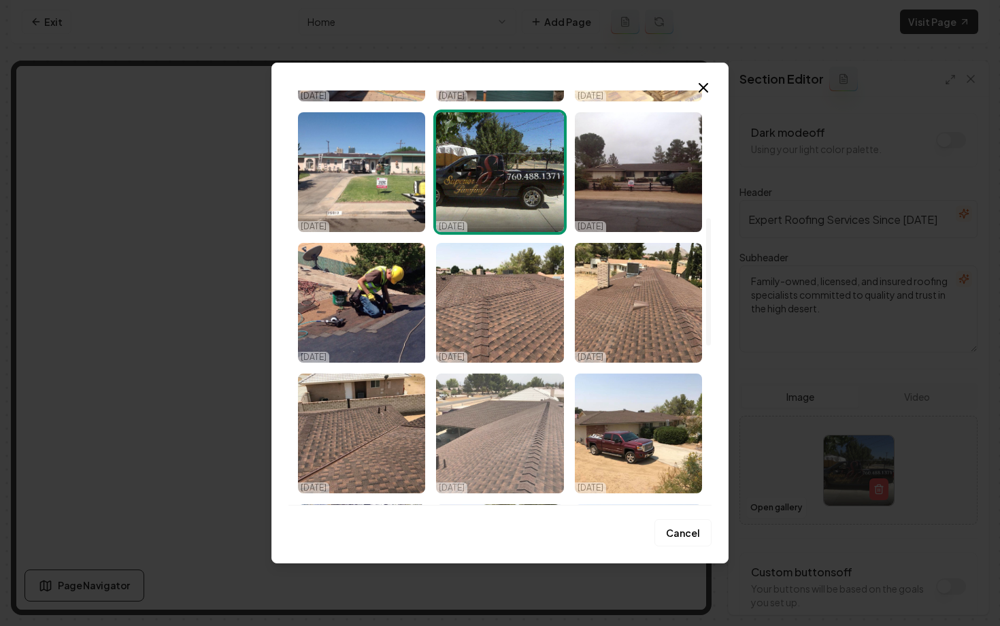
click at [462, 442] on img "Select image image_689fd6a95c7cd75eb8b486fd.jpeg" at bounding box center [499, 434] width 127 height 120
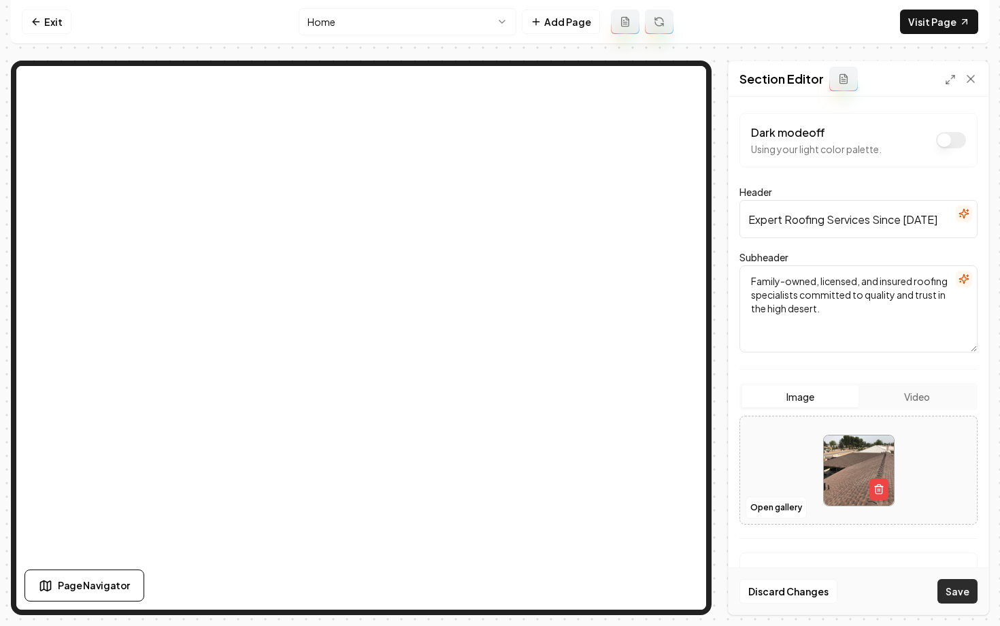
click at [959, 590] on button "Save" at bounding box center [958, 591] width 40 height 24
click at [47, 19] on link "Exit" at bounding box center [47, 22] width 50 height 24
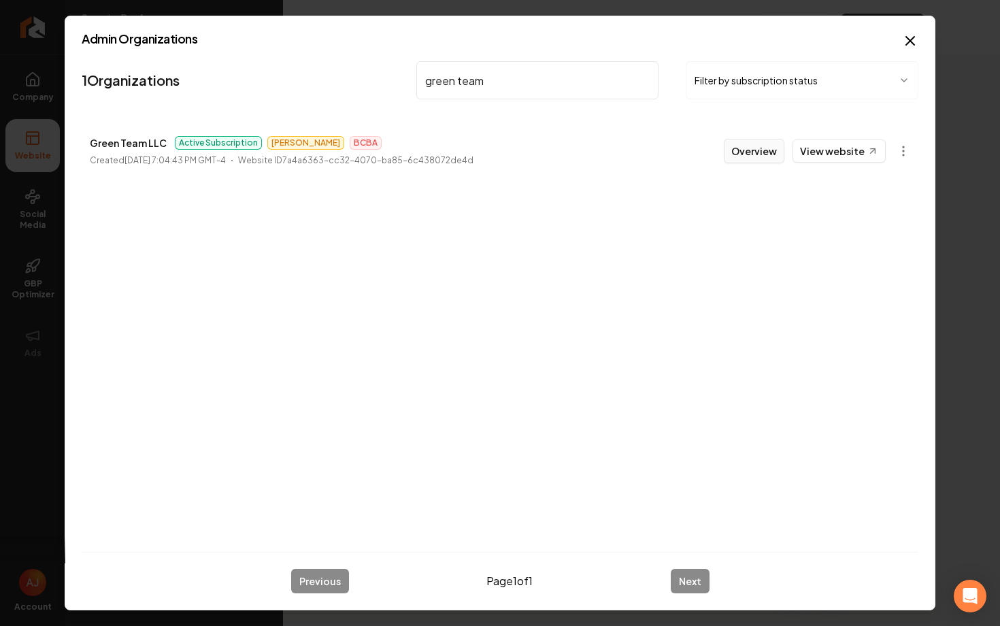
type input "green team"
click at [761, 147] on button "Overview" at bounding box center [754, 151] width 61 height 24
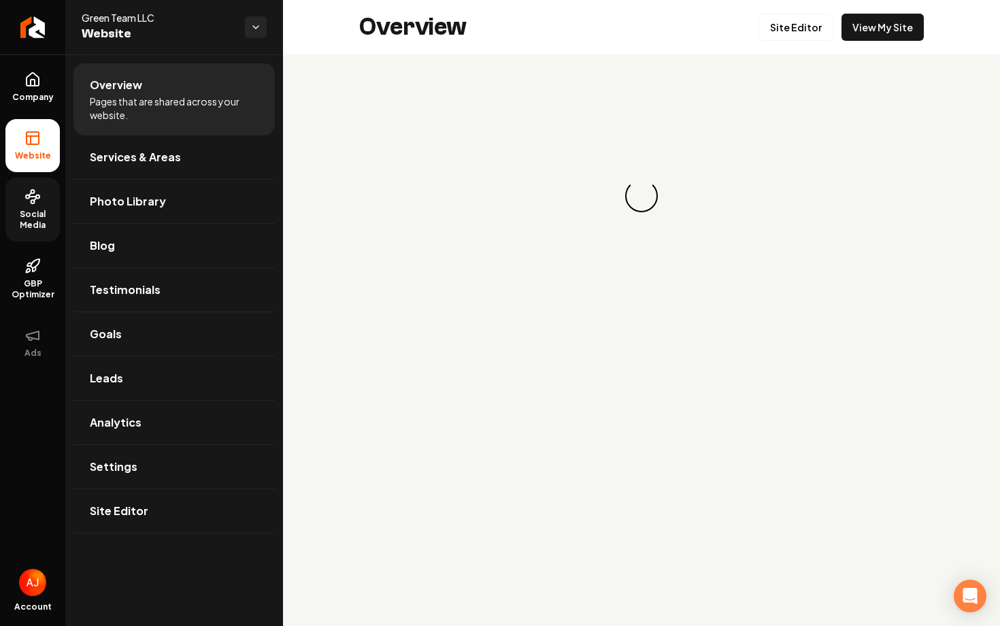
click at [35, 216] on span "Social Media" at bounding box center [32, 220] width 54 height 22
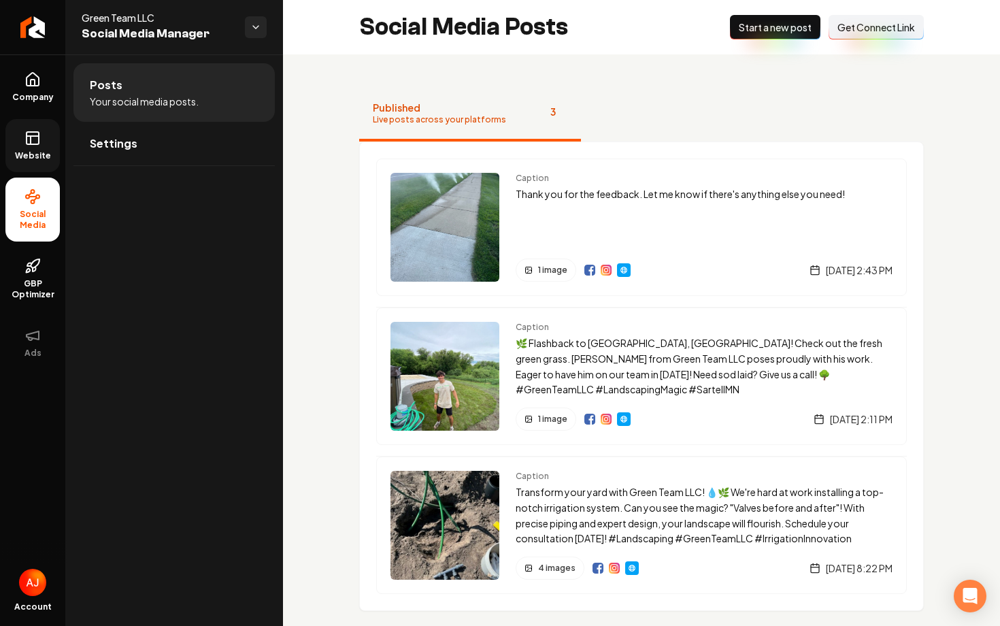
click at [33, 154] on span "Website" at bounding box center [33, 155] width 47 height 11
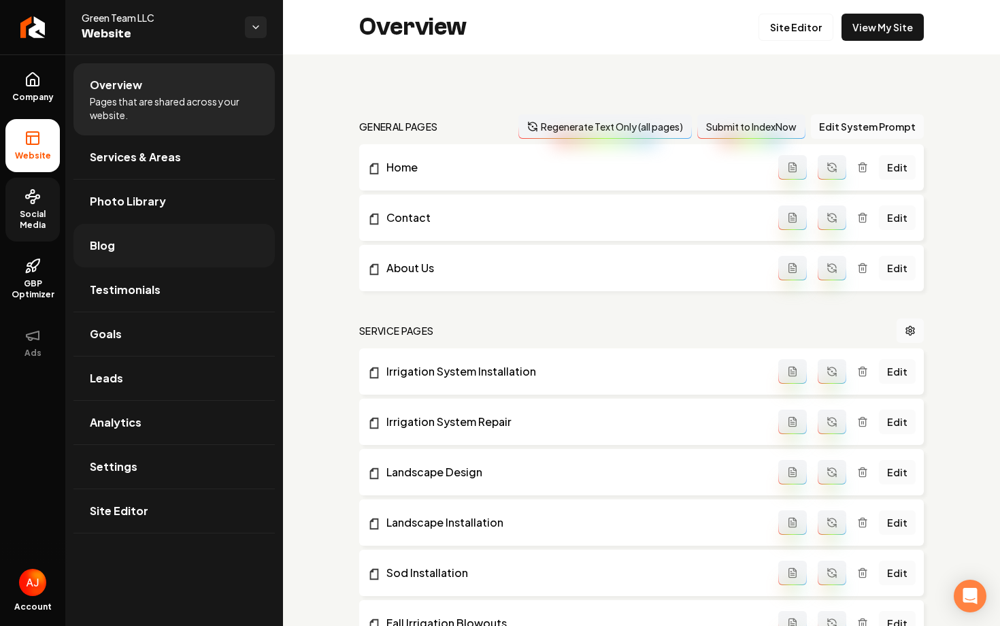
click at [168, 244] on link "Blog" at bounding box center [173, 246] width 201 height 44
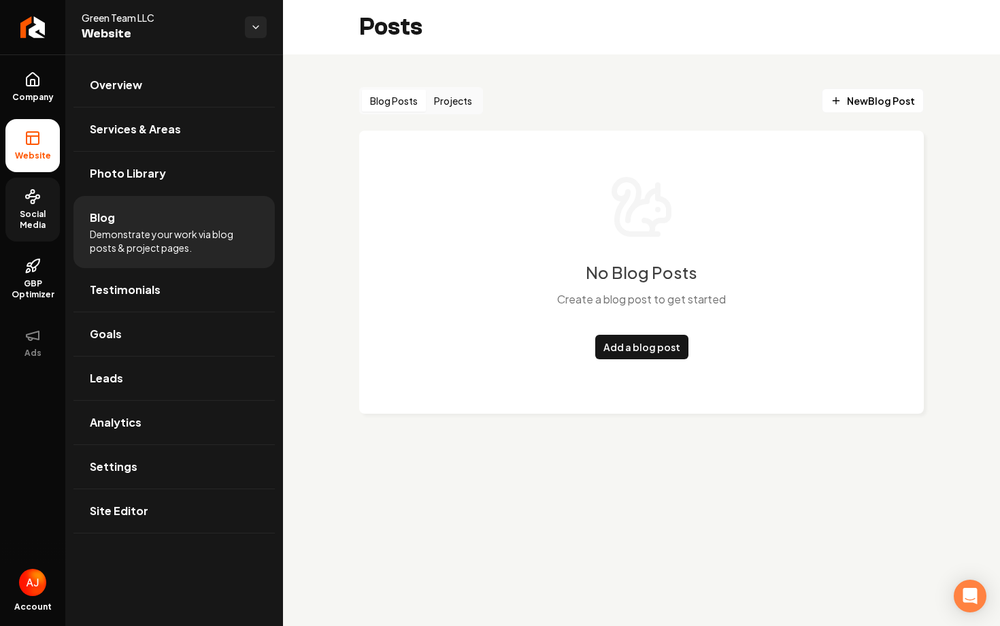
click at [434, 95] on button "Projects" at bounding box center [453, 101] width 54 height 22
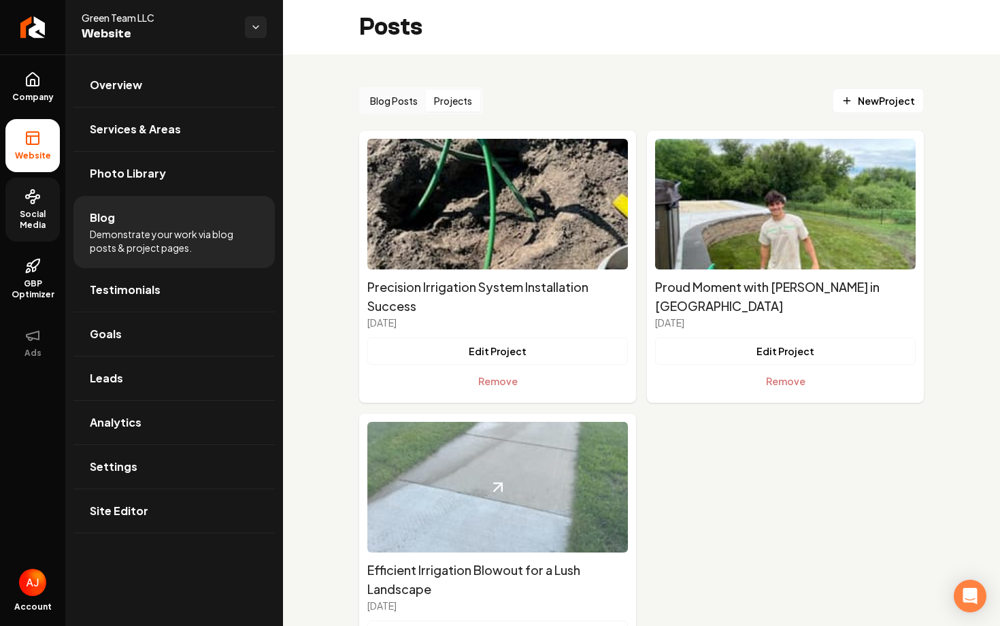
scroll to position [93, 0]
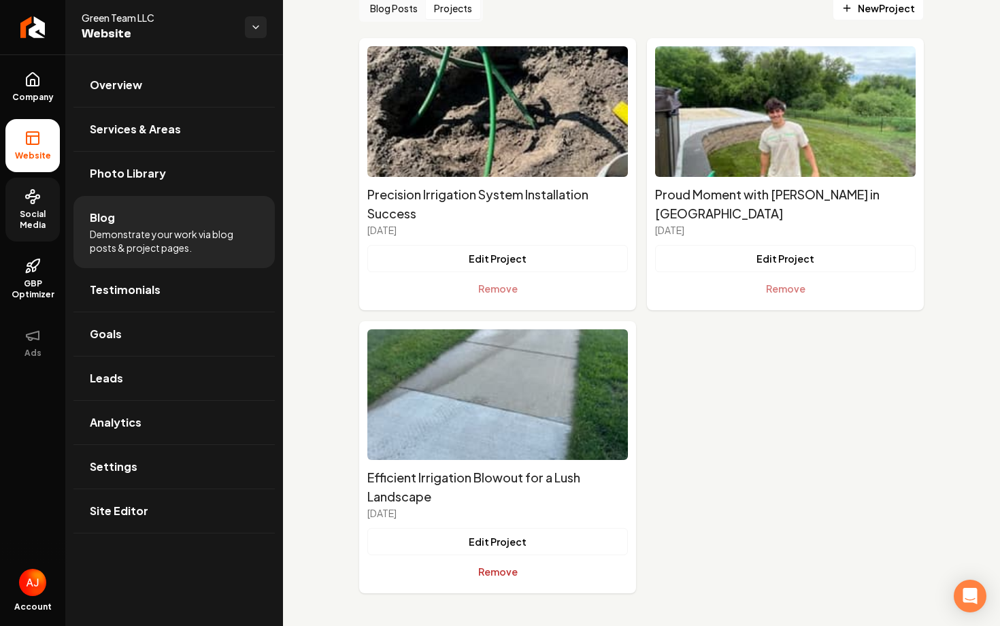
click at [499, 571] on button "Remove" at bounding box center [497, 571] width 261 height 27
click at [480, 474] on h2 "Efficient Irrigation Blowout for a Lush Landscape" at bounding box center [497, 487] width 261 height 38
click at [488, 575] on button "Remove" at bounding box center [497, 571] width 261 height 27
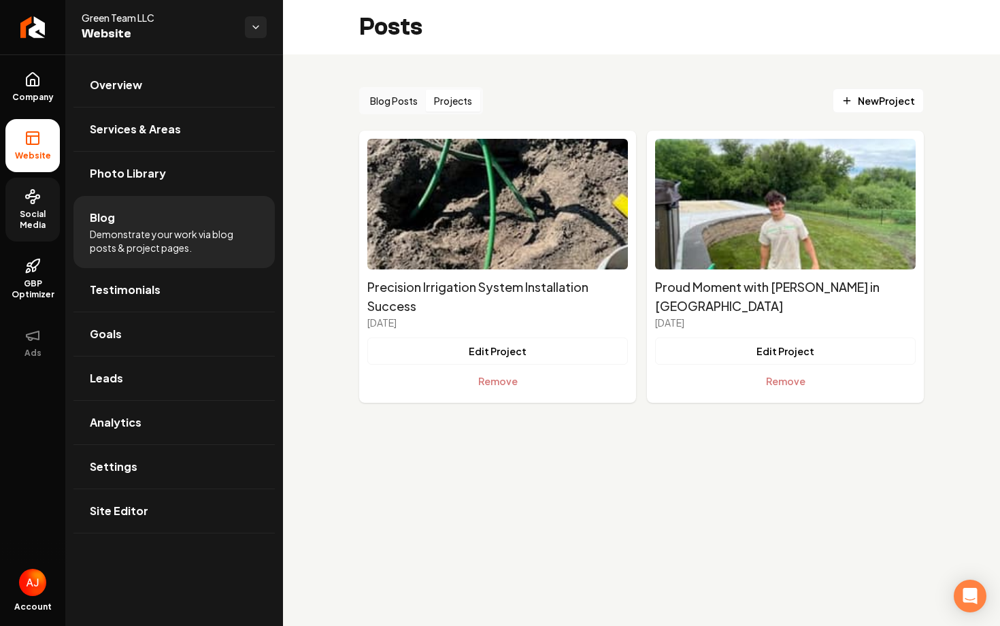
click at [42, 218] on span "Social Media" at bounding box center [32, 220] width 54 height 22
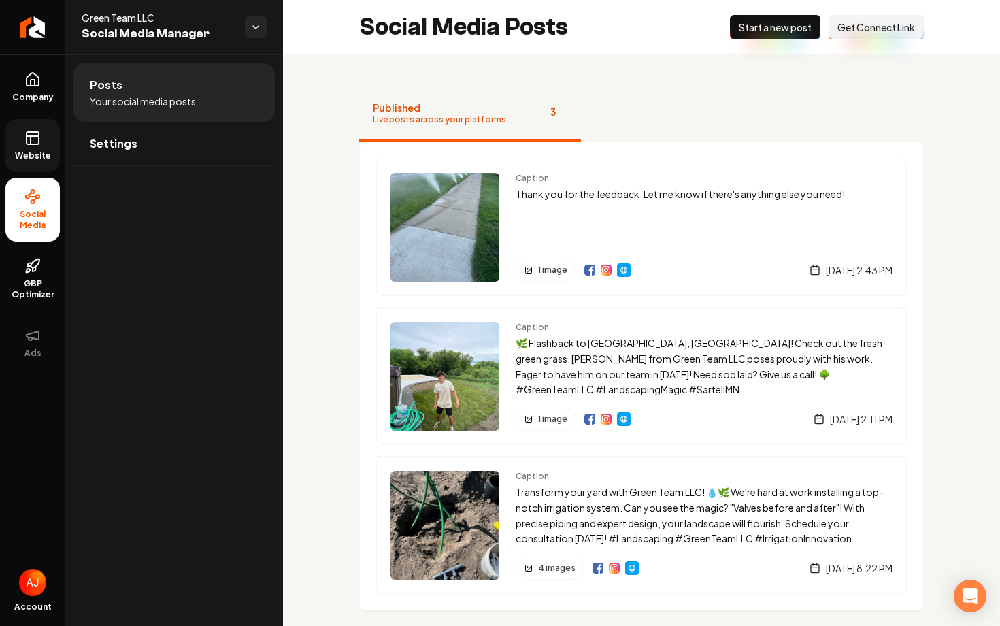
click at [736, 28] on button "New Post Start a new post" at bounding box center [775, 27] width 90 height 24
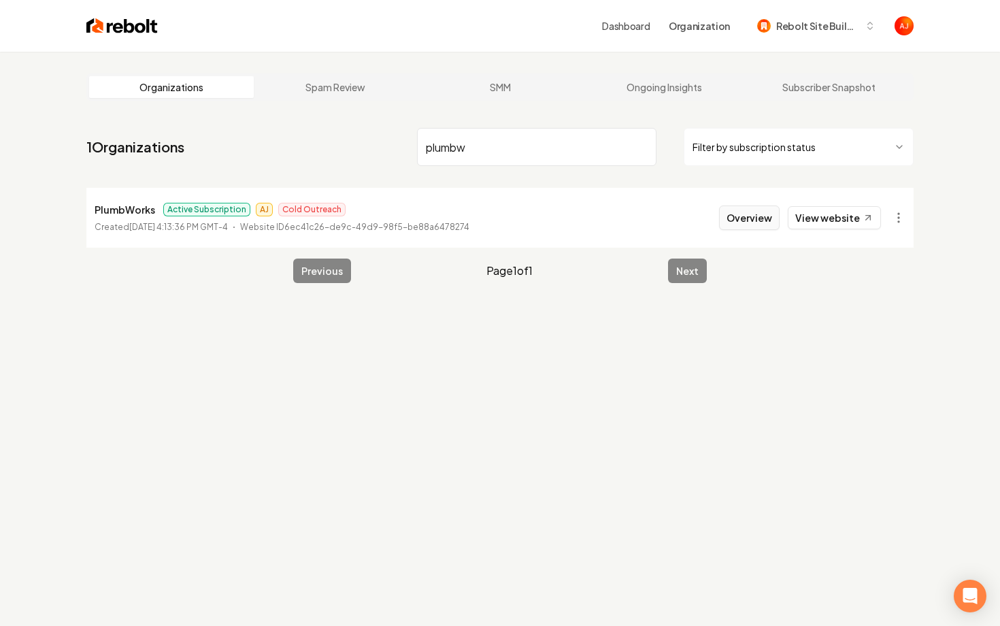
type input "plumbw"
click at [745, 222] on button "Overview" at bounding box center [749, 217] width 61 height 24
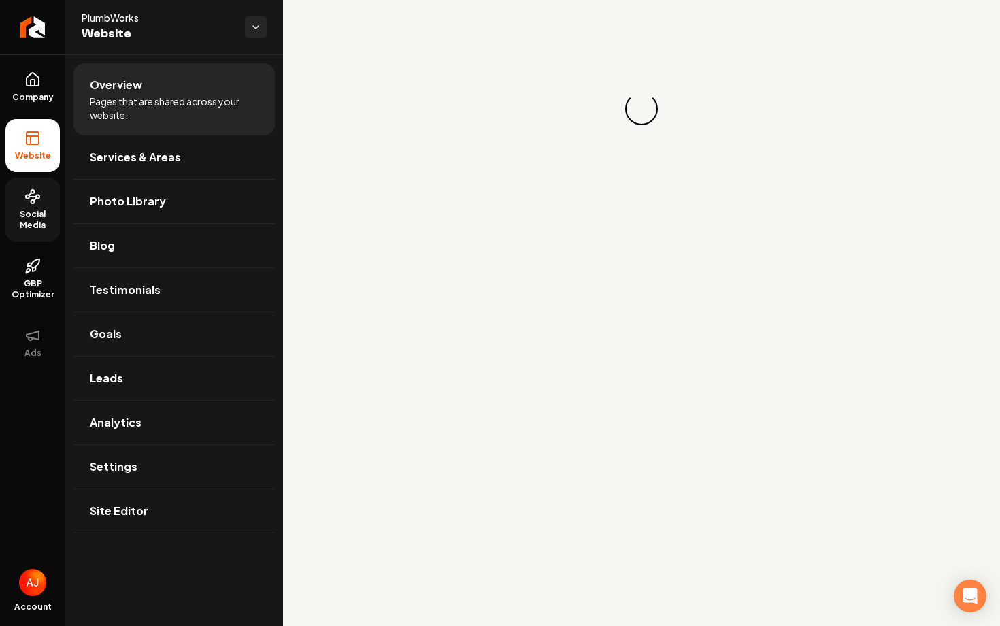
click at [37, 229] on span "Social Media" at bounding box center [32, 220] width 54 height 22
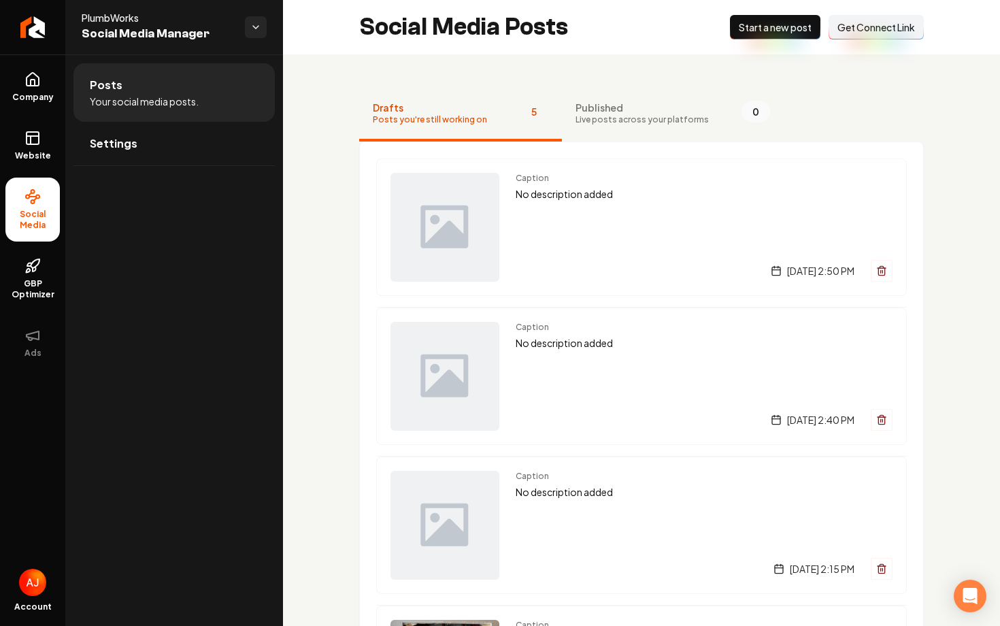
click at [869, 27] on span "Get Connect Link" at bounding box center [877, 27] width 78 height 14
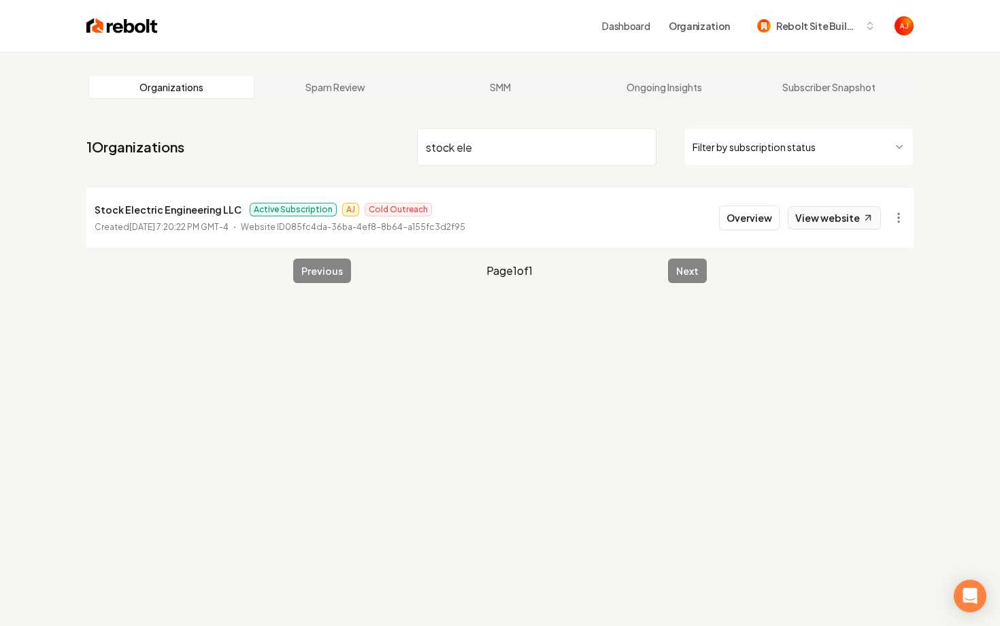
click at [847, 221] on link "View website" at bounding box center [834, 217] width 93 height 23
drag, startPoint x: 509, startPoint y: 150, endPoint x: 342, endPoint y: 145, distance: 167.4
click at [345, 145] on nav "1 Organizations stock ele Filter by subscription status" at bounding box center [499, 152] width 827 height 60
type input "d"
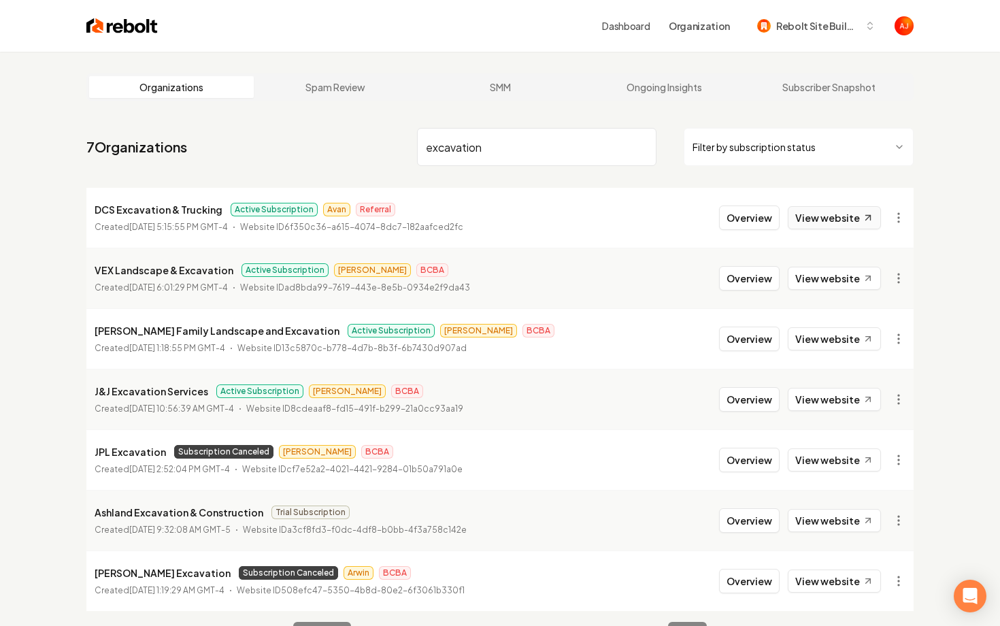
type input "excavation"
click at [824, 223] on link "View website" at bounding box center [834, 217] width 93 height 23
click at [704, 226] on li "DCS Excavation & Trucking Active Subscription Avan Referral Created September 1…" at bounding box center [499, 218] width 827 height 60
click at [763, 221] on button "Overview" at bounding box center [749, 217] width 61 height 24
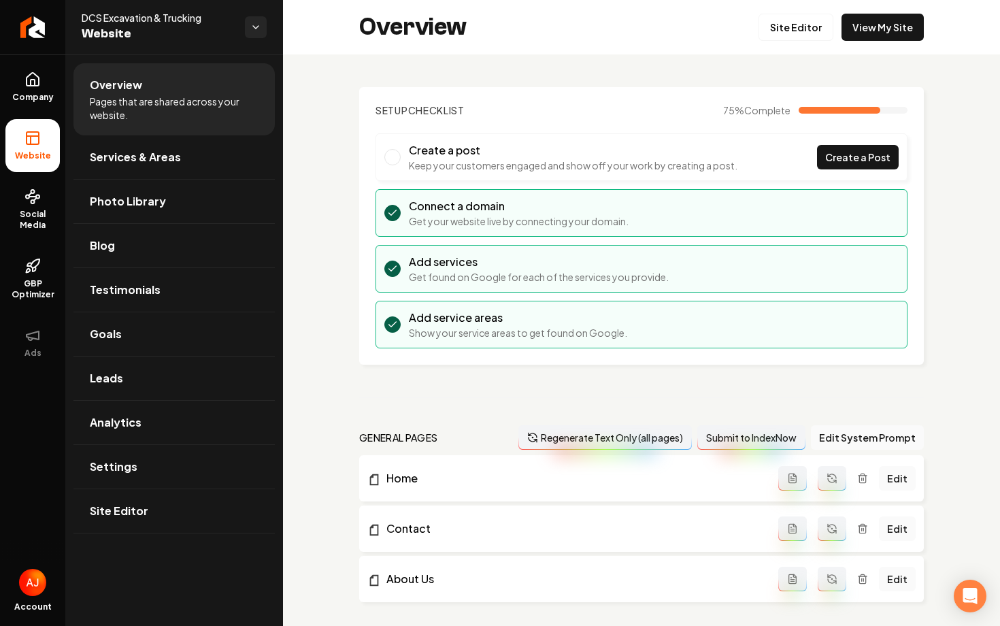
click at [793, 10] on div "Overview Site Editor View My Site" at bounding box center [641, 27] width 717 height 54
click at [793, 35] on link "Site Editor" at bounding box center [796, 27] width 75 height 27
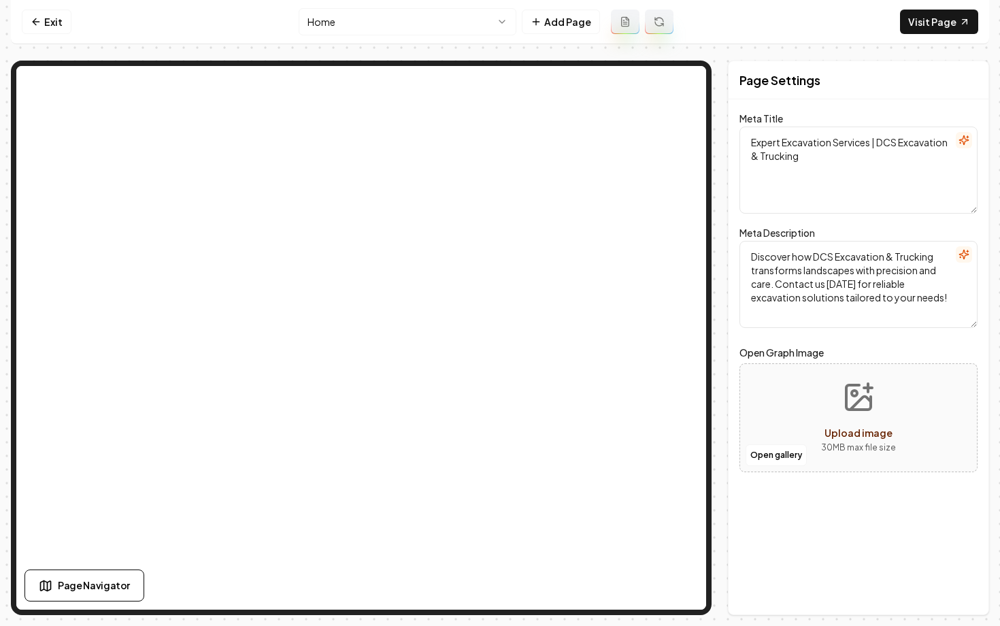
click at [417, 23] on html "Computer Required This feature is only available on a computer. Please switch t…" at bounding box center [500, 313] width 1000 height 626
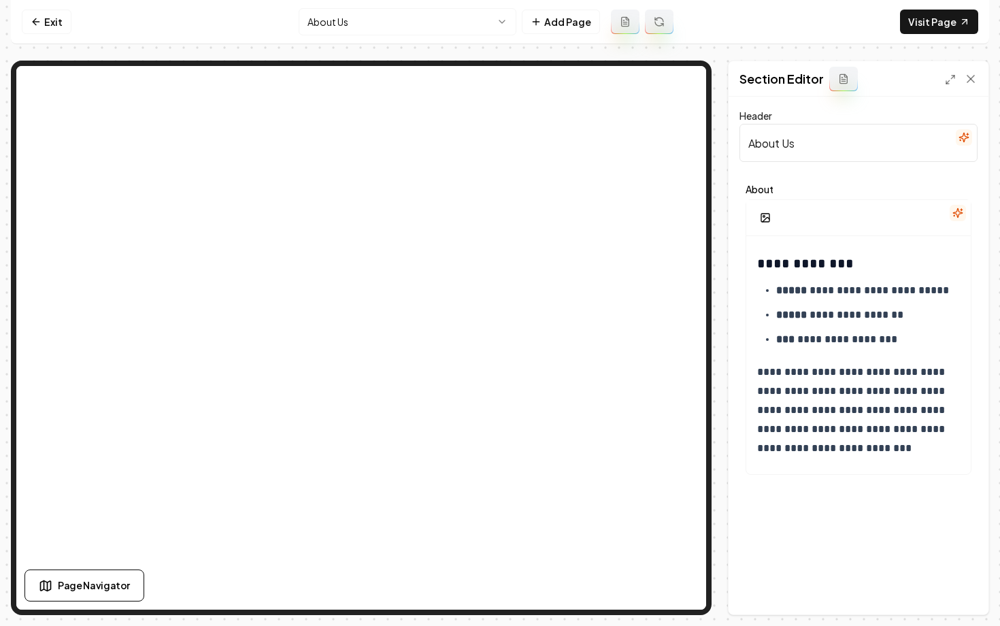
scroll to position [812, 0]
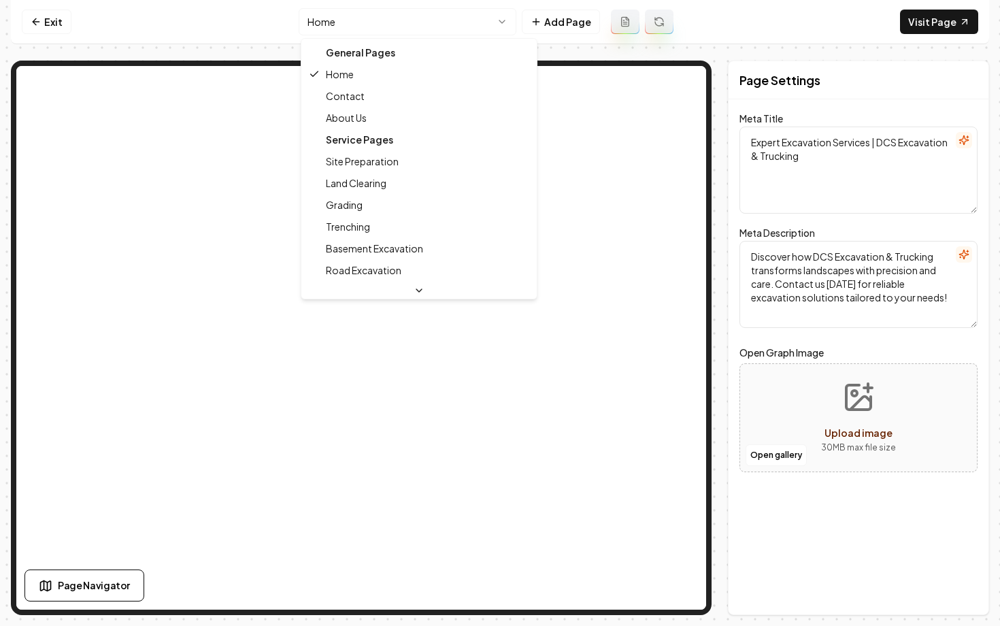
click at [403, 27] on html "Computer Required This feature is only available on a computer. Please switch t…" at bounding box center [500, 313] width 1000 height 626
type textarea "About Us | Expert Excavation & Trucking - DCS Excavation"
type textarea "Discover DCS Excavation & Trucking, your local licensed and insured experts in …"
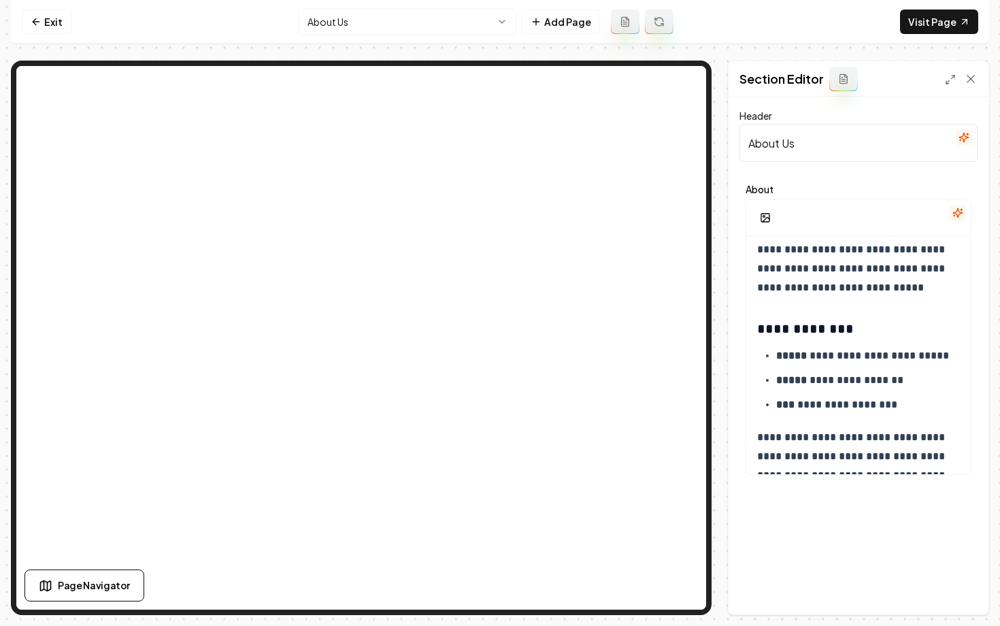
scroll to position [591, 0]
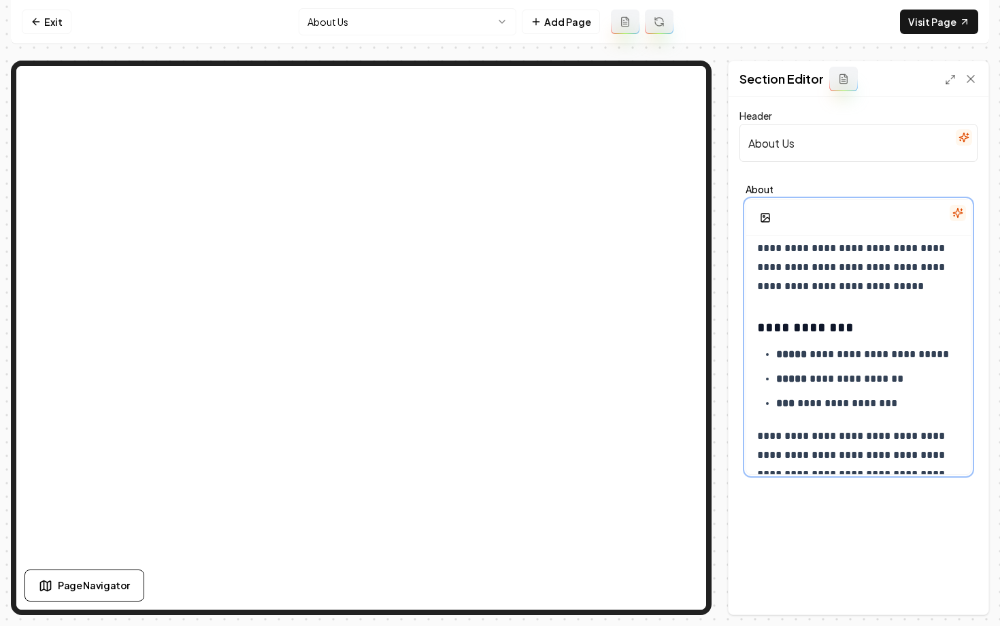
click at [867, 359] on p "**********" at bounding box center [868, 354] width 184 height 19
click at [802, 354] on strong "*****" at bounding box center [791, 354] width 31 height 10
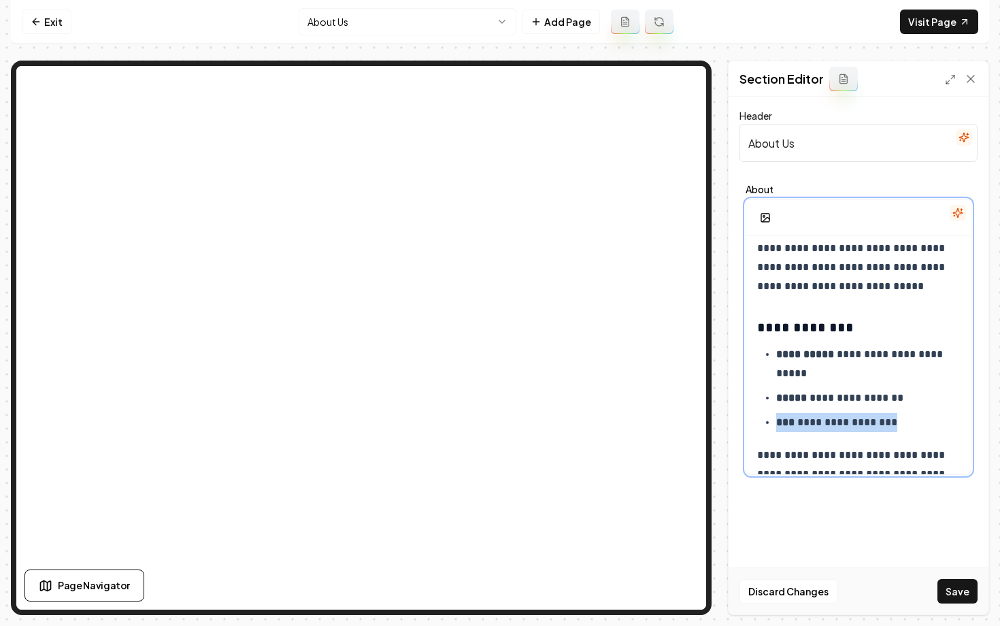
drag, startPoint x: 897, startPoint y: 426, endPoint x: 757, endPoint y: 424, distance: 139.5
click at [757, 424] on ul "**********" at bounding box center [858, 388] width 203 height 87
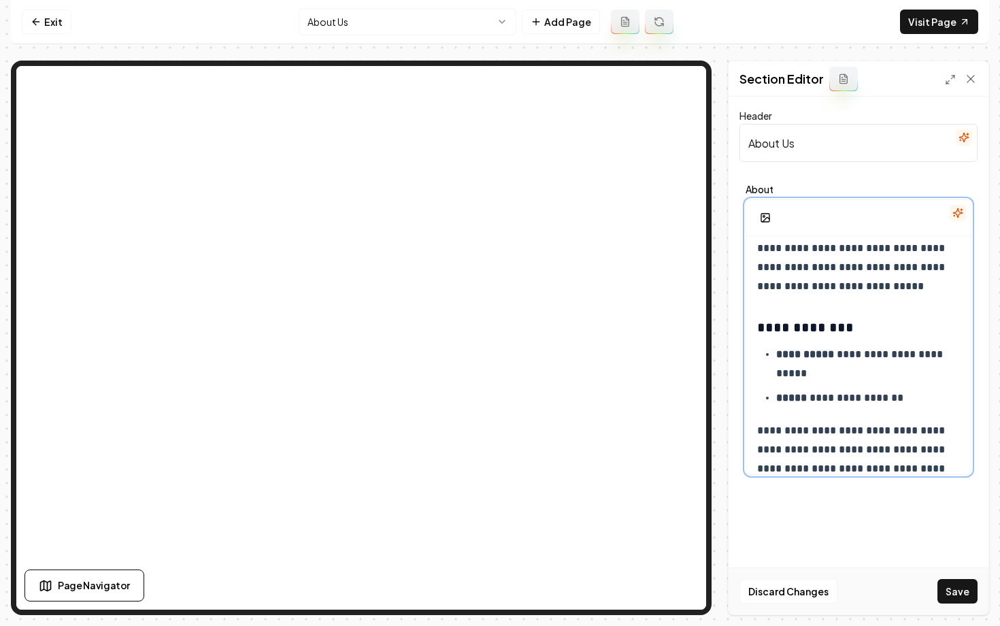
click at [806, 401] on p "**********" at bounding box center [868, 397] width 184 height 19
drag, startPoint x: 944, startPoint y: 404, endPoint x: 861, endPoint y: 401, distance: 82.4
click at [861, 401] on p "**********" at bounding box center [868, 397] width 184 height 19
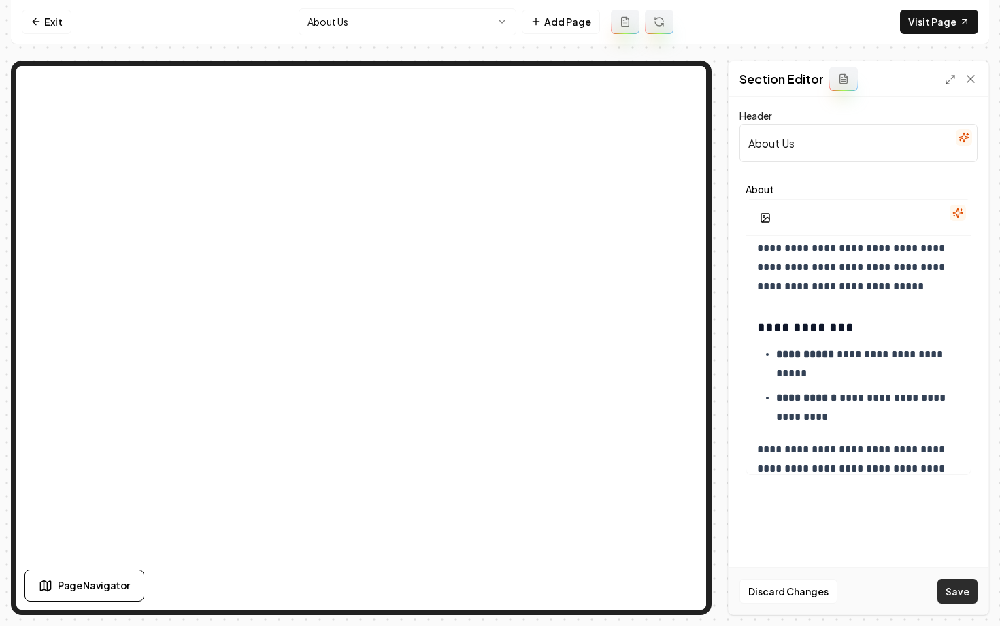
click at [951, 586] on button "Save" at bounding box center [958, 591] width 40 height 24
click at [37, 22] on icon at bounding box center [36, 22] width 6 height 0
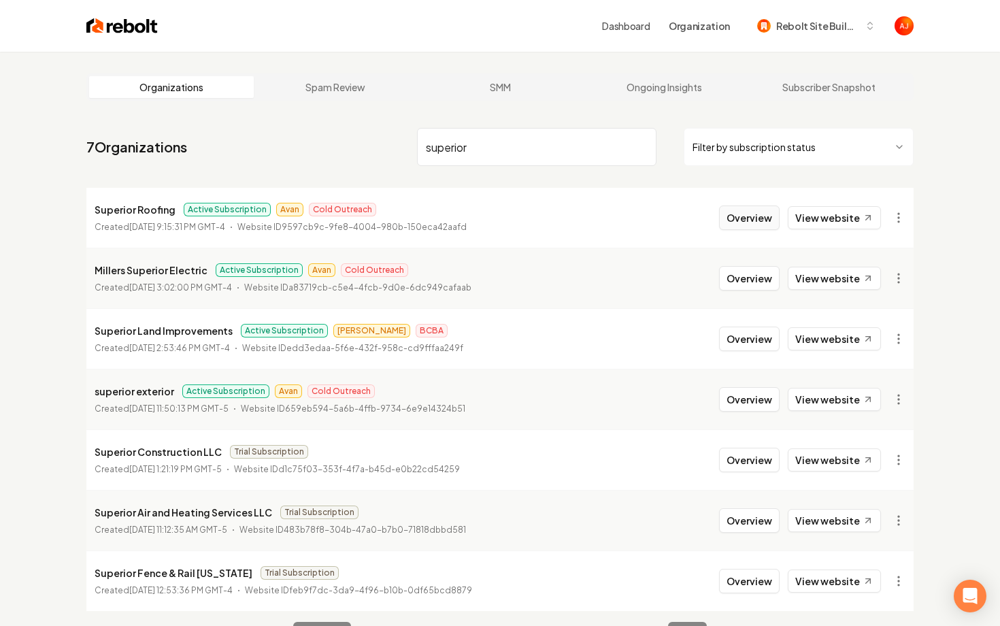
type input "superior"
click at [767, 218] on button "Overview" at bounding box center [749, 217] width 61 height 24
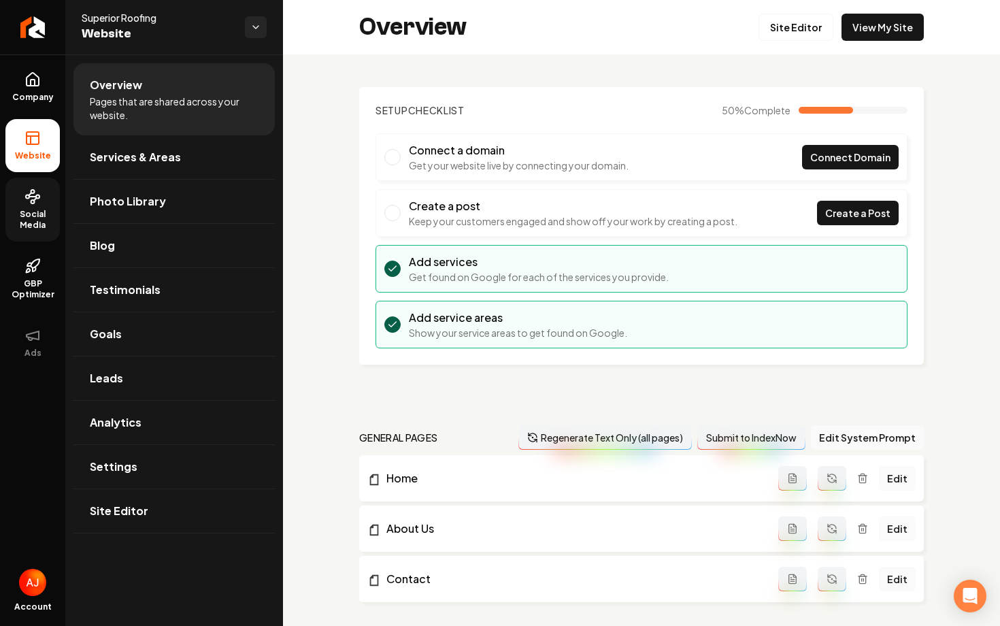
click at [33, 212] on span "Social Media" at bounding box center [32, 220] width 54 height 22
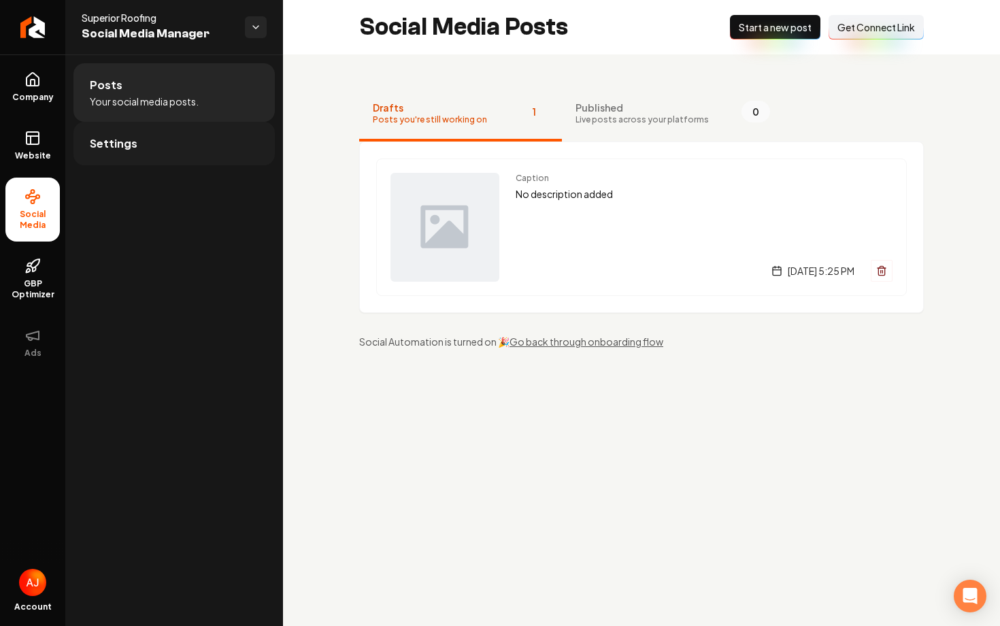
click at [175, 156] on link "Settings" at bounding box center [173, 144] width 201 height 44
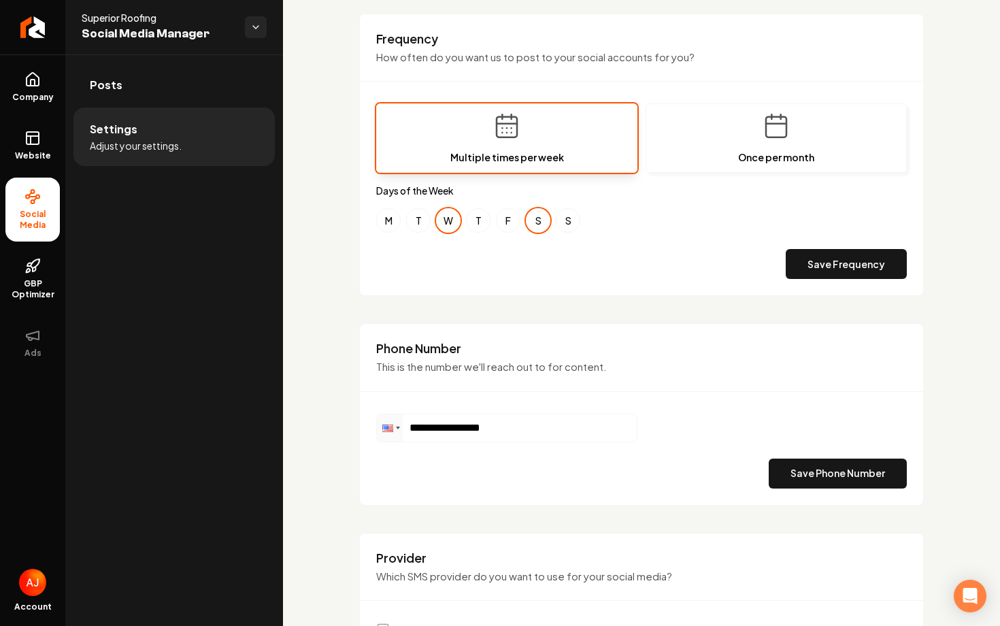
scroll to position [548, 0]
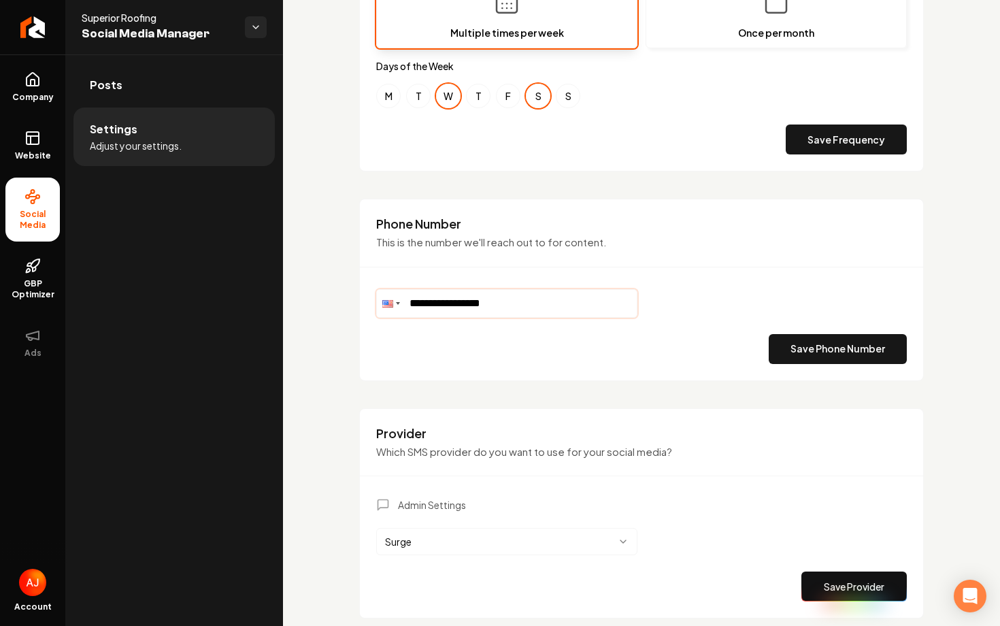
drag, startPoint x: 525, startPoint y: 300, endPoint x: 399, endPoint y: 300, distance: 125.9
click at [399, 300] on div "**********" at bounding box center [506, 303] width 261 height 29
paste input "Main content area"
drag, startPoint x: 512, startPoint y: 303, endPoint x: 424, endPoint y: 303, distance: 88.4
click at [424, 303] on input "**********" at bounding box center [507, 303] width 260 height 27
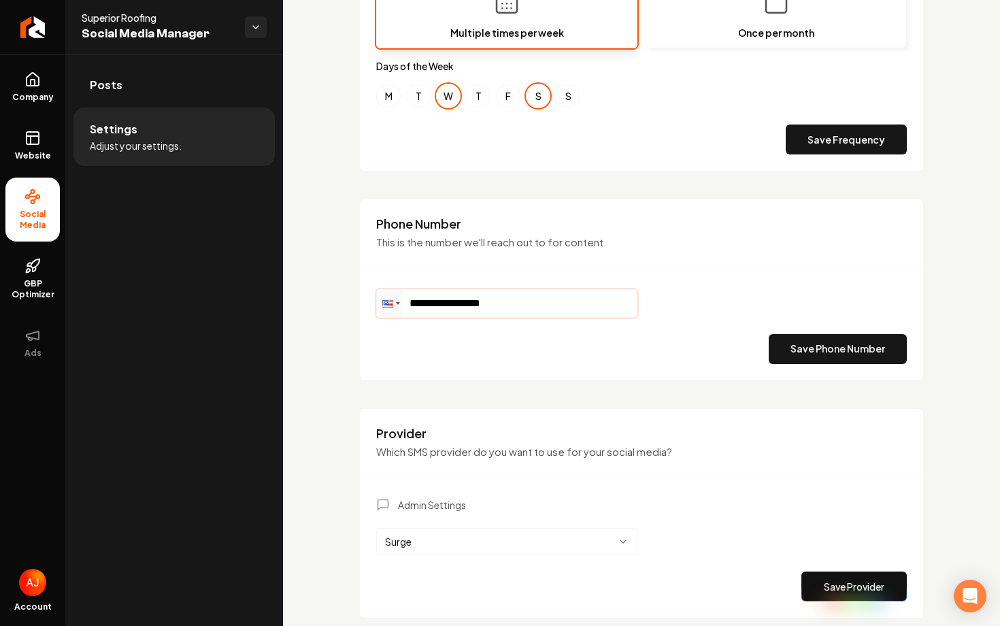
paste input "Main content area"
type input "**********"
click at [799, 355] on button "Save Phone Number" at bounding box center [838, 349] width 138 height 30
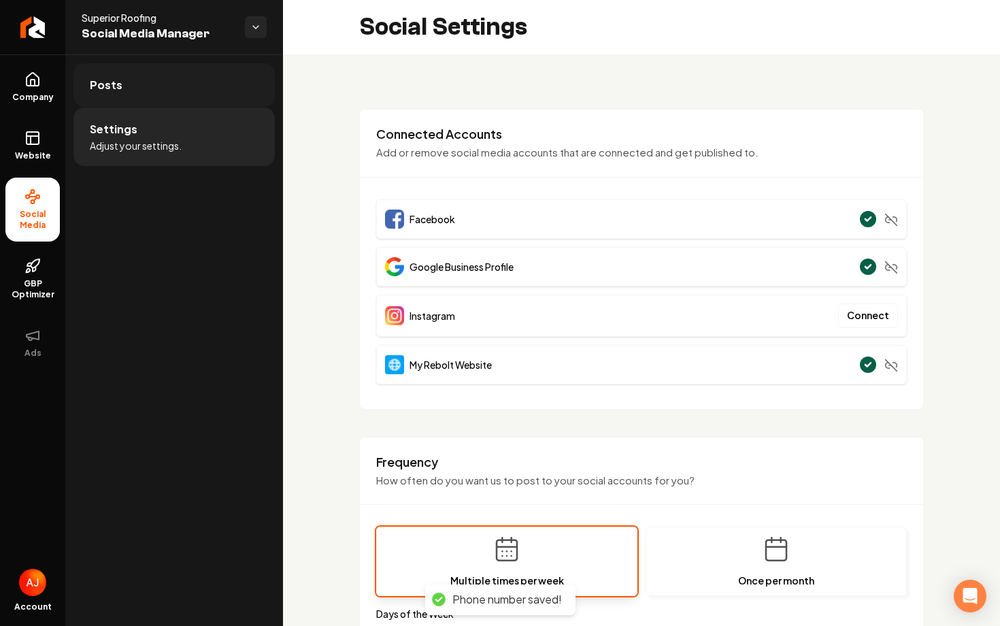
click at [178, 96] on link "Posts" at bounding box center [173, 85] width 201 height 44
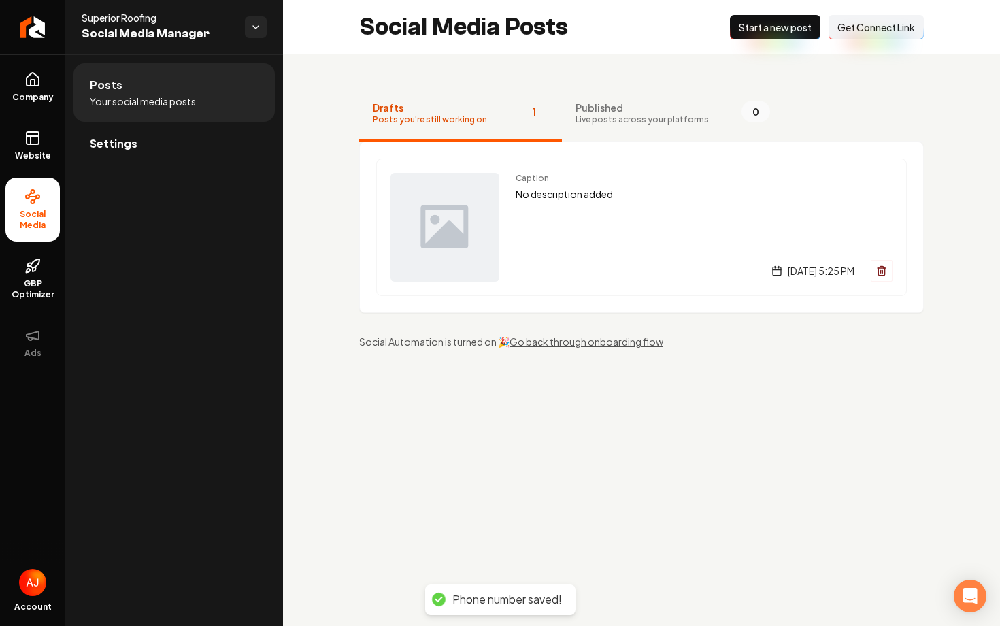
click at [863, 36] on button "Connect Link Get Connect Link" at bounding box center [876, 27] width 95 height 24
click at [740, 35] on button "New Post Start a new post" at bounding box center [775, 27] width 90 height 24
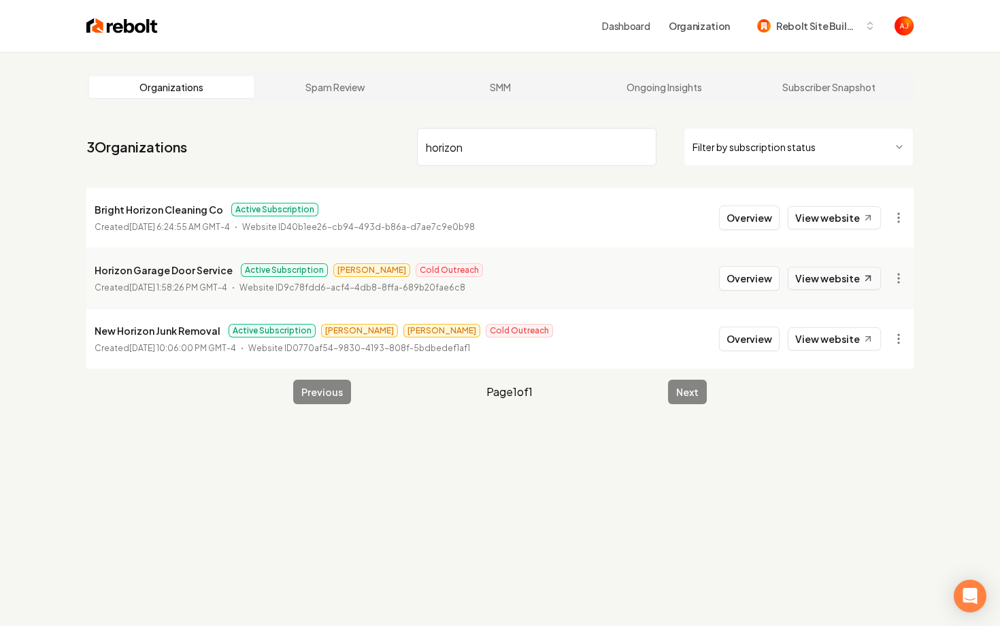
click at [837, 280] on link "View website" at bounding box center [834, 278] width 93 height 23
drag, startPoint x: 489, startPoint y: 147, endPoint x: 349, endPoint y: 147, distance: 140.2
click at [349, 147] on nav "3 Organizations horizon Filter by subscription status" at bounding box center [499, 152] width 827 height 60
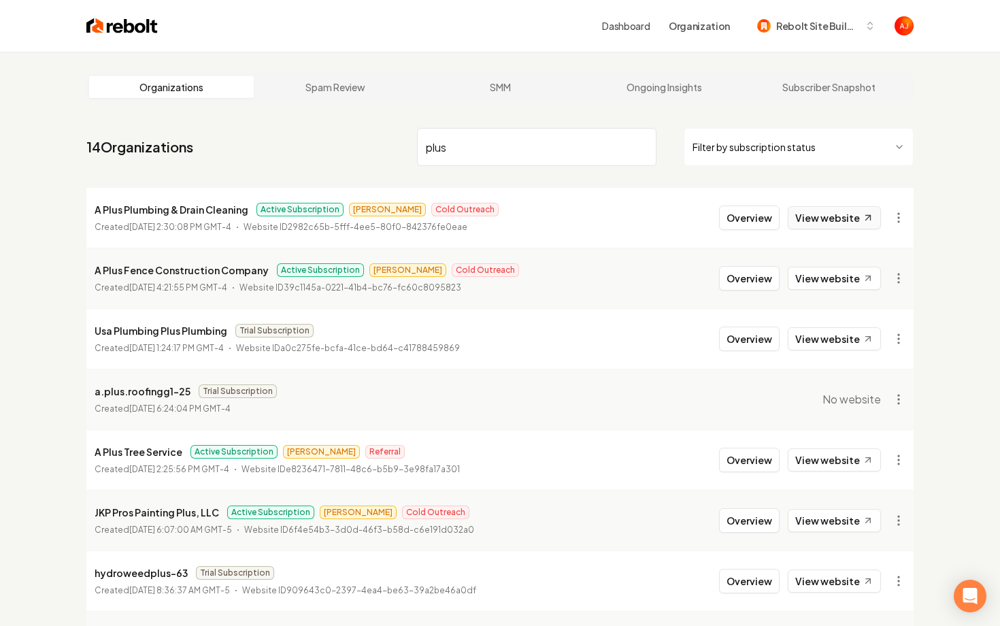
click at [813, 229] on link "View website" at bounding box center [834, 217] width 93 height 23
drag, startPoint x: 465, startPoint y: 152, endPoint x: 369, endPoint y: 146, distance: 95.4
click at [374, 147] on nav "14 Organizations plus Filter by subscription status" at bounding box center [499, 152] width 827 height 60
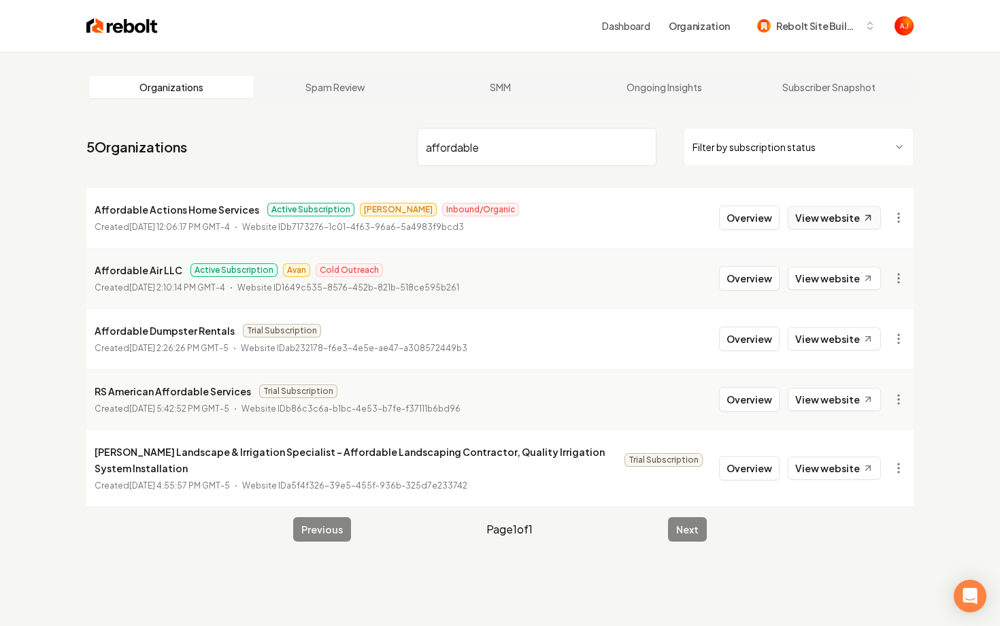
click at [840, 219] on link "View website" at bounding box center [834, 217] width 93 height 23
drag, startPoint x: 495, startPoint y: 146, endPoint x: 320, endPoint y: 121, distance: 177.2
click at [320, 121] on main "Organizations Spam Review SMM Ongoing Insights Subscriber Snapshot 5 Organizati…" at bounding box center [500, 308] width 871 height 512
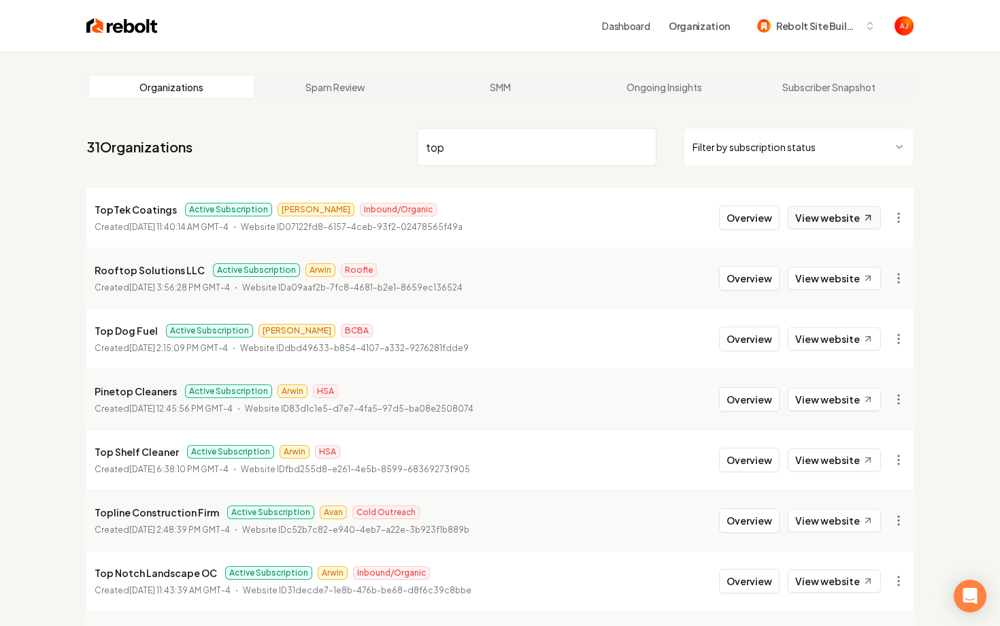
click at [852, 224] on link "View website" at bounding box center [834, 217] width 93 height 23
drag, startPoint x: 482, startPoint y: 146, endPoint x: 263, endPoint y: 146, distance: 219.1
click at [263, 146] on nav "31 Organizations top Filter by subscription status" at bounding box center [499, 152] width 827 height 60
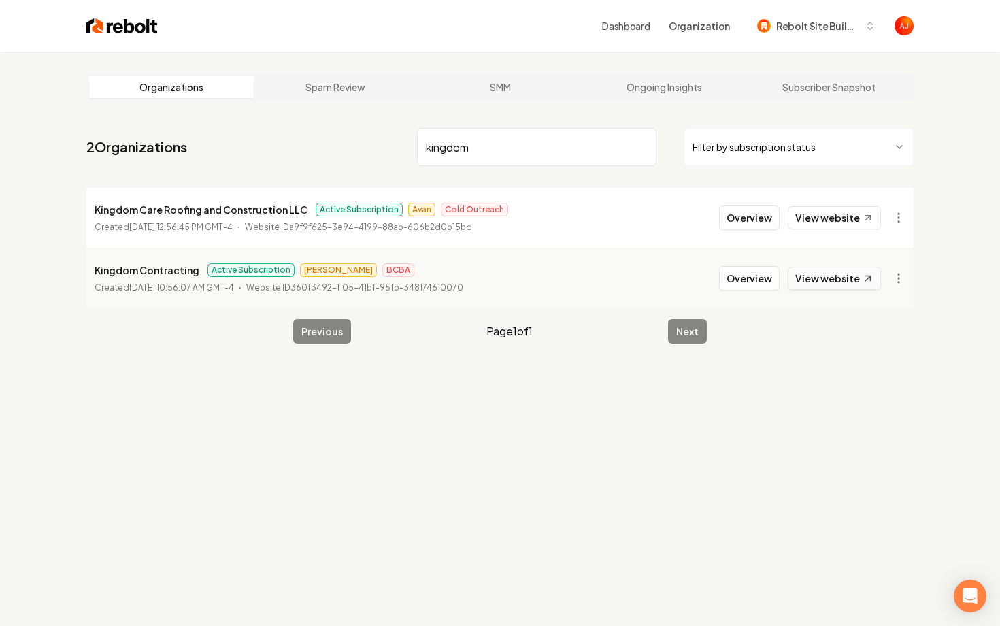
type input "kingdom"
click at [829, 276] on link "View website" at bounding box center [834, 278] width 93 height 23
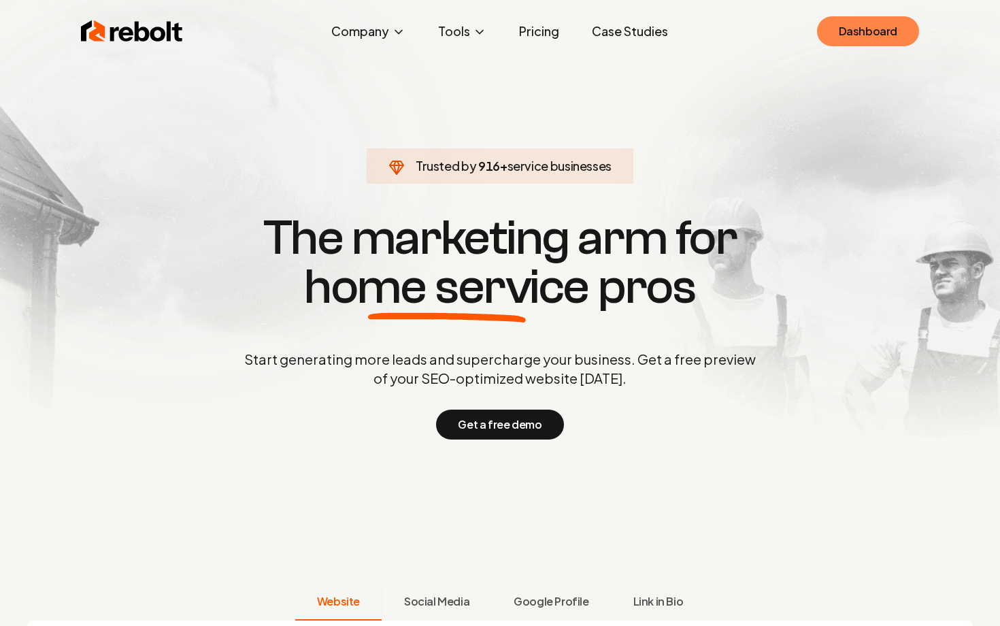
click at [844, 39] on link "Dashboard" at bounding box center [868, 31] width 102 height 30
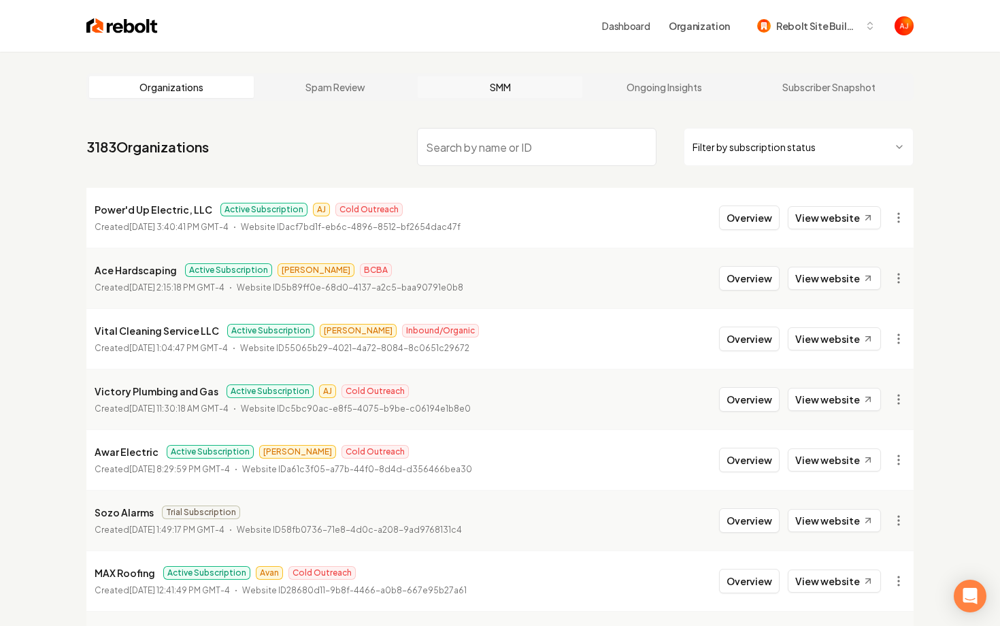
click at [497, 85] on link "SMM" at bounding box center [500, 87] width 165 height 22
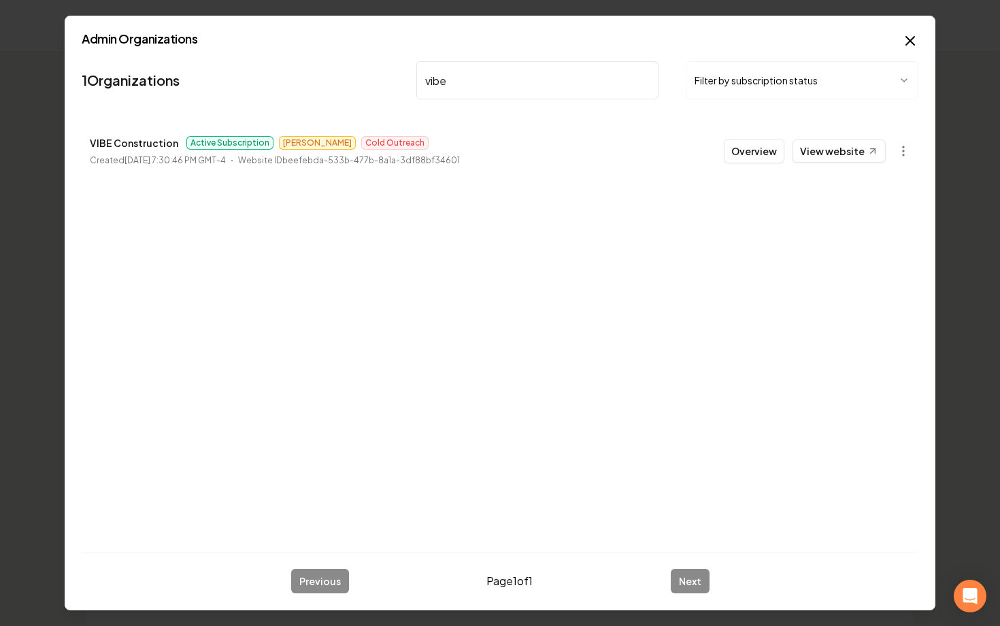
type input "vibe"
click at [748, 152] on button "Overview" at bounding box center [754, 151] width 61 height 24
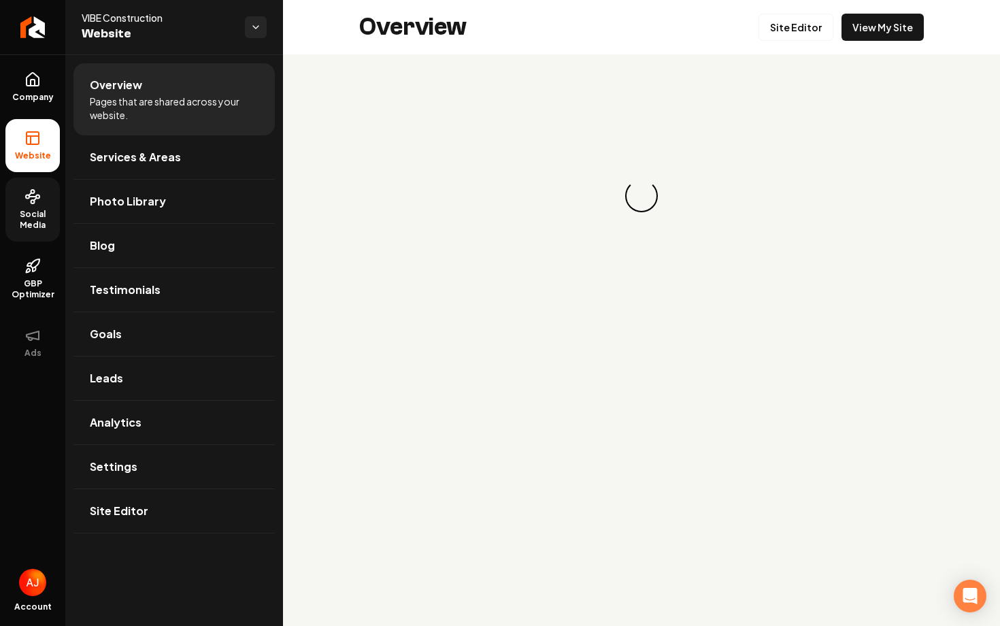
click at [29, 212] on span "Social Media" at bounding box center [32, 220] width 54 height 22
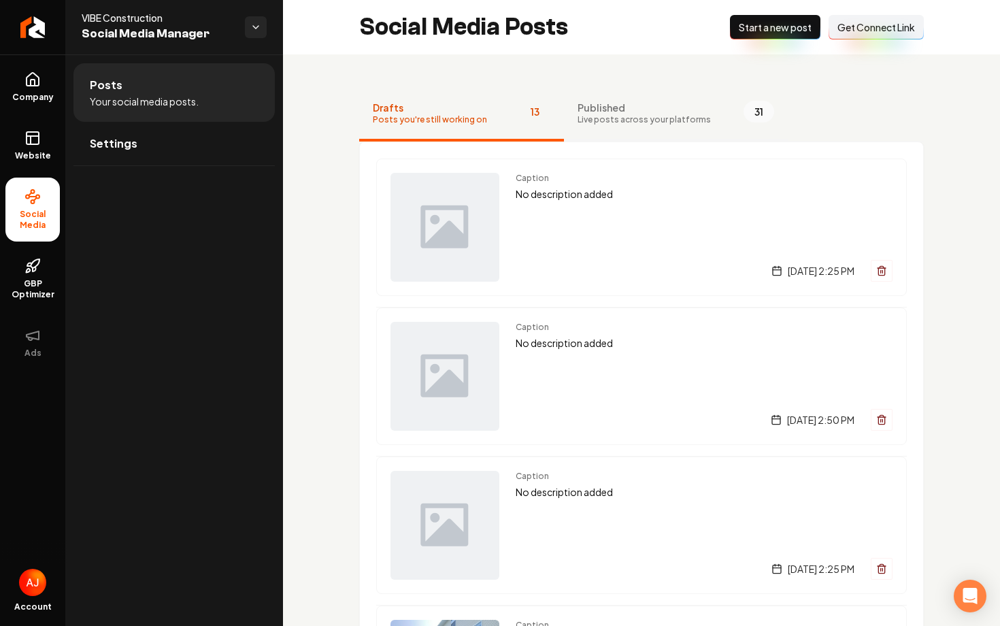
click at [595, 118] on span "Live posts across your platforms" at bounding box center [644, 119] width 133 height 11
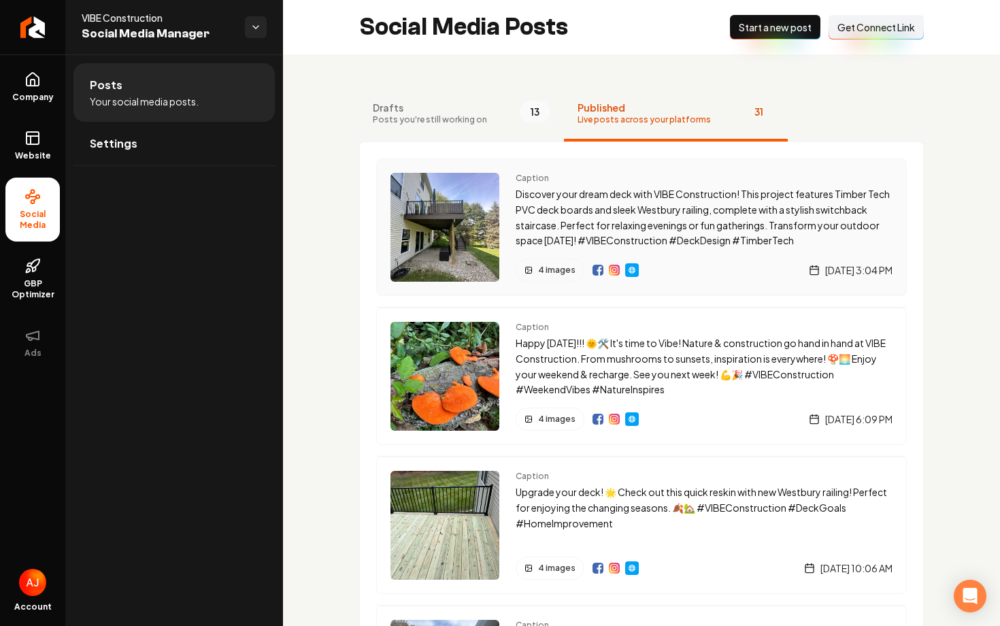
click at [612, 273] on img "Main content area" at bounding box center [614, 270] width 11 height 11
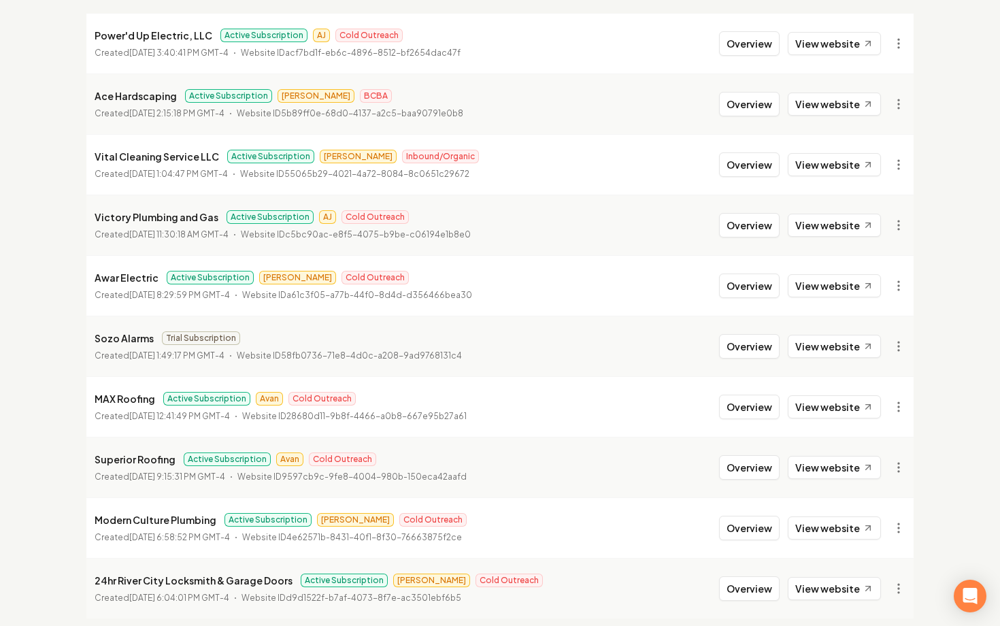
scroll to position [224, 0]
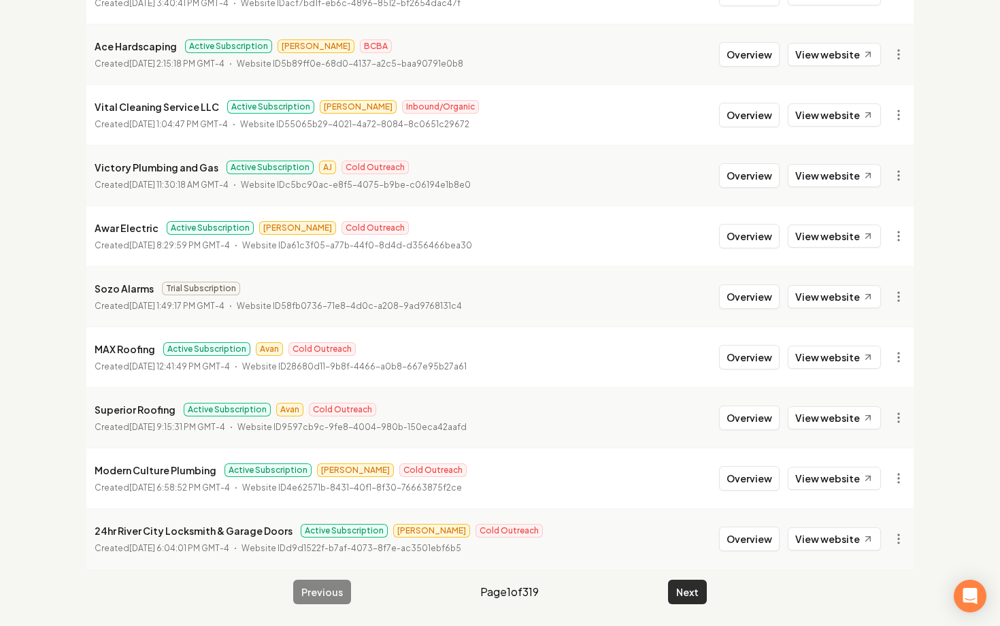
click at [690, 600] on button "Next" at bounding box center [687, 592] width 39 height 24
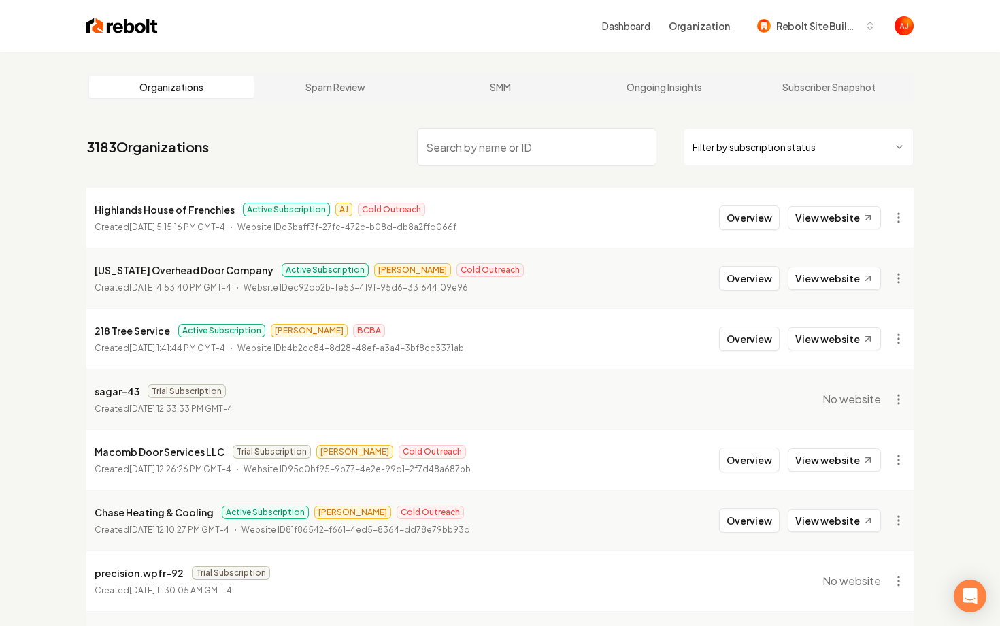
click at [443, 144] on input "search" at bounding box center [536, 147] width 239 height 38
click at [756, 280] on button "Overview" at bounding box center [749, 278] width 61 height 24
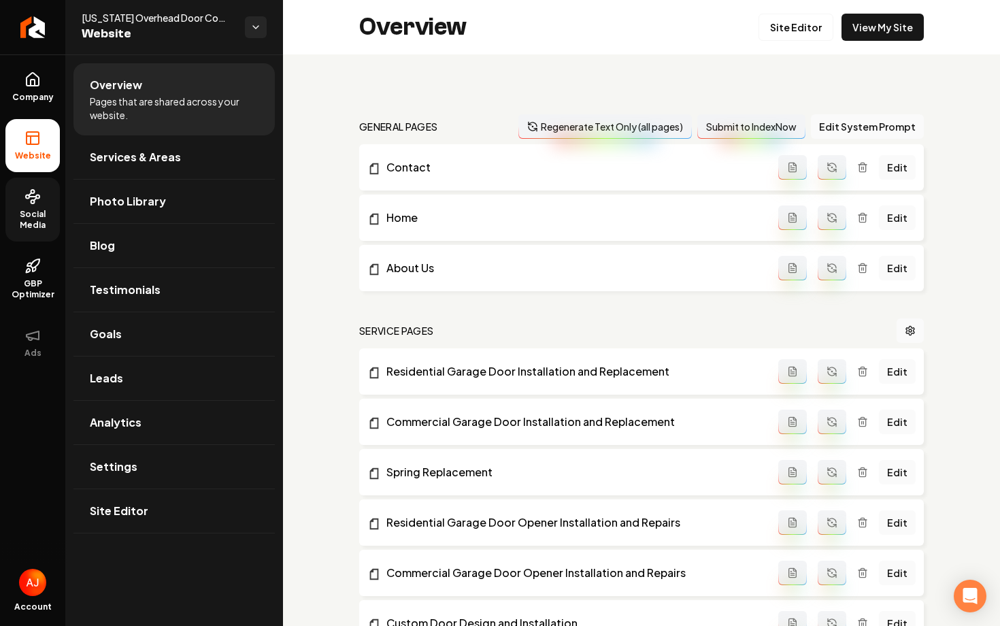
click at [30, 225] on span "Social Media" at bounding box center [32, 220] width 54 height 22
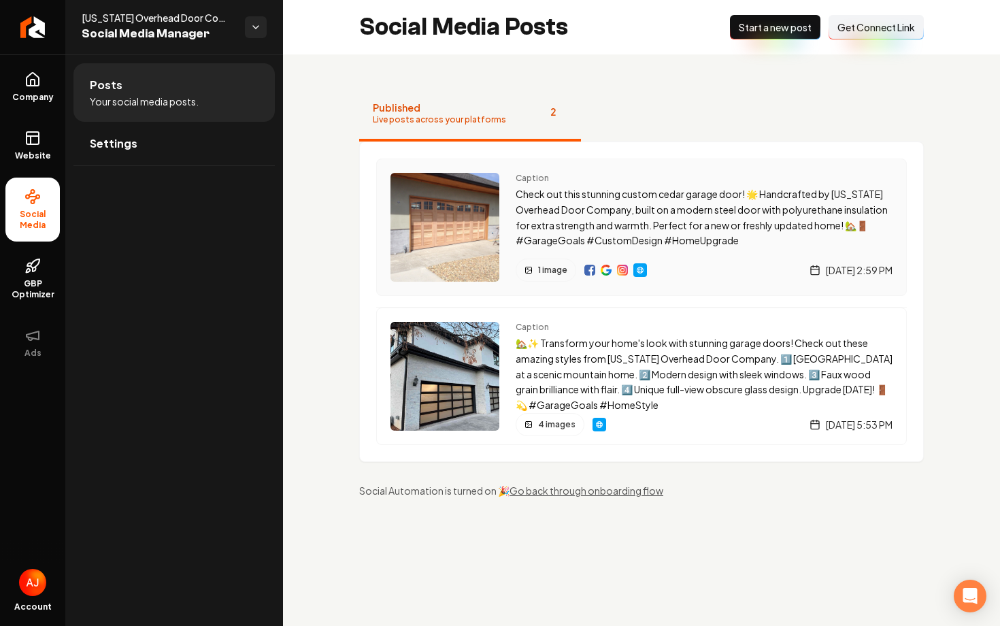
click at [605, 267] on img "Main content area" at bounding box center [606, 270] width 11 height 11
click at [37, 142] on icon at bounding box center [32, 138] width 16 height 16
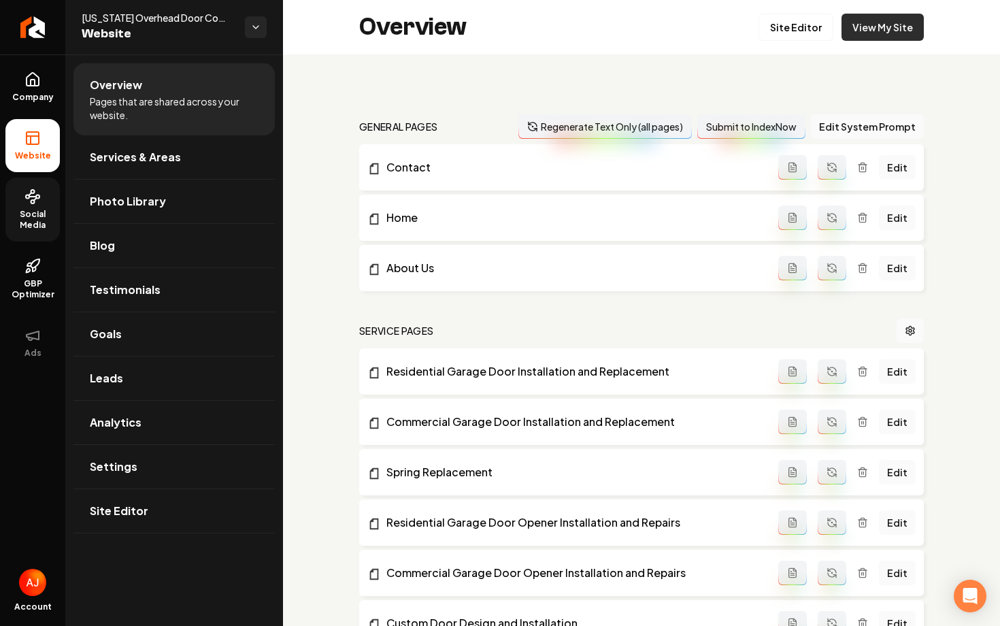
click at [850, 34] on link "View My Site" at bounding box center [883, 27] width 82 height 27
